Goal: Transaction & Acquisition: Purchase product/service

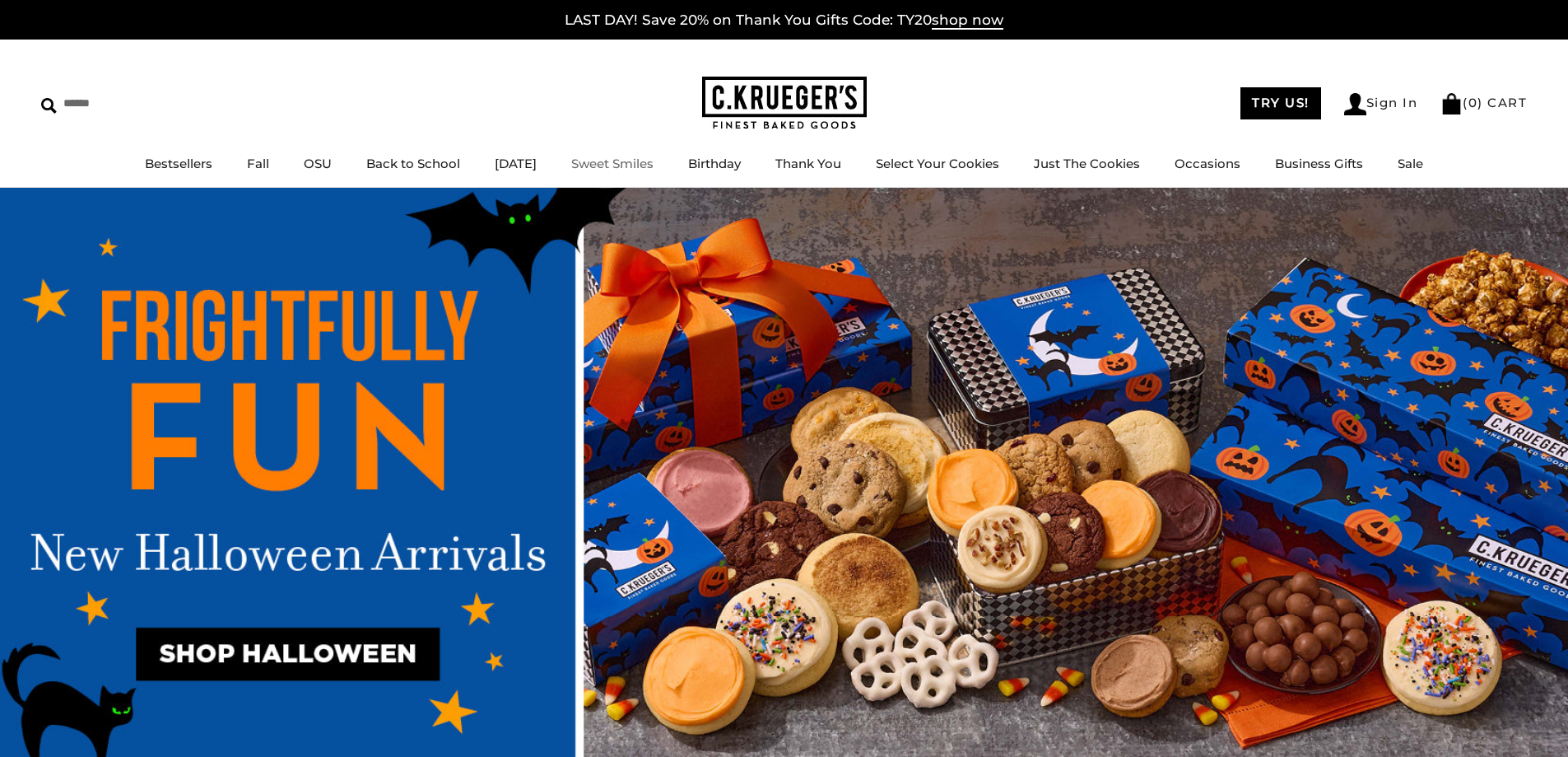
click at [602, 158] on link "Sweet Smiles" at bounding box center [612, 163] width 82 height 16
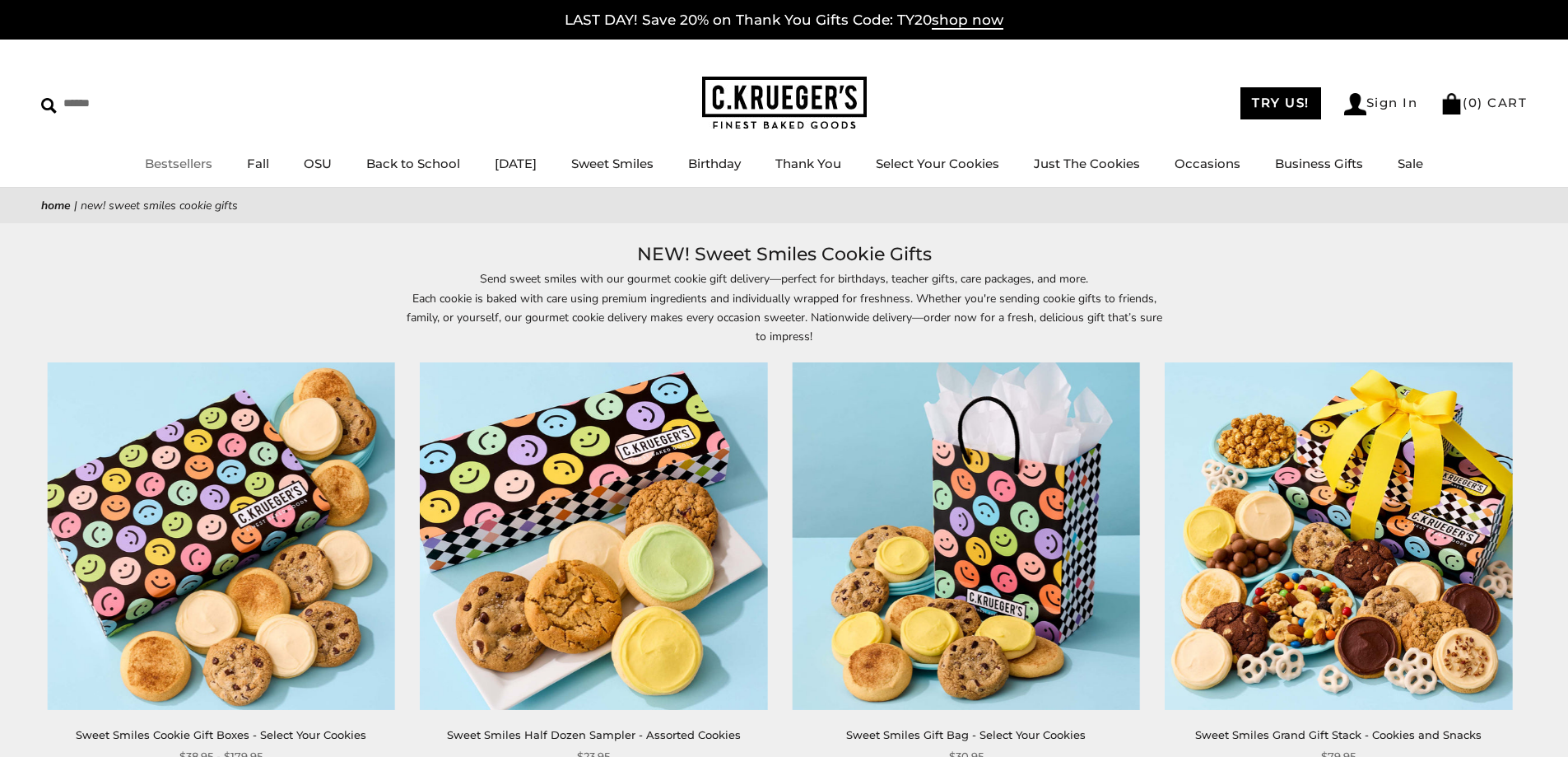
click at [185, 159] on link "Bestsellers" at bounding box center [178, 163] width 67 height 16
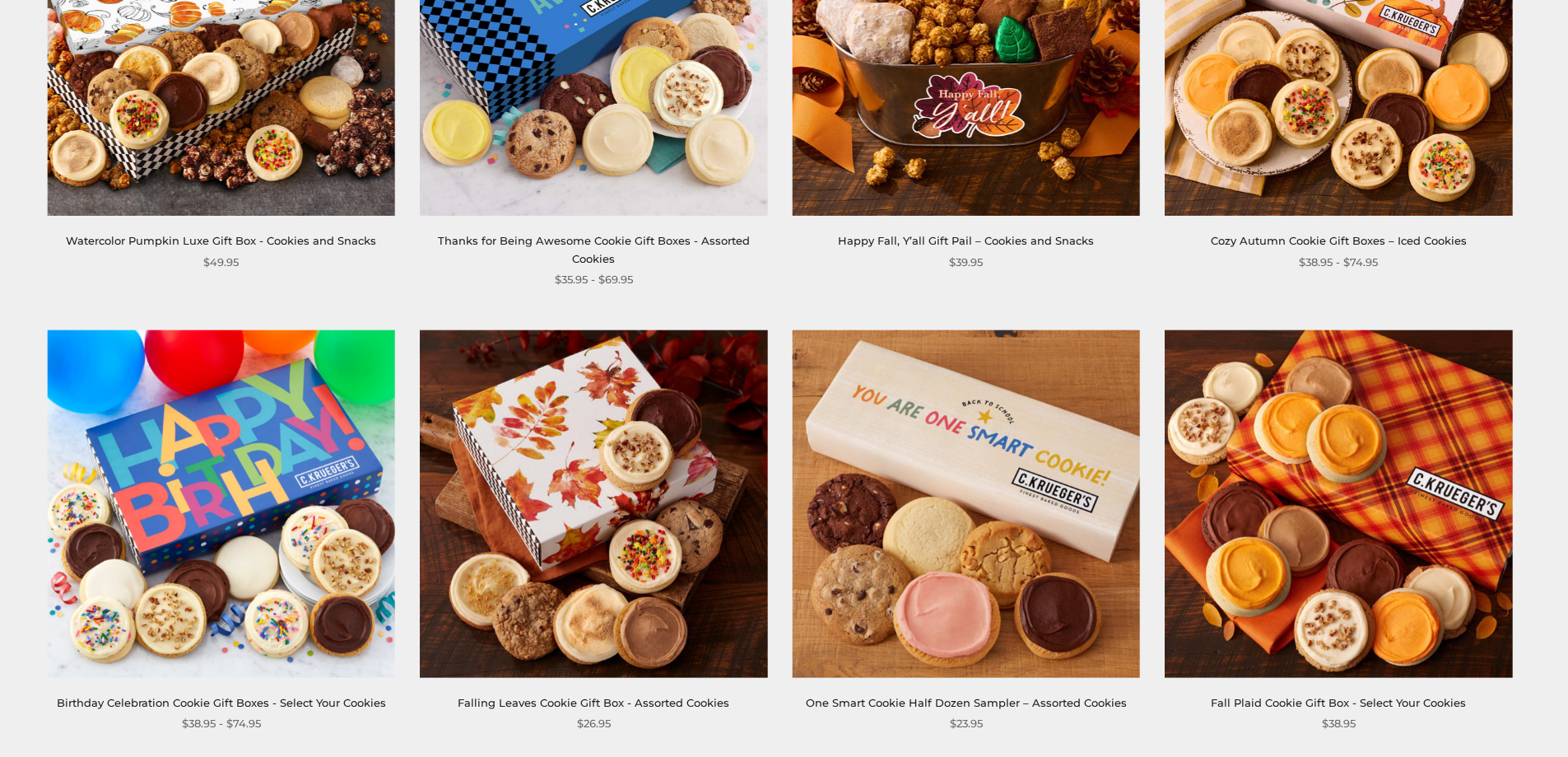
scroll to position [82, 0]
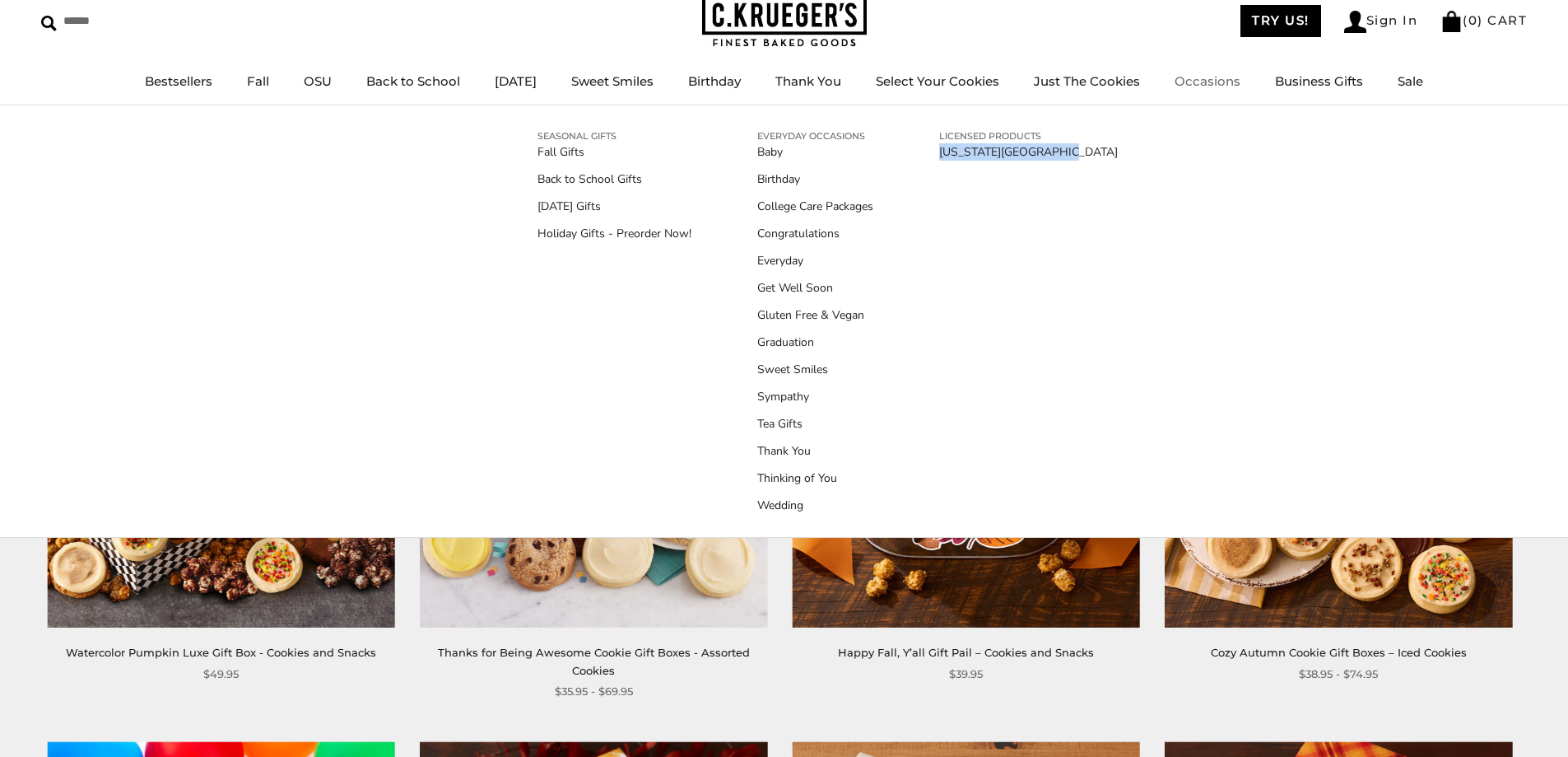
drag, startPoint x: 1214, startPoint y: 184, endPoint x: 1205, endPoint y: 213, distance: 30.4
click at [1205, 210] on div "SEASONAL GIFTS Fall Gifts Back to School Gifts Halloween Gifts Holiday Gifts - …" at bounding box center [784, 322] width 1568 height 432
click at [783, 392] on link "Sympathy" at bounding box center [815, 396] width 116 height 17
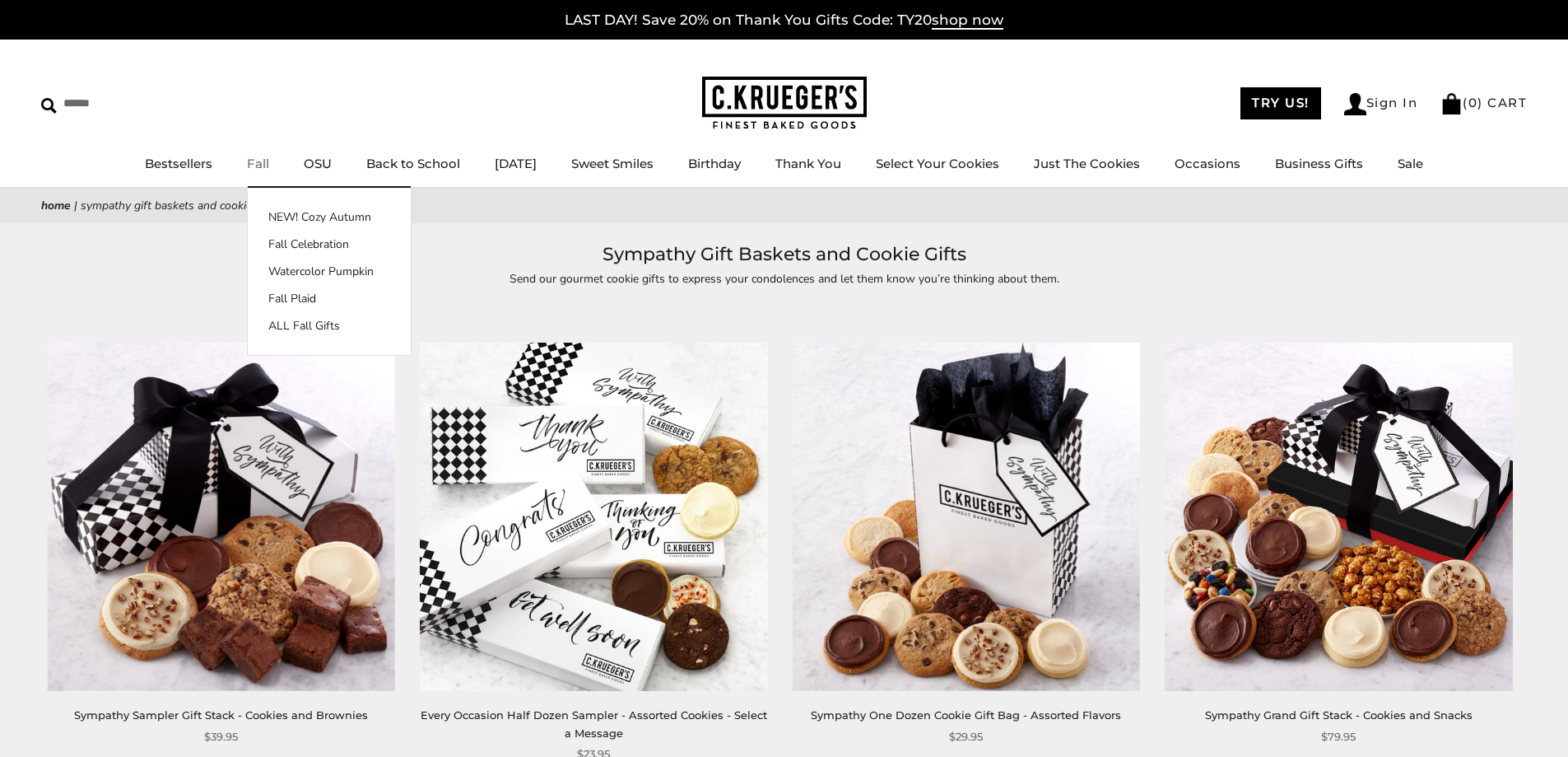
click at [251, 168] on link "Fall" at bounding box center [258, 163] width 22 height 16
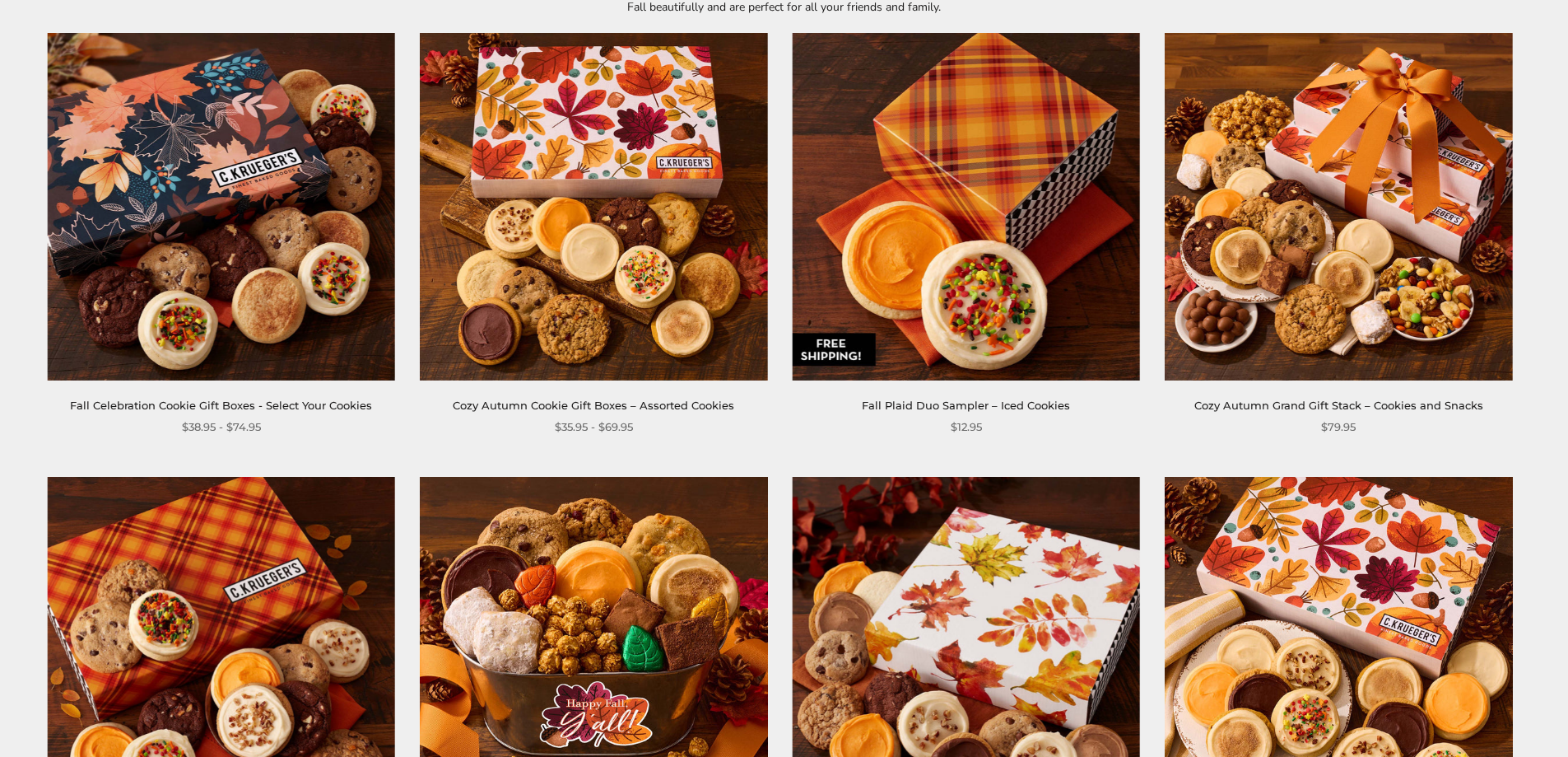
scroll to position [494, 0]
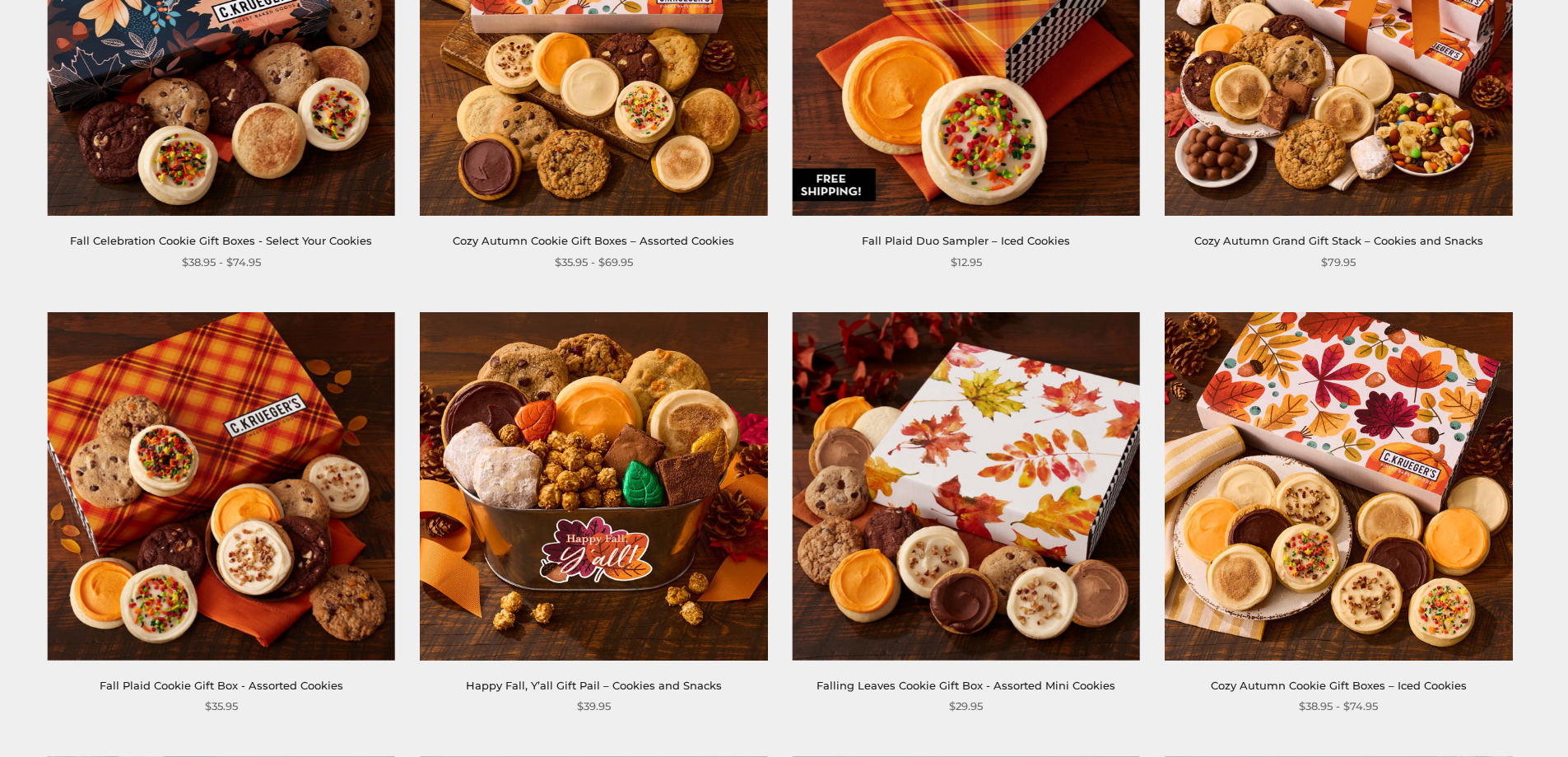
click at [678, 130] on img at bounding box center [593, 42] width 347 height 347
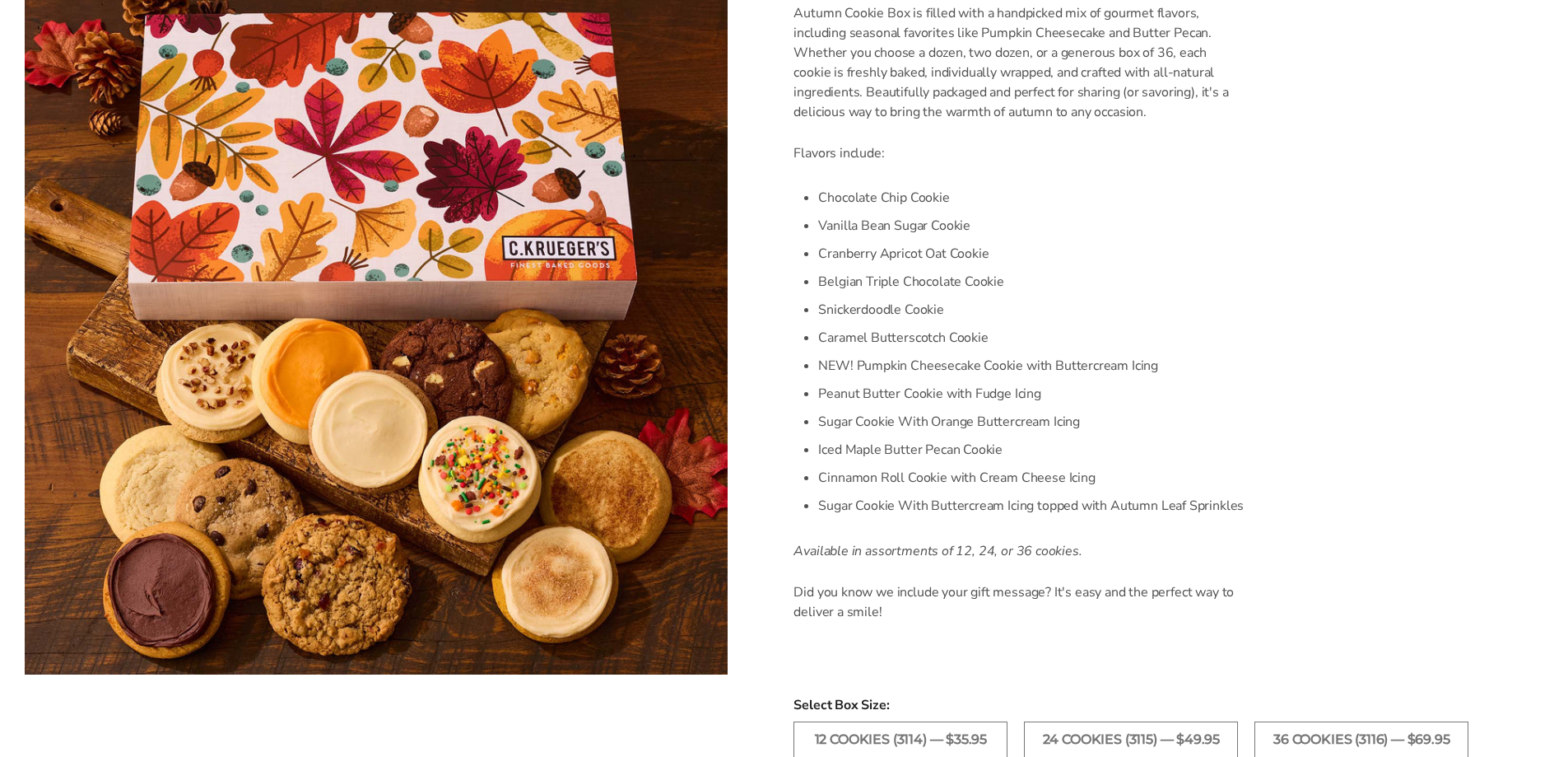
scroll to position [741, 0]
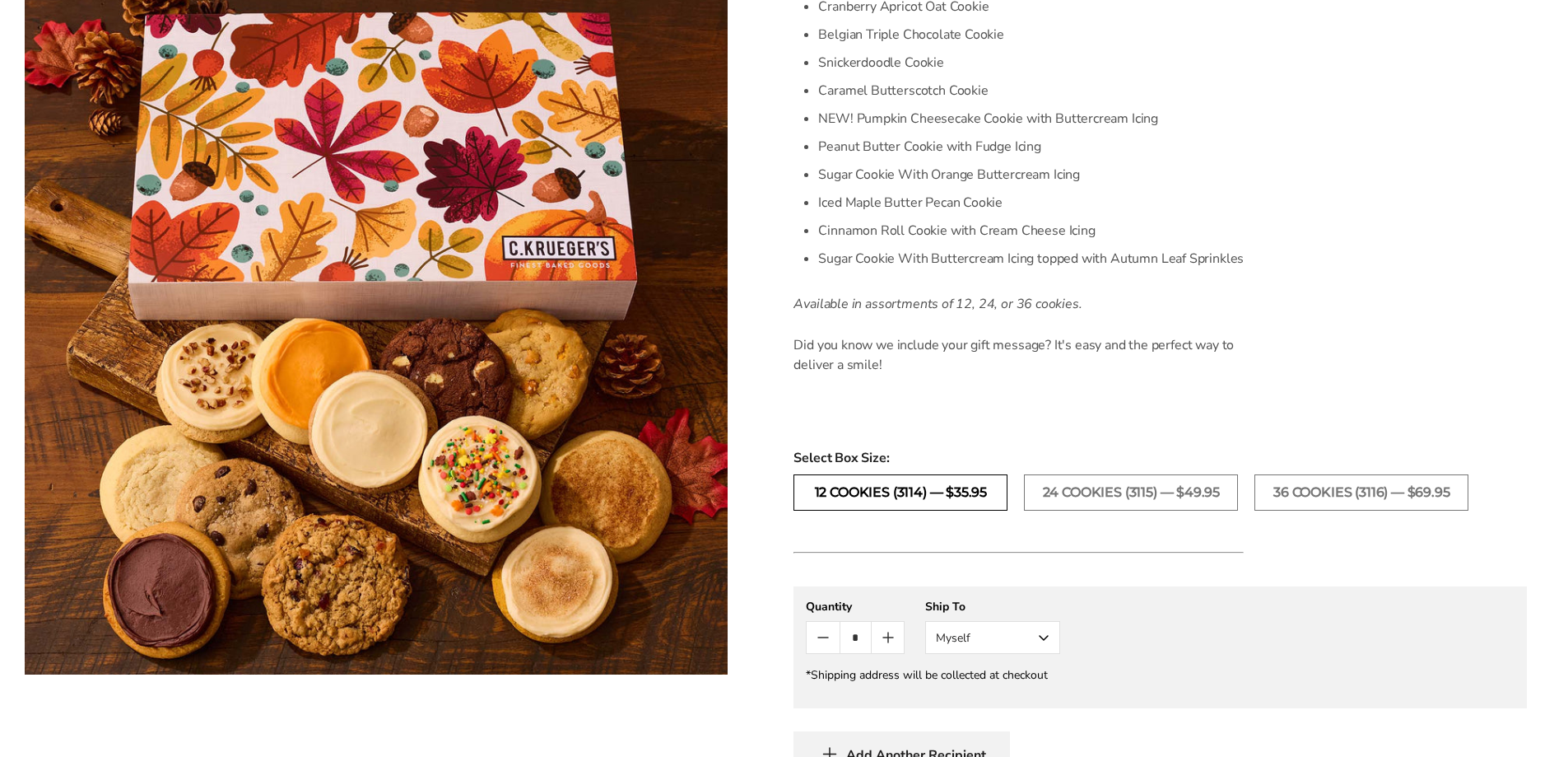
click at [951, 484] on label "12 COOKIES (3114) — $35.95" at bounding box center [900, 492] width 214 height 37
click at [1043, 635] on button "Myself" at bounding box center [992, 637] width 135 height 33
click at [982, 701] on button "Other Recipient" at bounding box center [992, 699] width 134 height 30
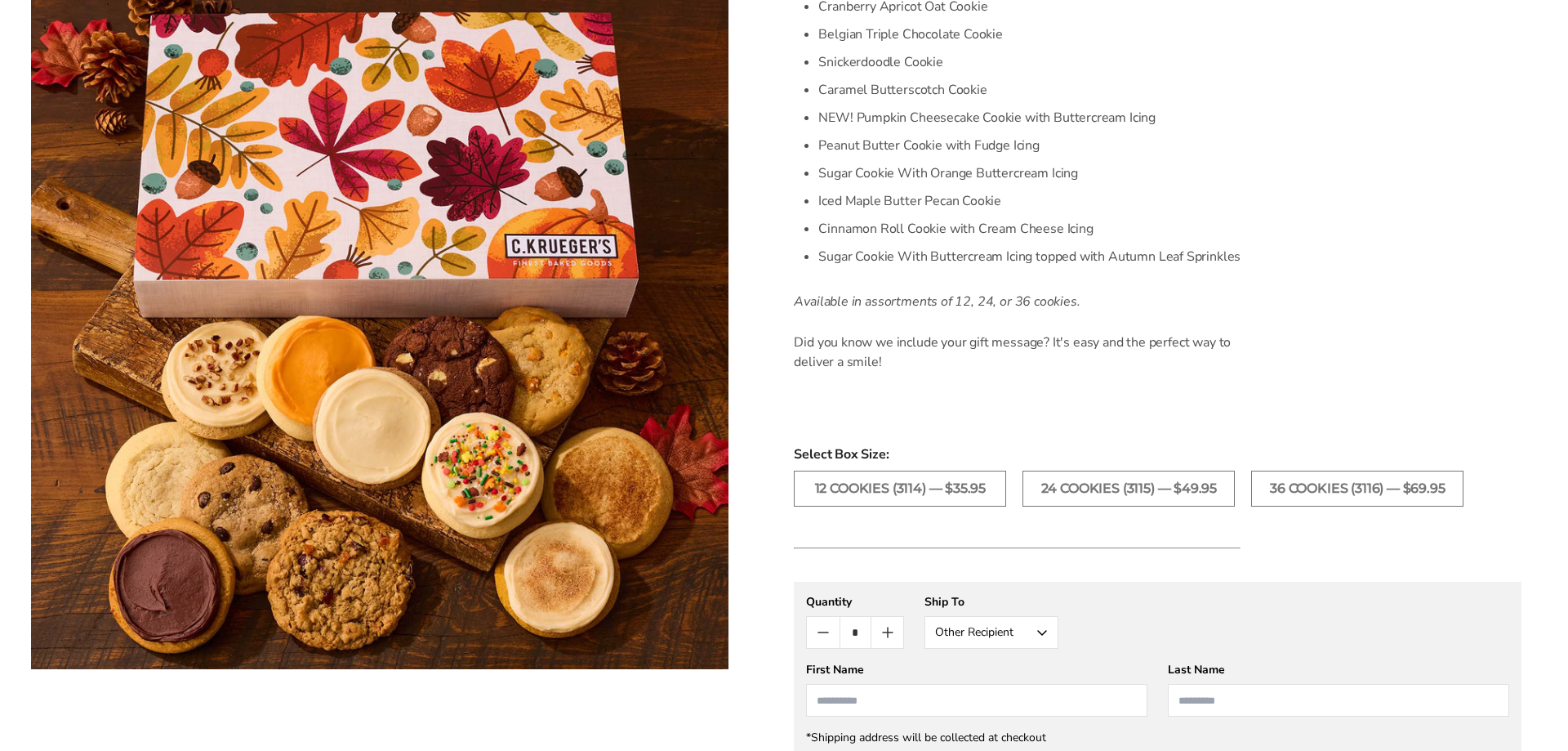
scroll to position [1062, 0]
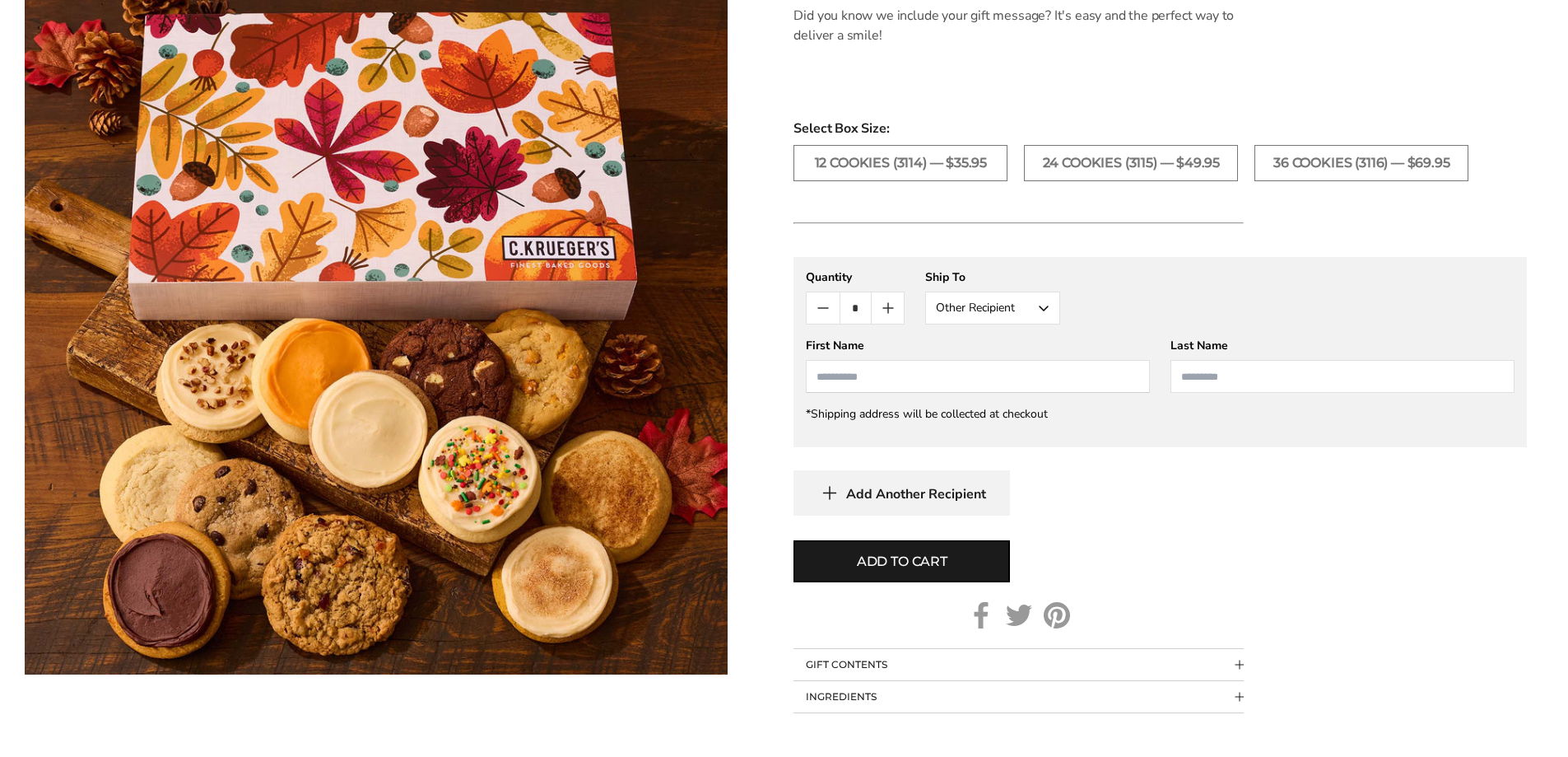
click at [897, 372] on input "First Name" at bounding box center [978, 376] width 344 height 33
type input "*****"
click at [890, 556] on span "Add to cart" at bounding box center [902, 562] width 91 height 20
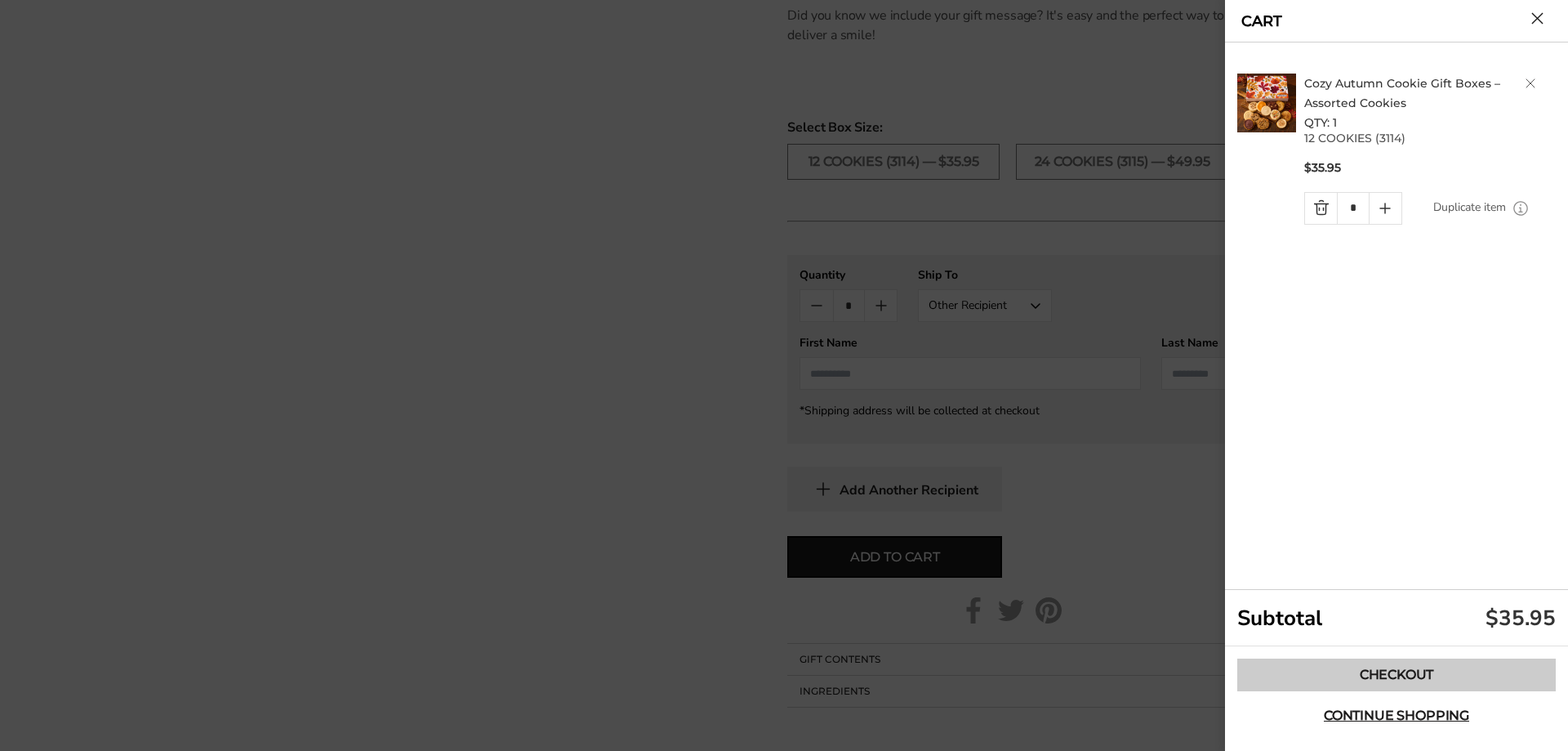
click at [1346, 663] on link "Checkout" at bounding box center [1396, 674] width 319 height 32
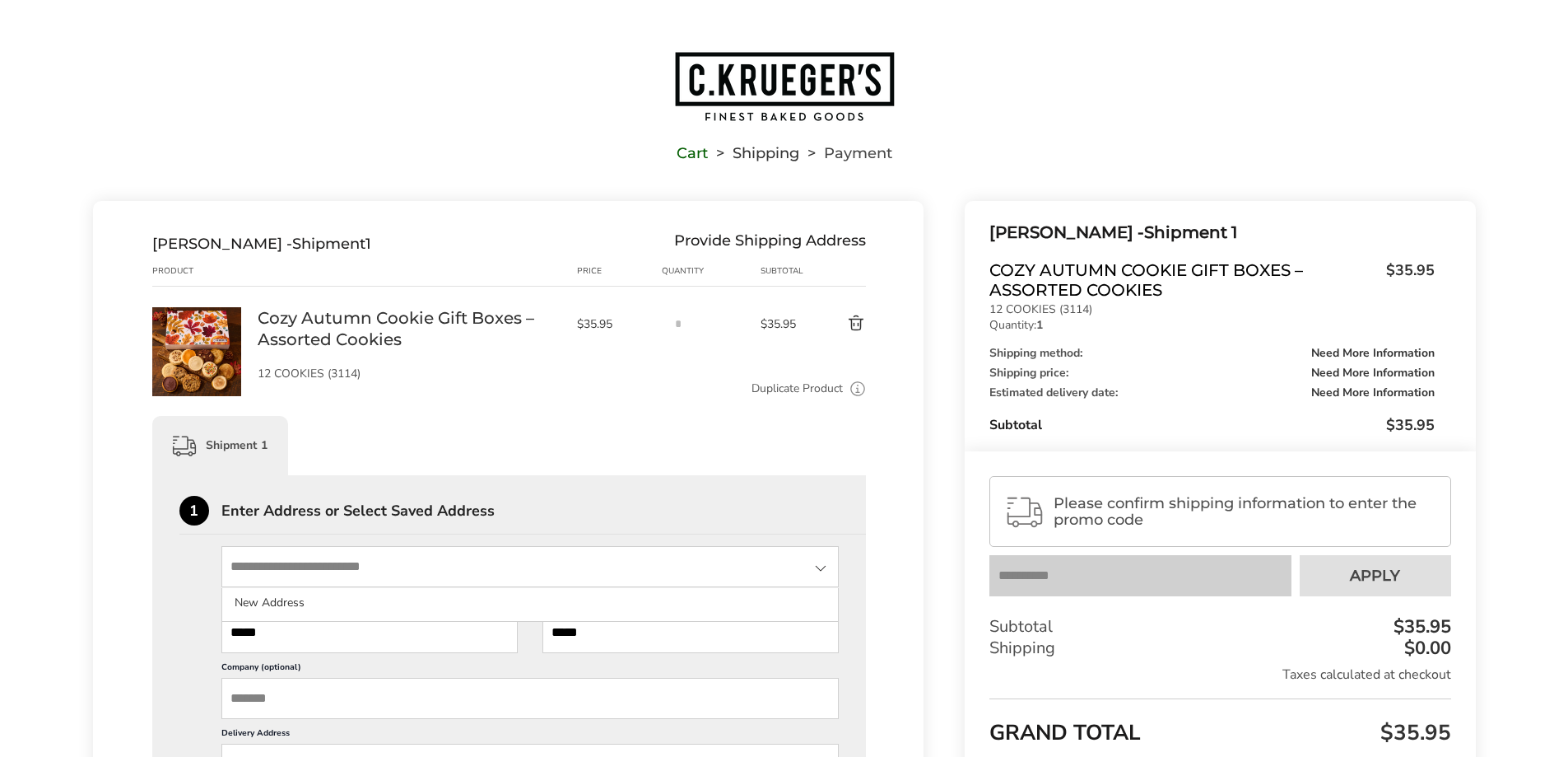
click at [293, 572] on input "State" at bounding box center [530, 567] width 618 height 42
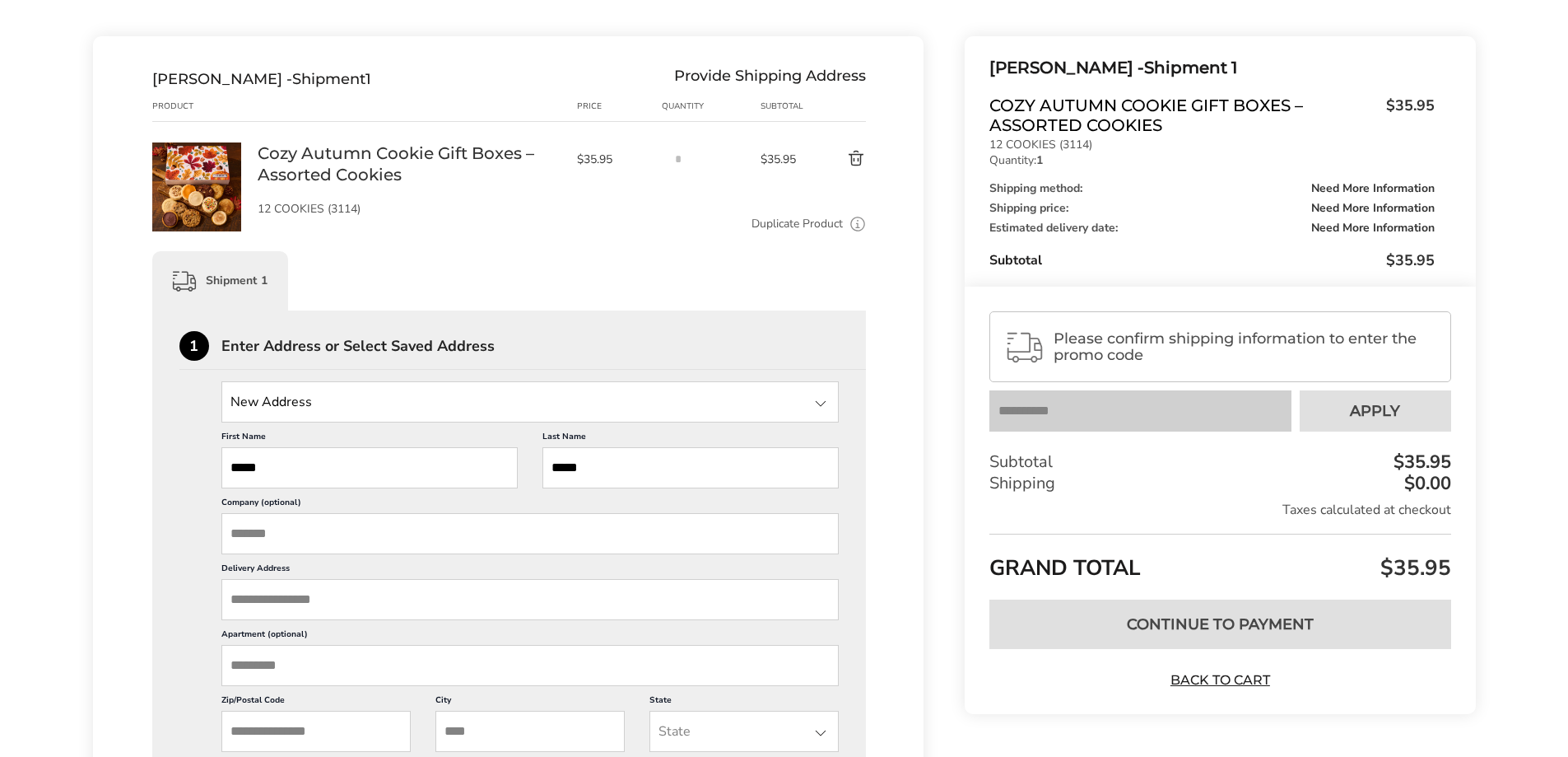
click at [295, 602] on input "Delivery Address" at bounding box center [530, 600] width 618 height 42
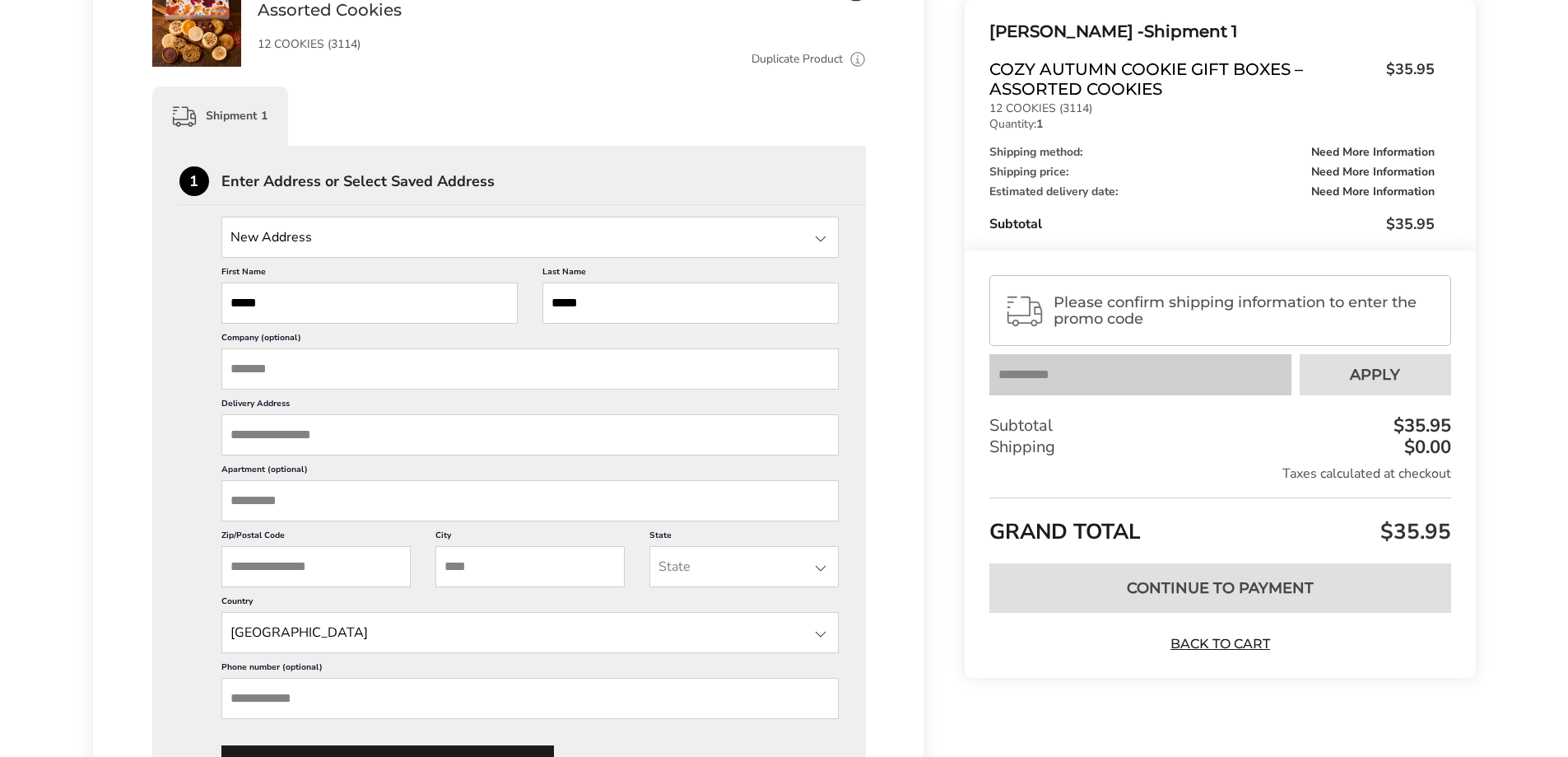
scroll to position [412, 0]
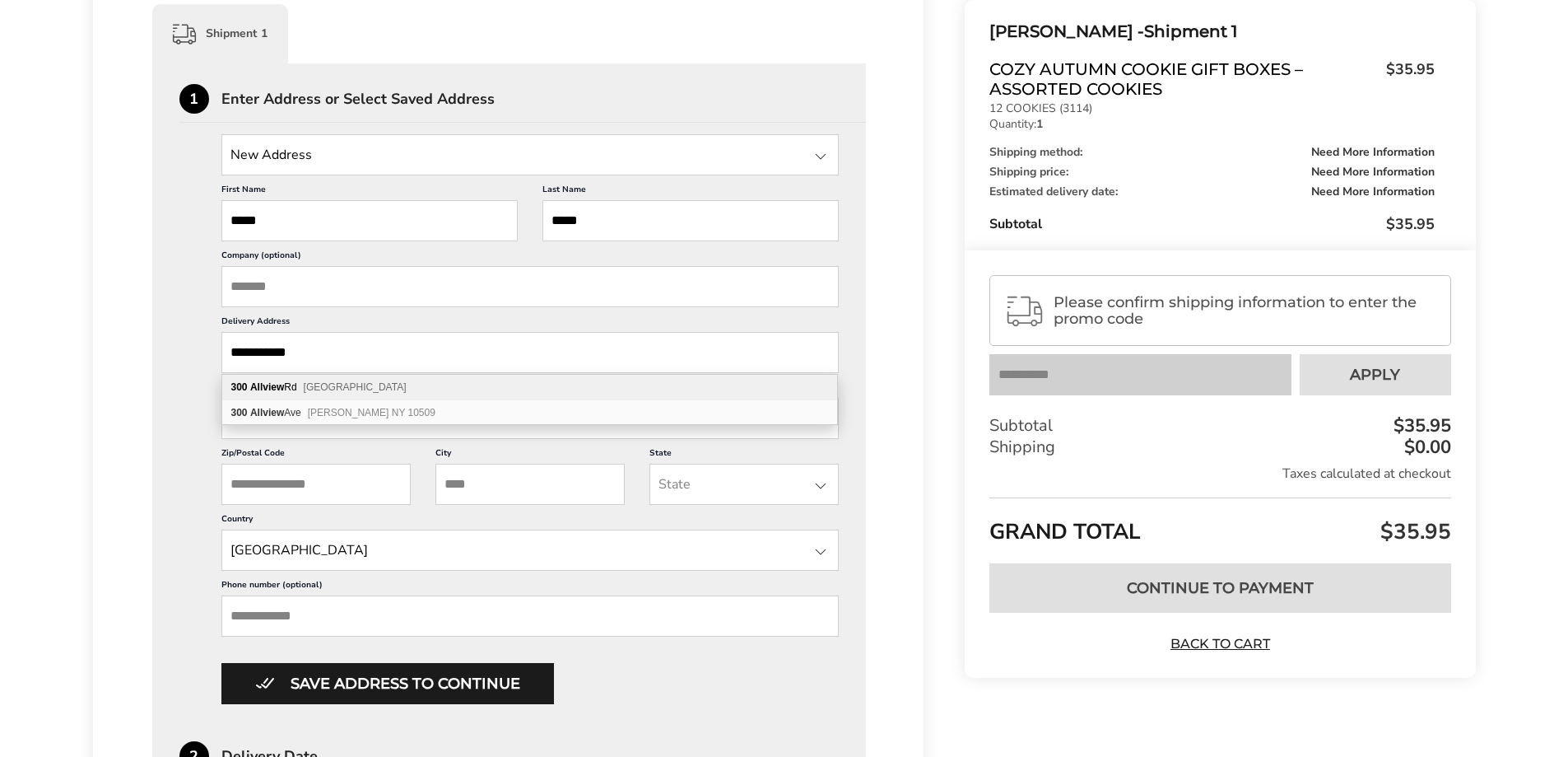
type input "**********"
click at [356, 388] on span "Westerville OH 43081" at bounding box center [355, 387] width 103 height 12
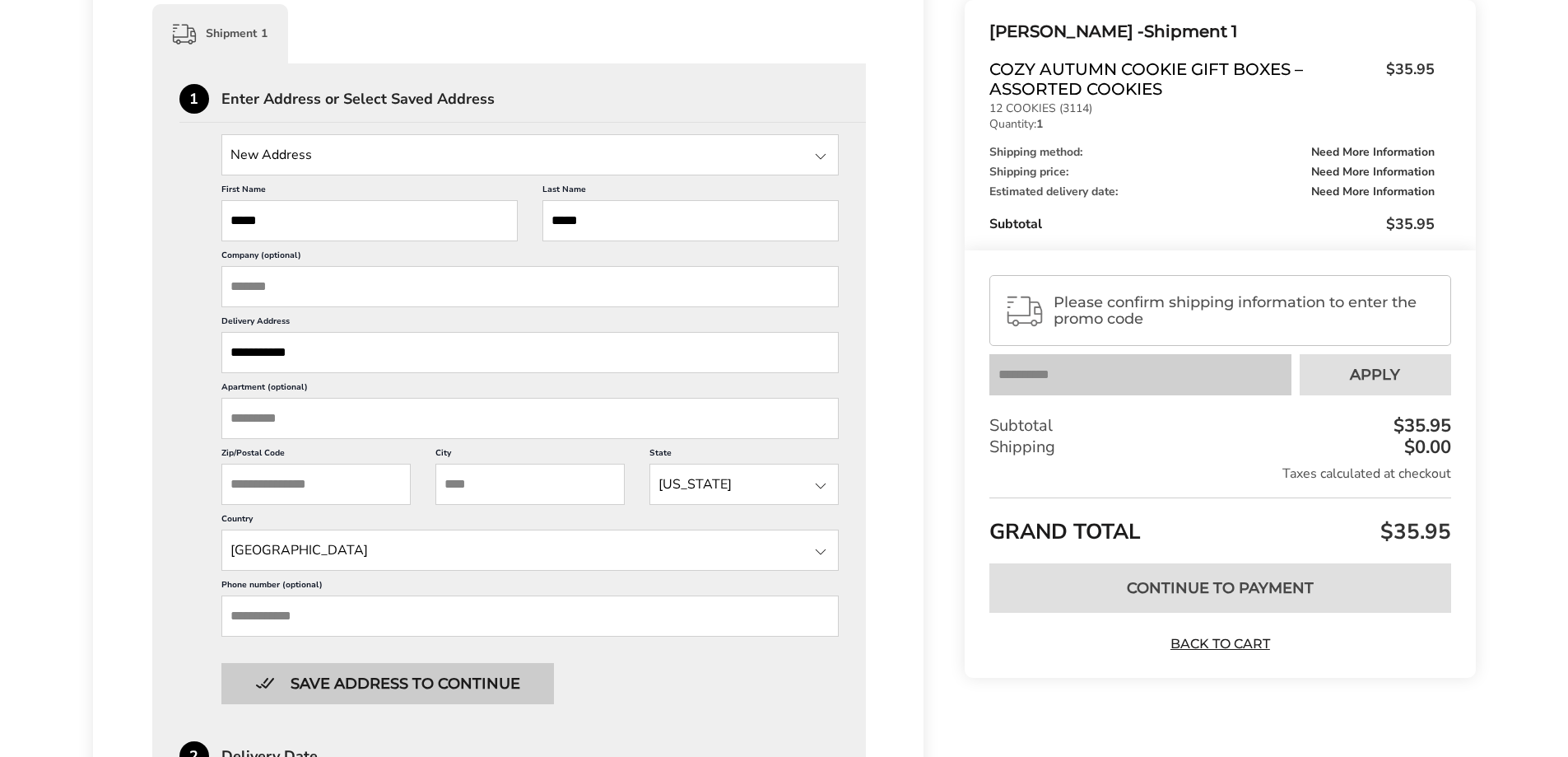
click at [313, 675] on button "Save address to continue" at bounding box center [388, 684] width 332 height 42
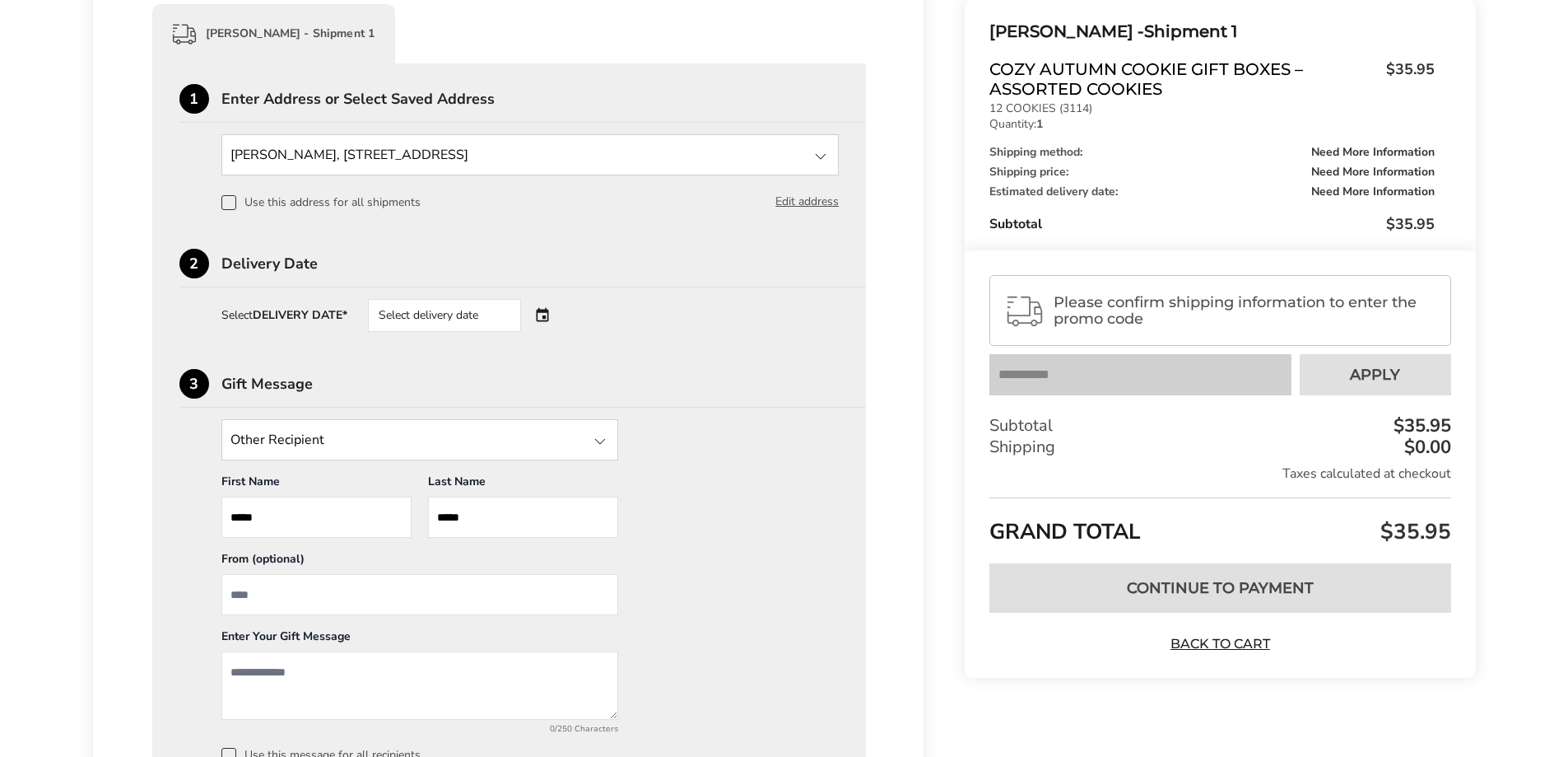
click at [543, 322] on div "Select delivery date" at bounding box center [467, 315] width 199 height 33
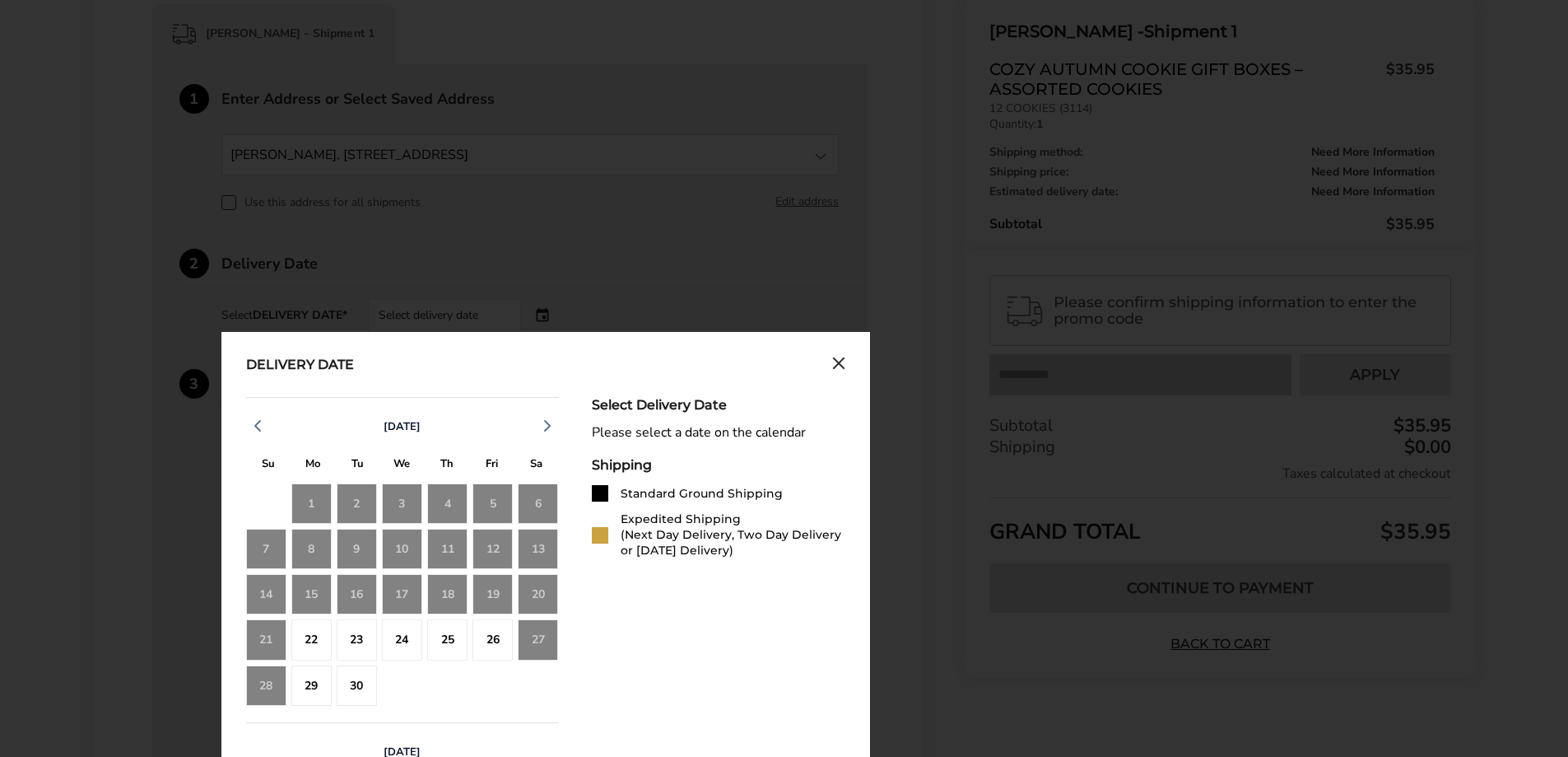
click at [597, 537] on div at bounding box center [600, 535] width 17 height 17
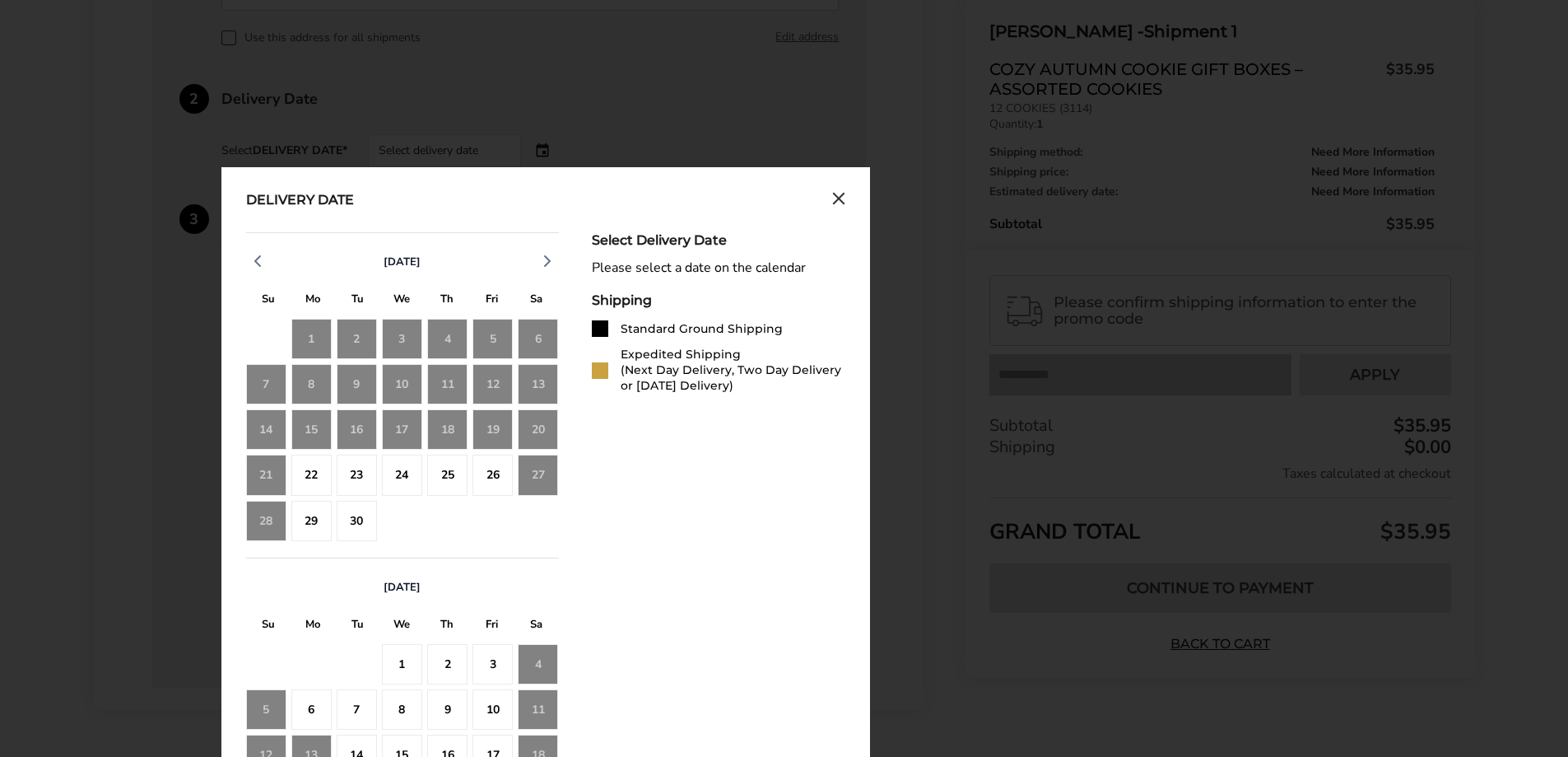
click at [492, 430] on div "19" at bounding box center [493, 429] width 41 height 41
click at [535, 429] on div "20" at bounding box center [537, 429] width 41 height 41
click at [305, 473] on div "22" at bounding box center [312, 474] width 41 height 41
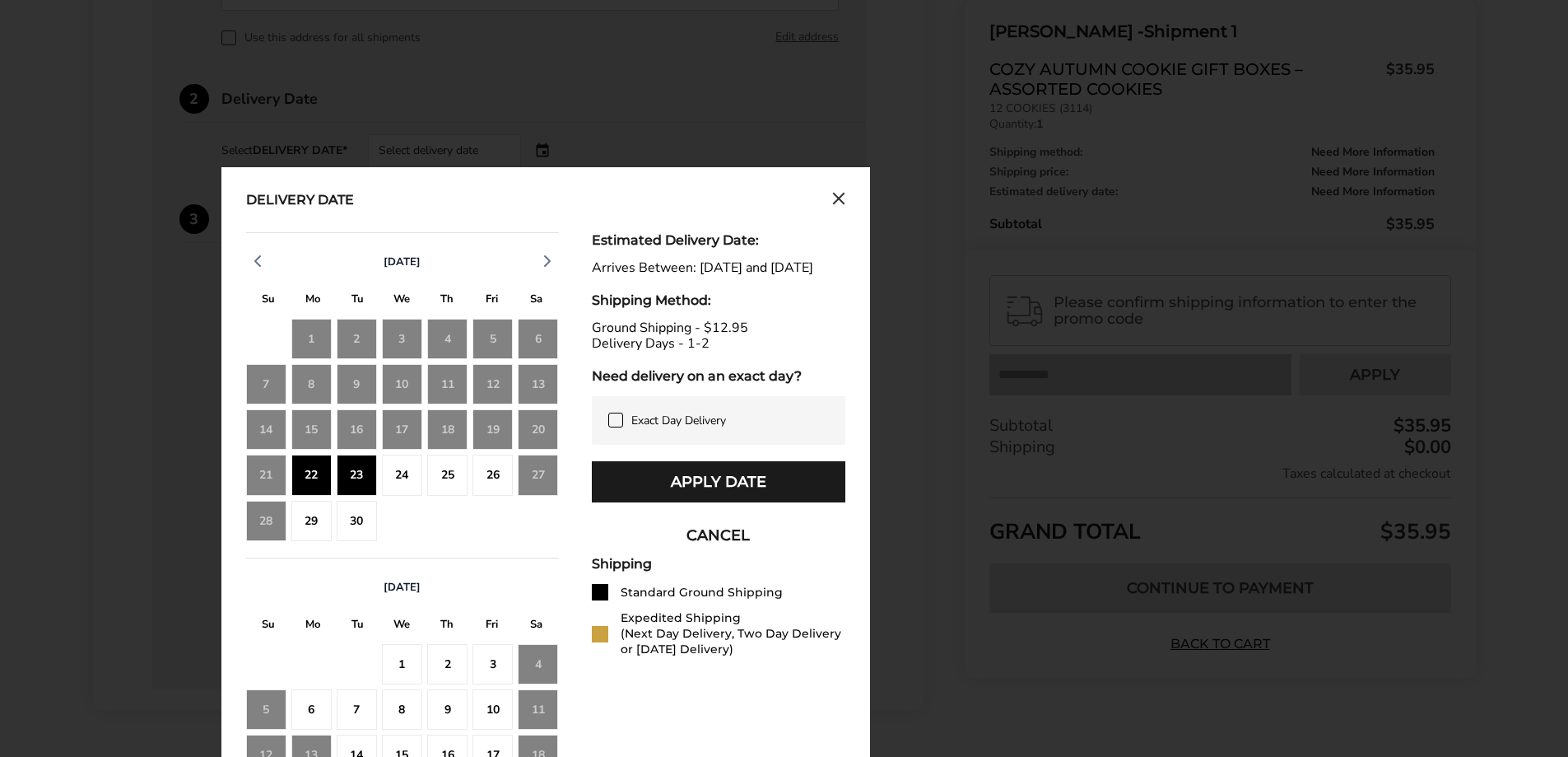
click at [638, 428] on span "Exact Day Delivery" at bounding box center [679, 421] width 95 height 16
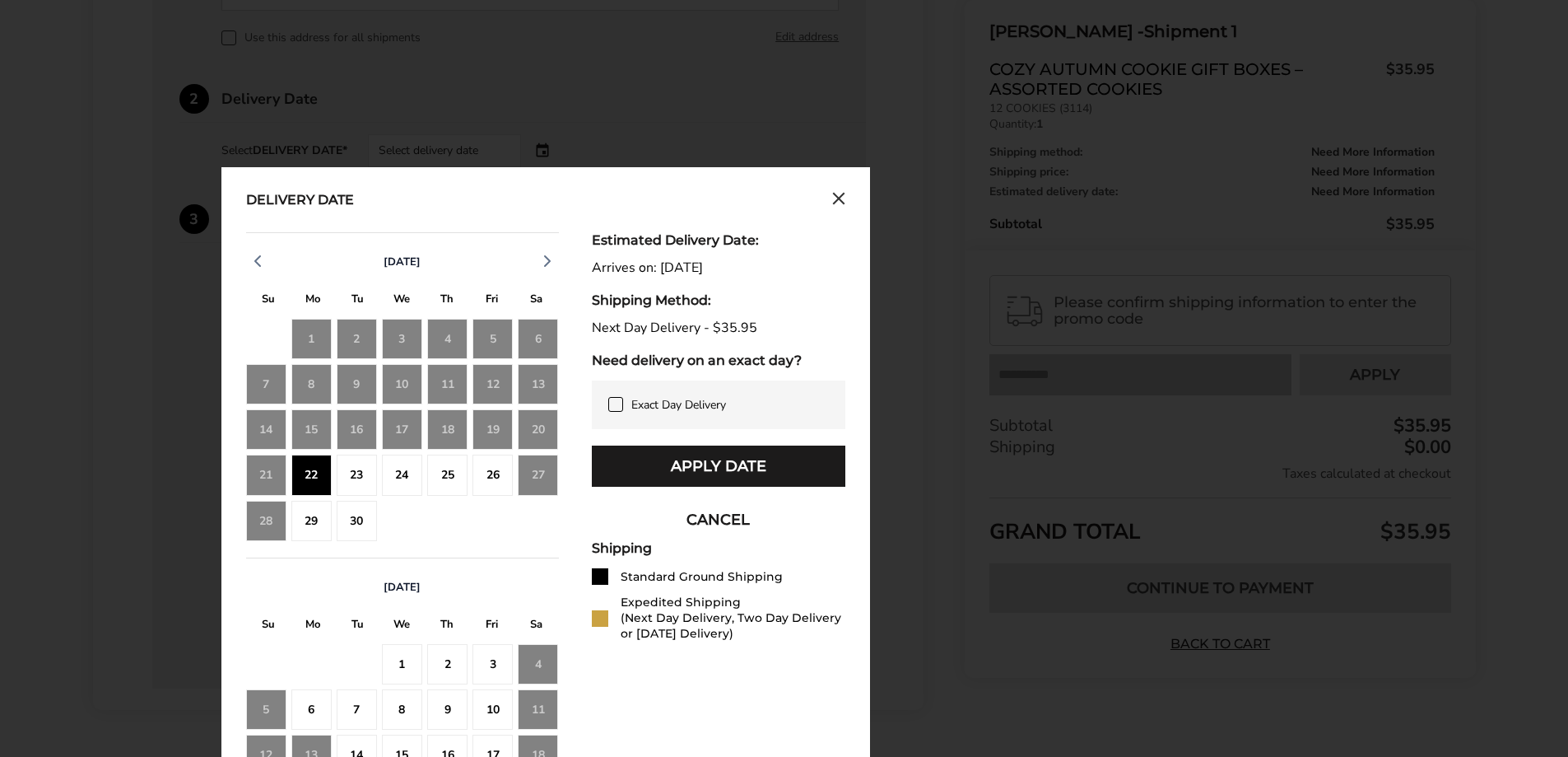
click at [312, 469] on div "22" at bounding box center [312, 474] width 41 height 41
click at [676, 405] on span "Exact Day Delivery" at bounding box center [679, 405] width 95 height 16
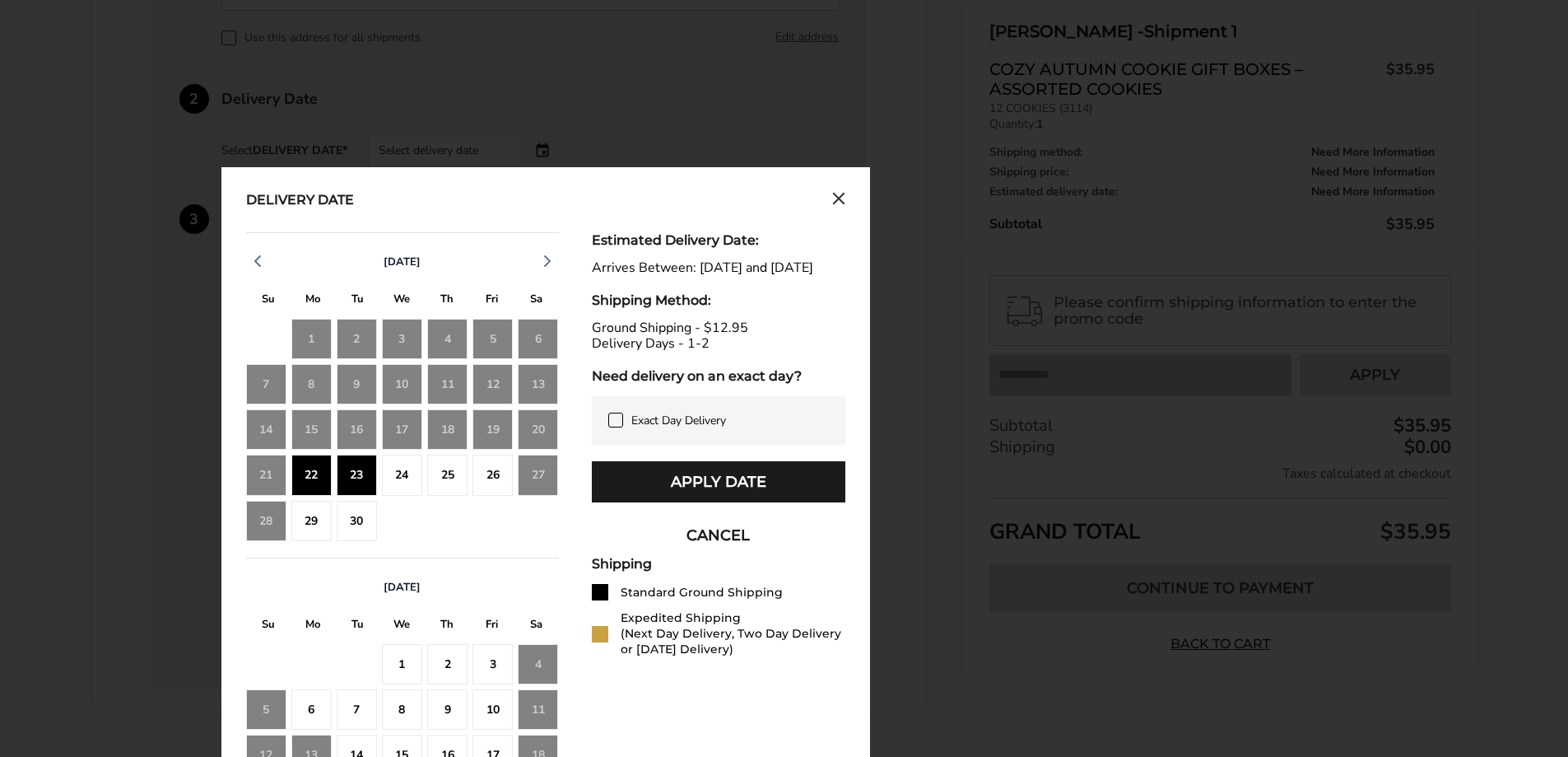
drag, startPoint x: 836, startPoint y: 199, endPoint x: 904, endPoint y: 246, distance: 82.7
click at [836, 199] on icon "Close calendar" at bounding box center [838, 199] width 13 height 14
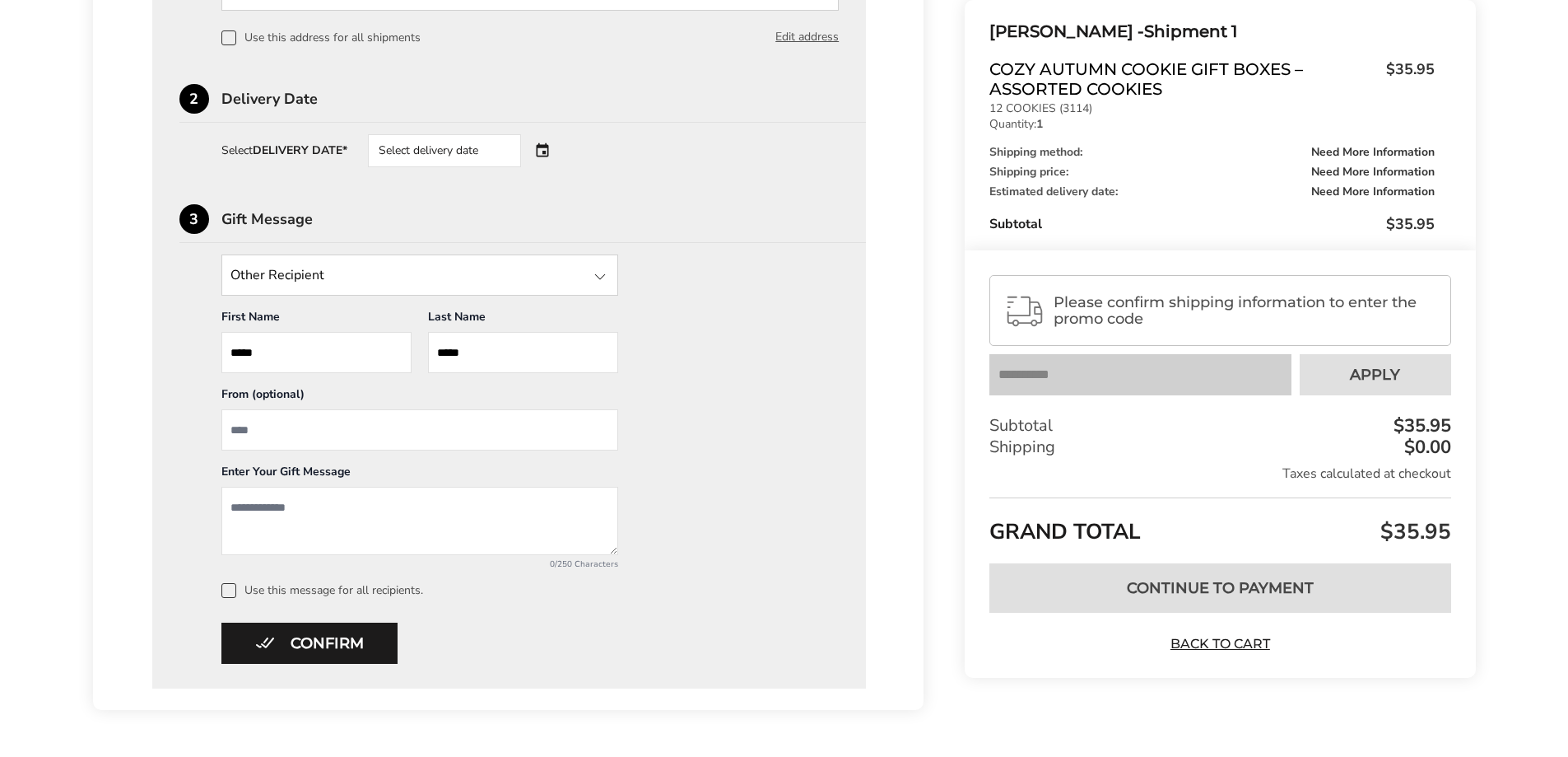
click at [1104, 298] on span "Please confirm shipping information to enter the promo code" at bounding box center [1245, 310] width 382 height 33
click at [528, 154] on div "Select delivery date" at bounding box center [467, 150] width 199 height 33
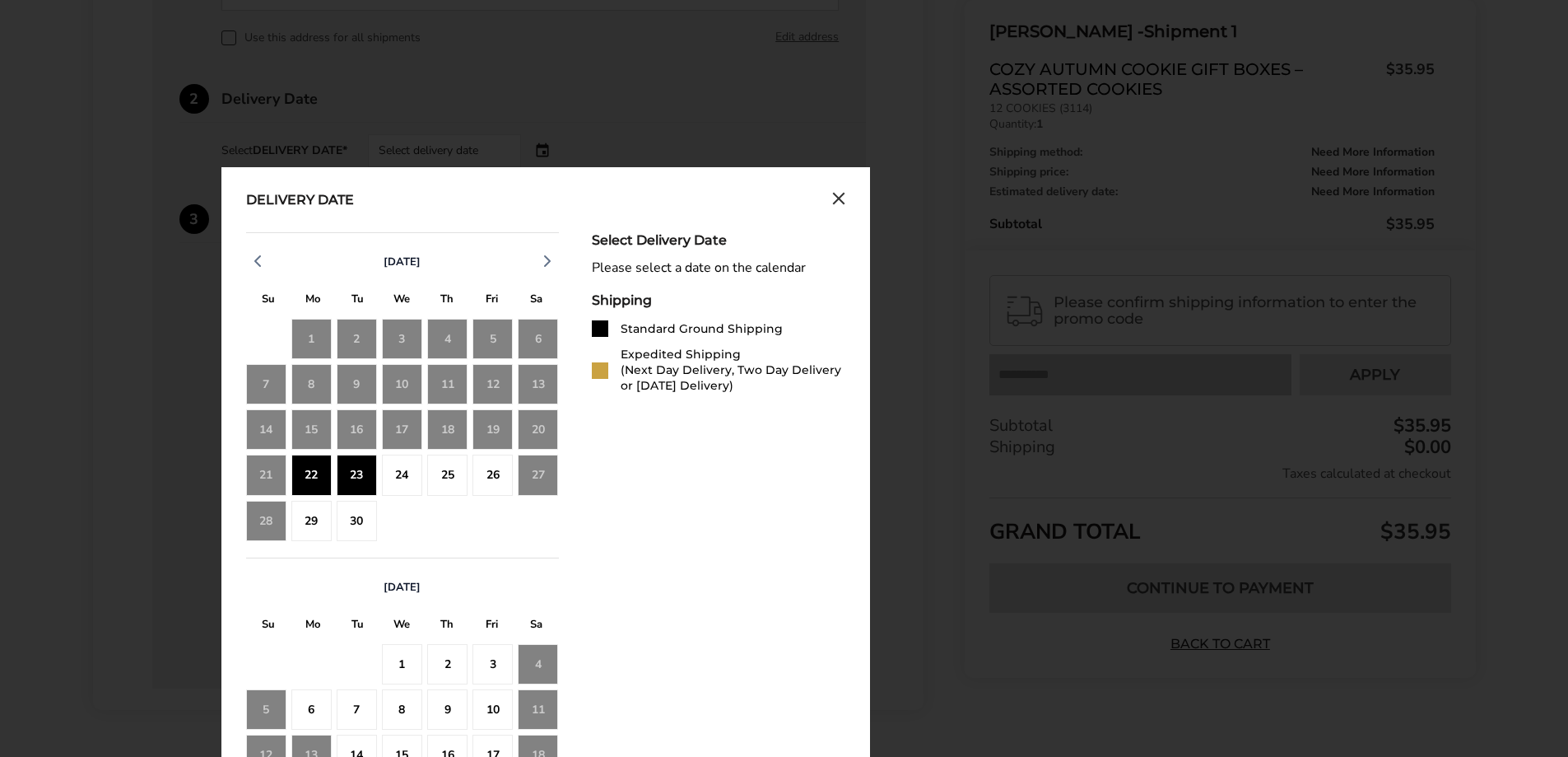
click at [312, 471] on div "22" at bounding box center [312, 474] width 41 height 41
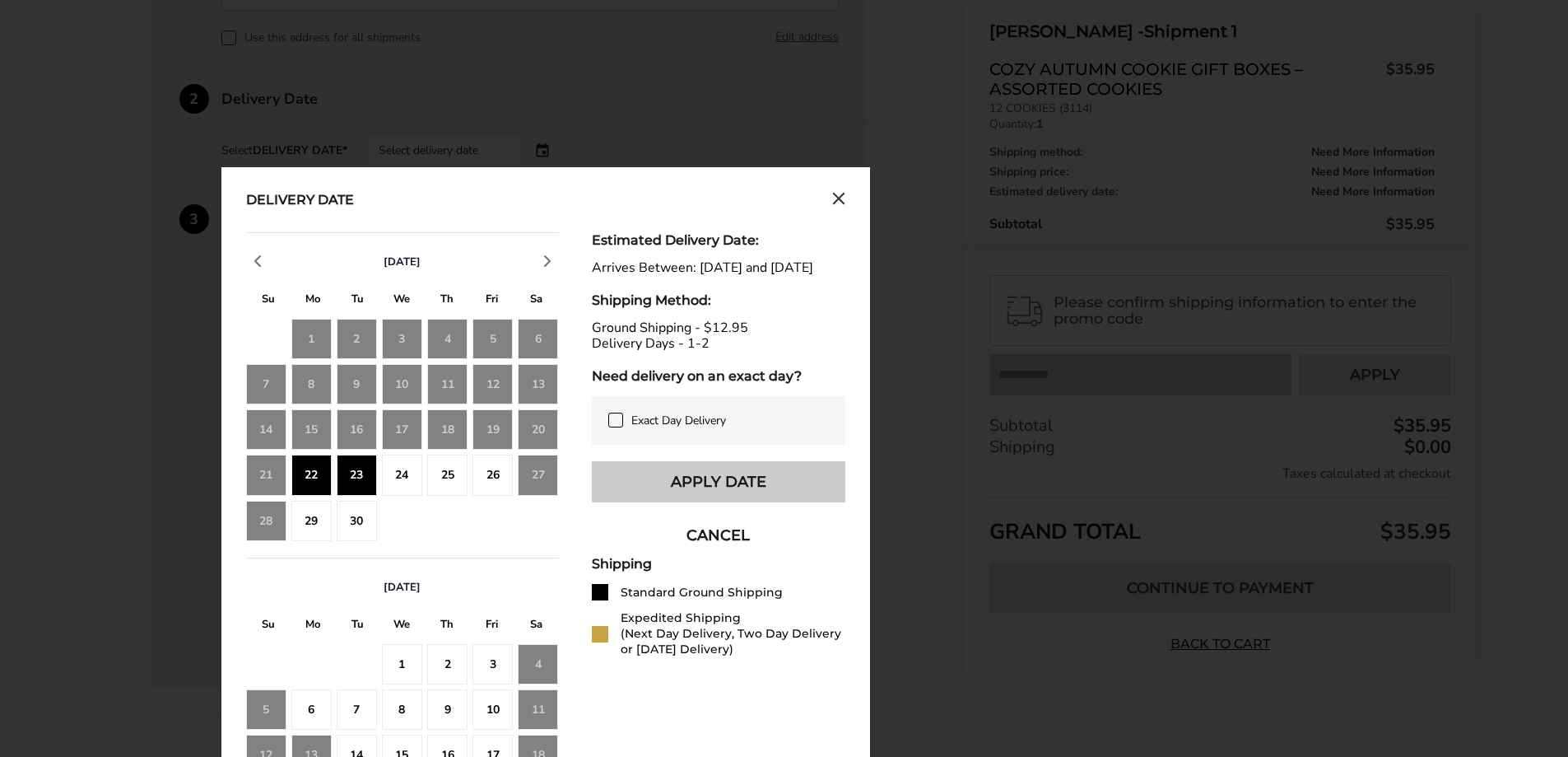
click at [718, 503] on button "Apply Date" at bounding box center [718, 482] width 253 height 42
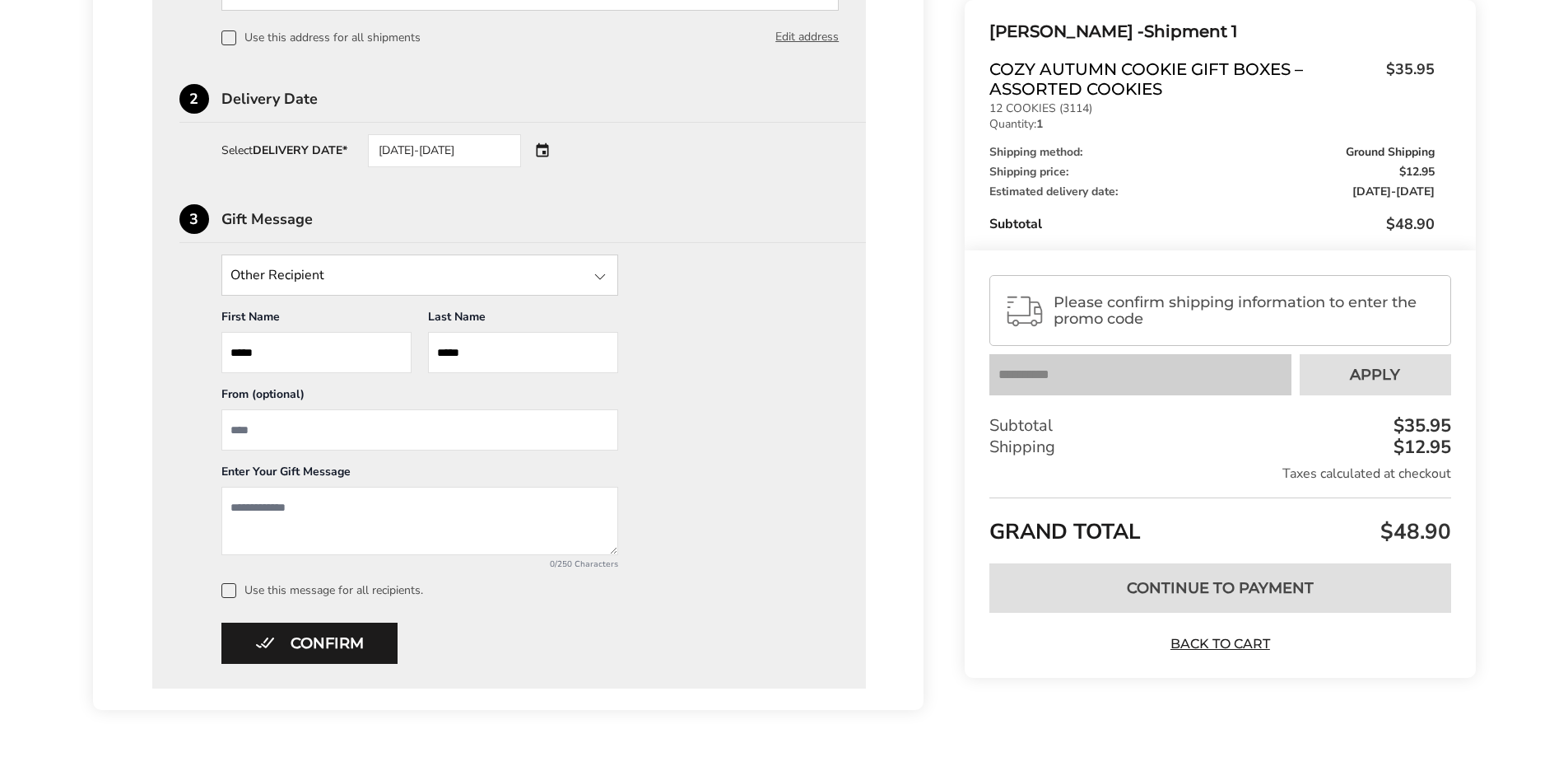
click at [1097, 313] on span "Please confirm shipping information to enter the promo code" at bounding box center [1245, 310] width 382 height 33
click at [282, 511] on textarea "Add a message" at bounding box center [419, 520] width 397 height 68
type textarea "**********"
click at [277, 432] on input "From" at bounding box center [419, 430] width 397 height 42
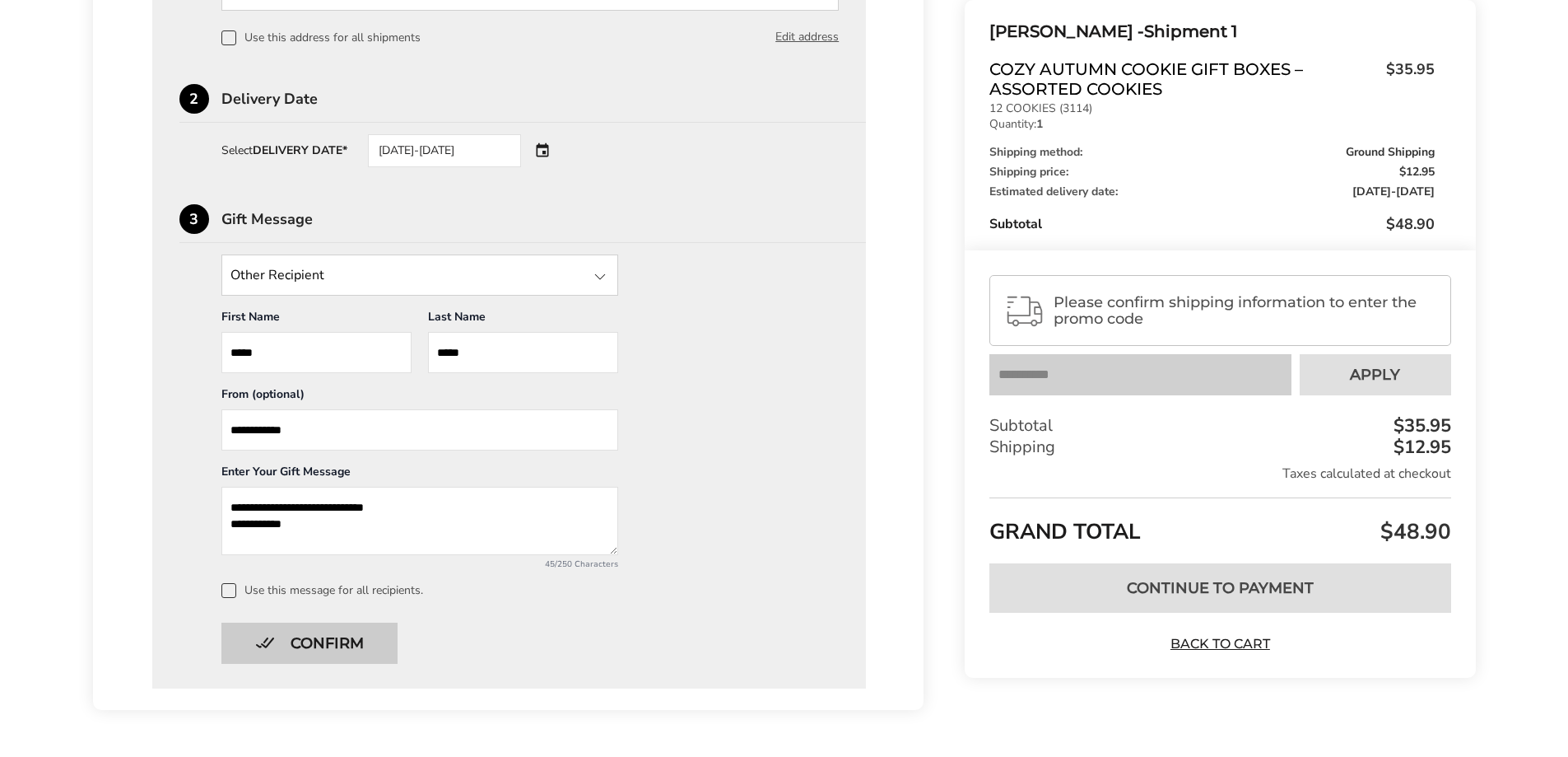
type input "**********"
click at [335, 645] on button "Confirm" at bounding box center [310, 643] width 176 height 42
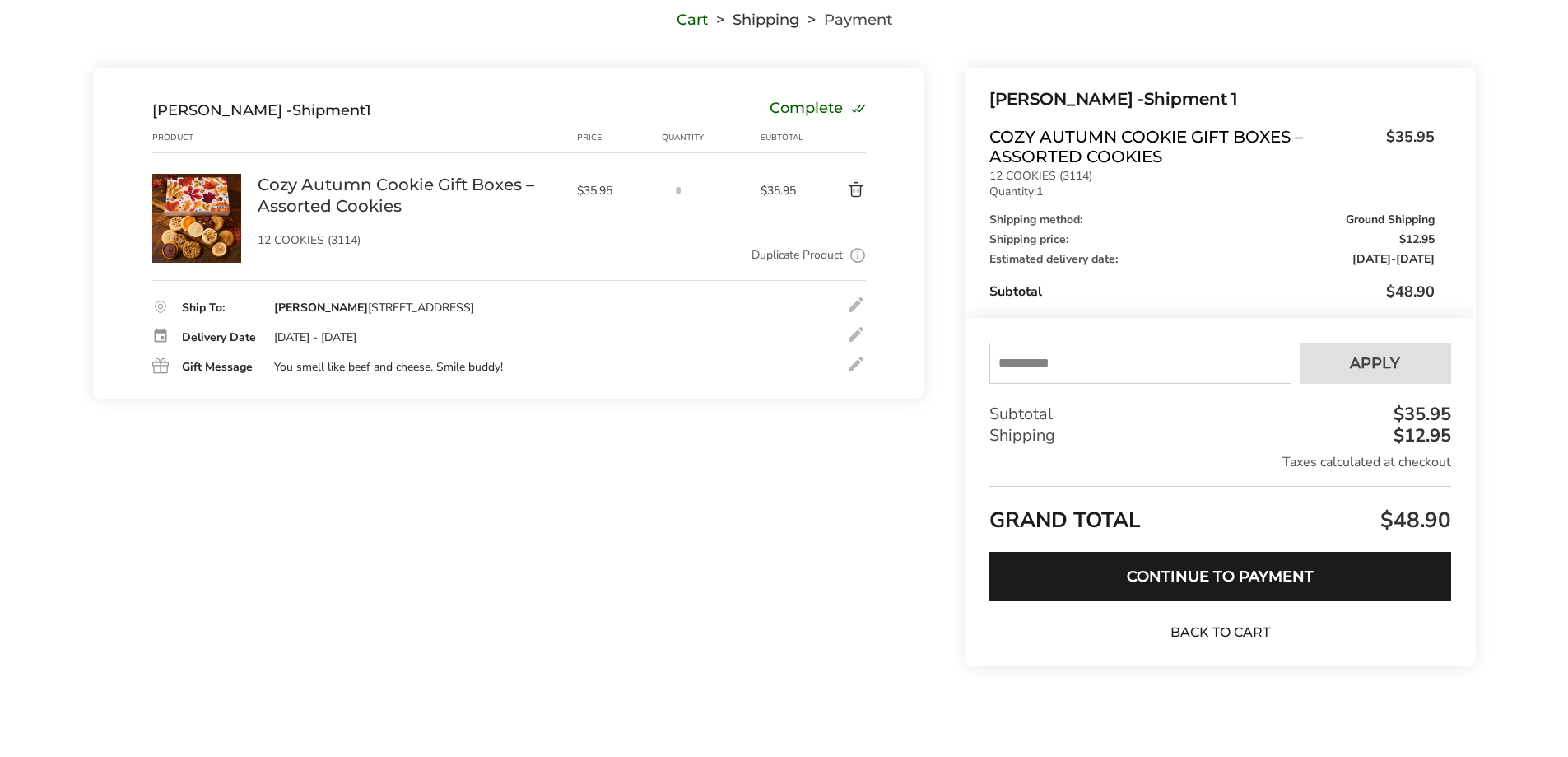
scroll to position [134, 0]
click at [1133, 378] on input "text" at bounding box center [1140, 363] width 302 height 42
type input "******"
click at [1398, 357] on span "Apply" at bounding box center [1375, 363] width 50 height 15
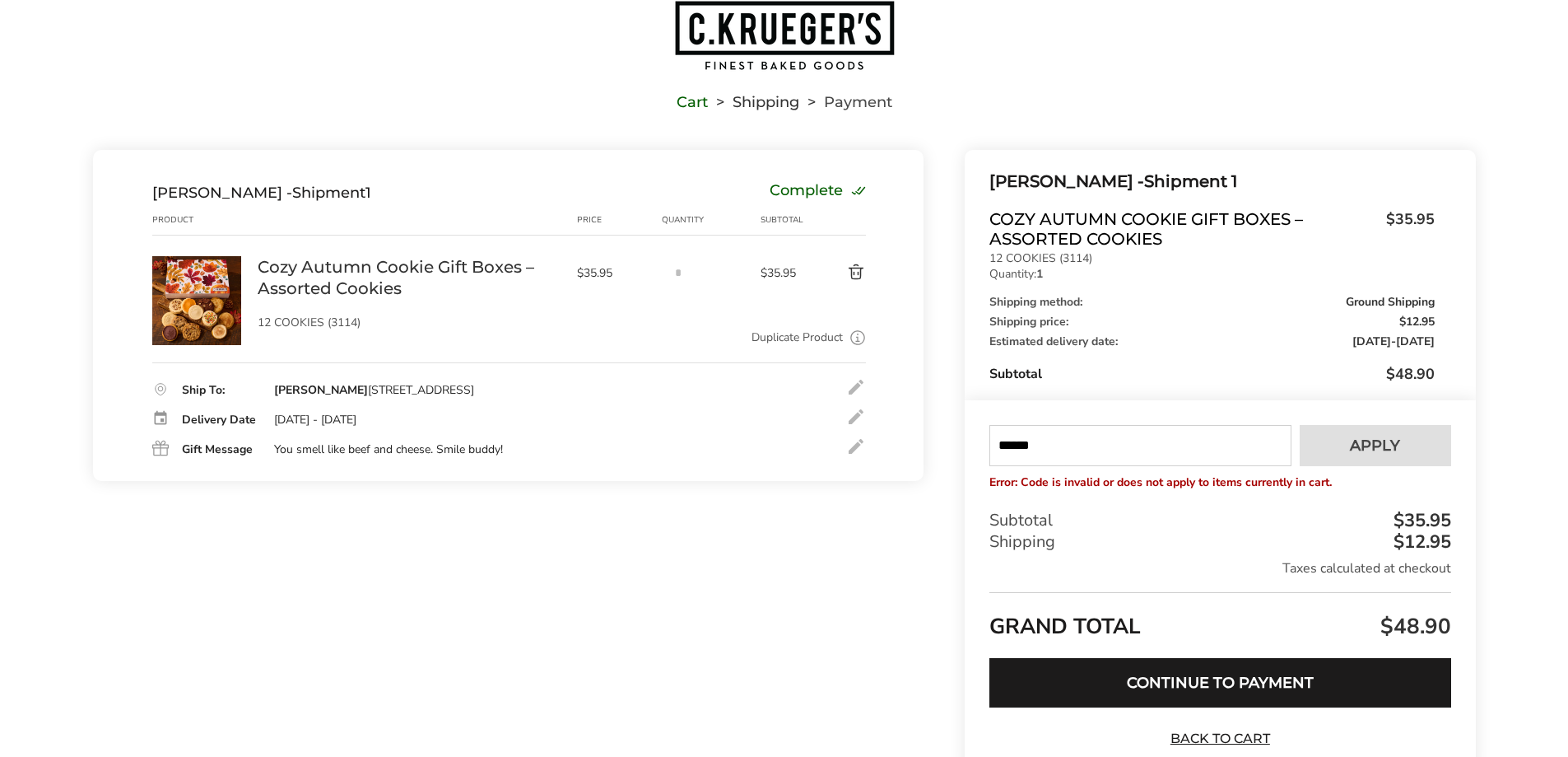
scroll to position [0, 0]
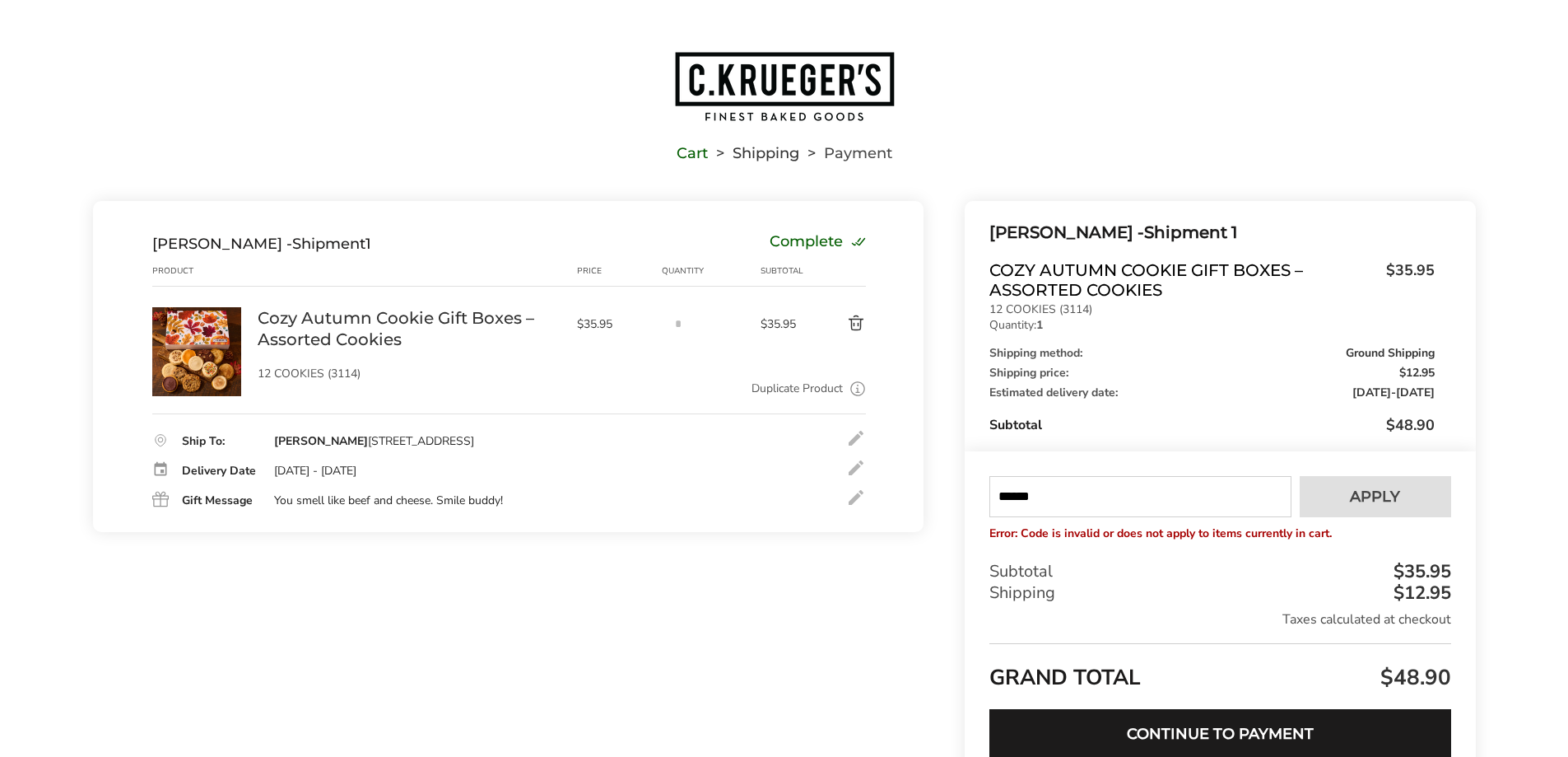
click at [746, 121] on img "Go to home page" at bounding box center [784, 86] width 223 height 72
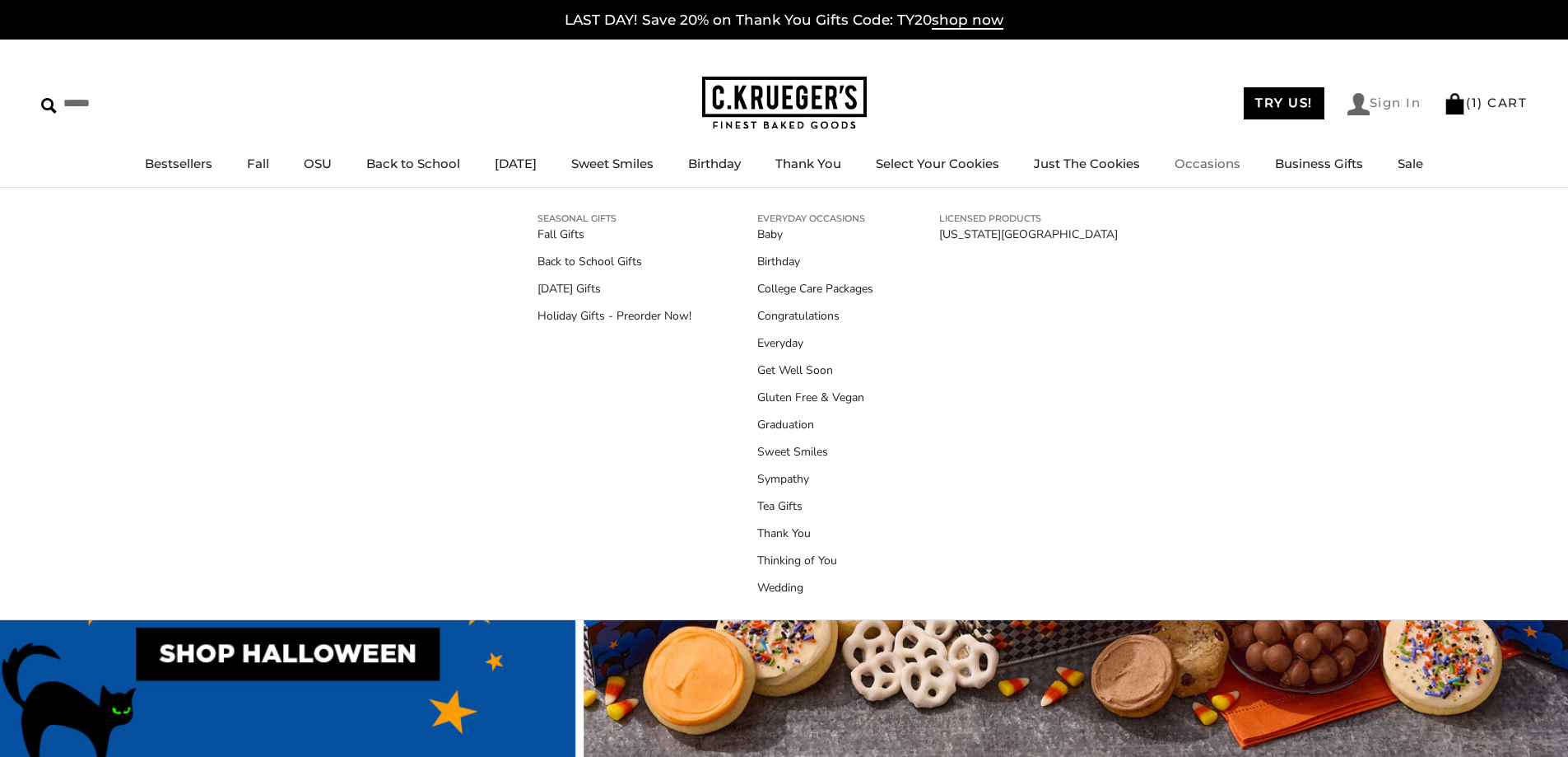
click at [1362, 109] on link "Sign In" at bounding box center [1384, 104] width 74 height 22
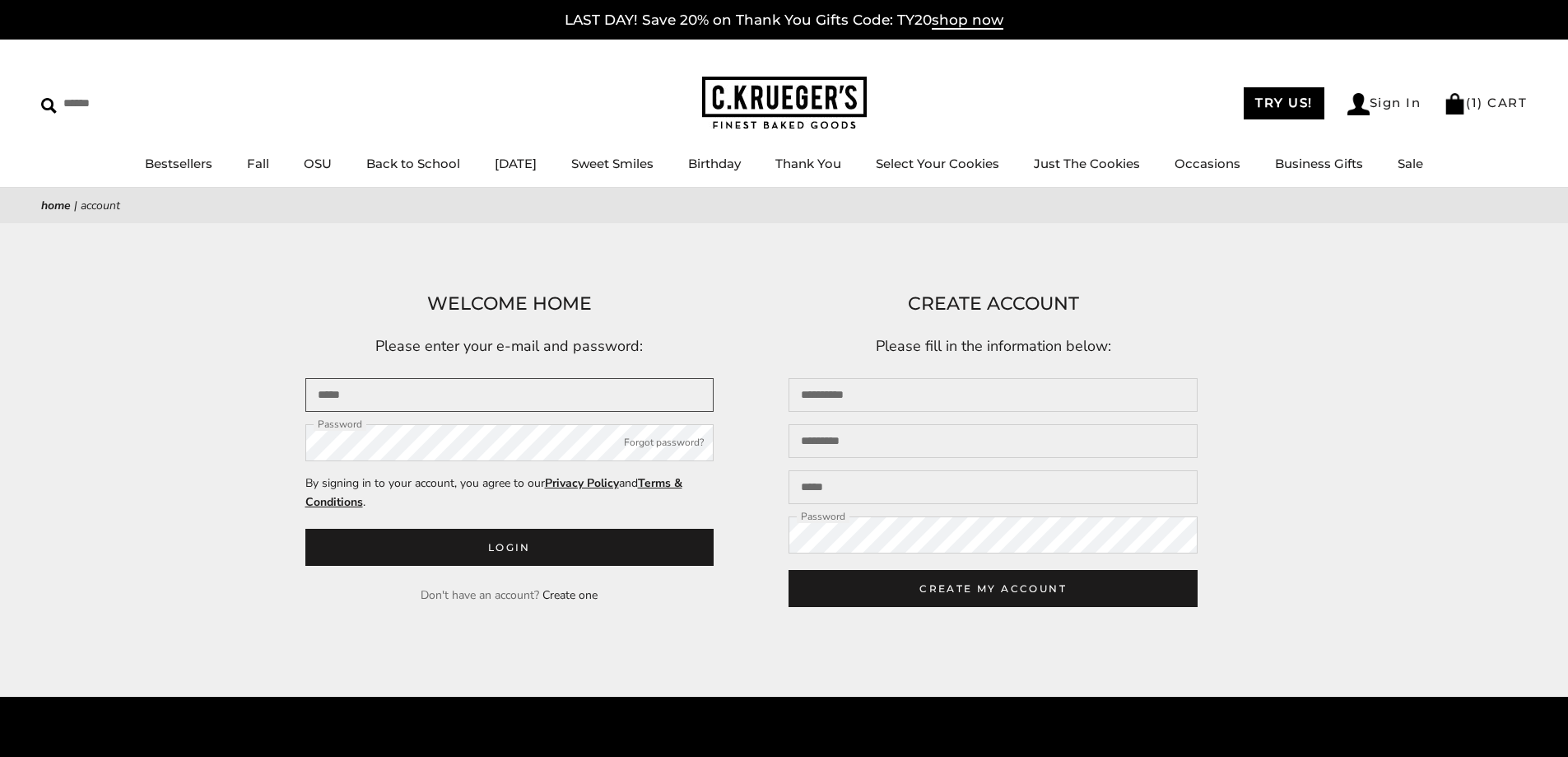
click at [569, 385] on input "Email" at bounding box center [510, 395] width 410 height 34
type input "**********"
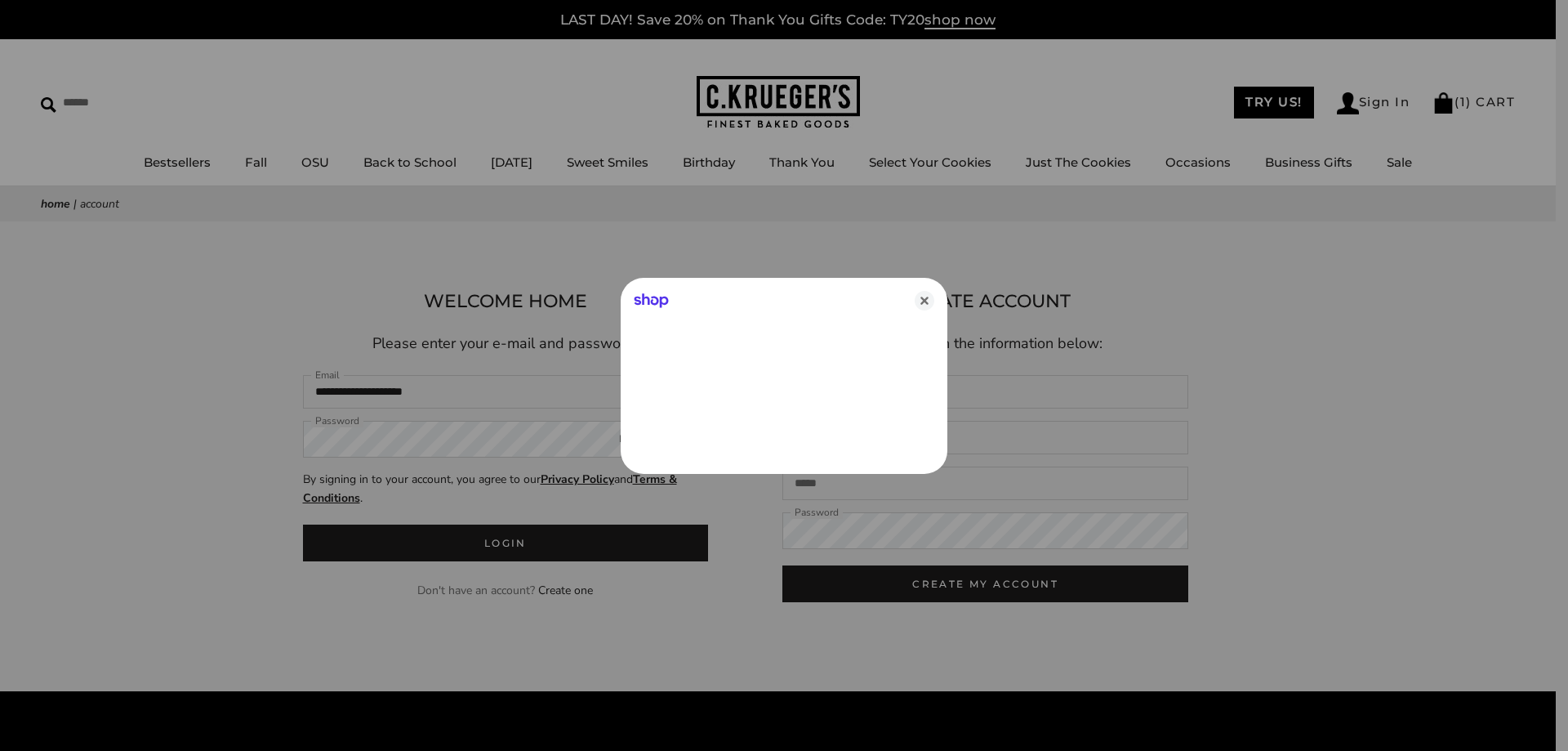
click at [468, 436] on div at bounding box center [784, 375] width 1568 height 751
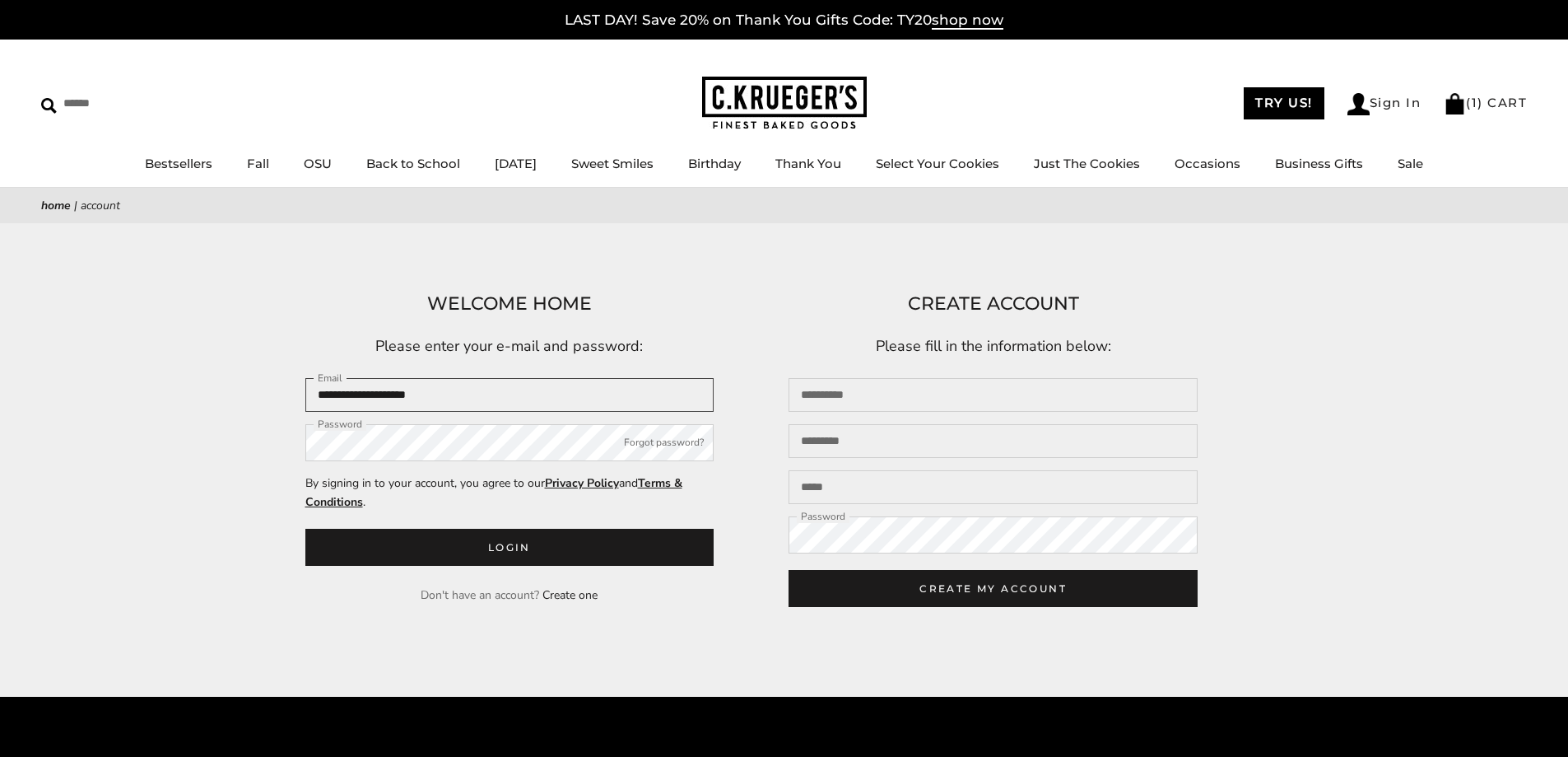
click at [527, 406] on input "**********" at bounding box center [510, 395] width 410 height 34
click at [306, 528] on button "Login" at bounding box center [510, 546] width 410 height 37
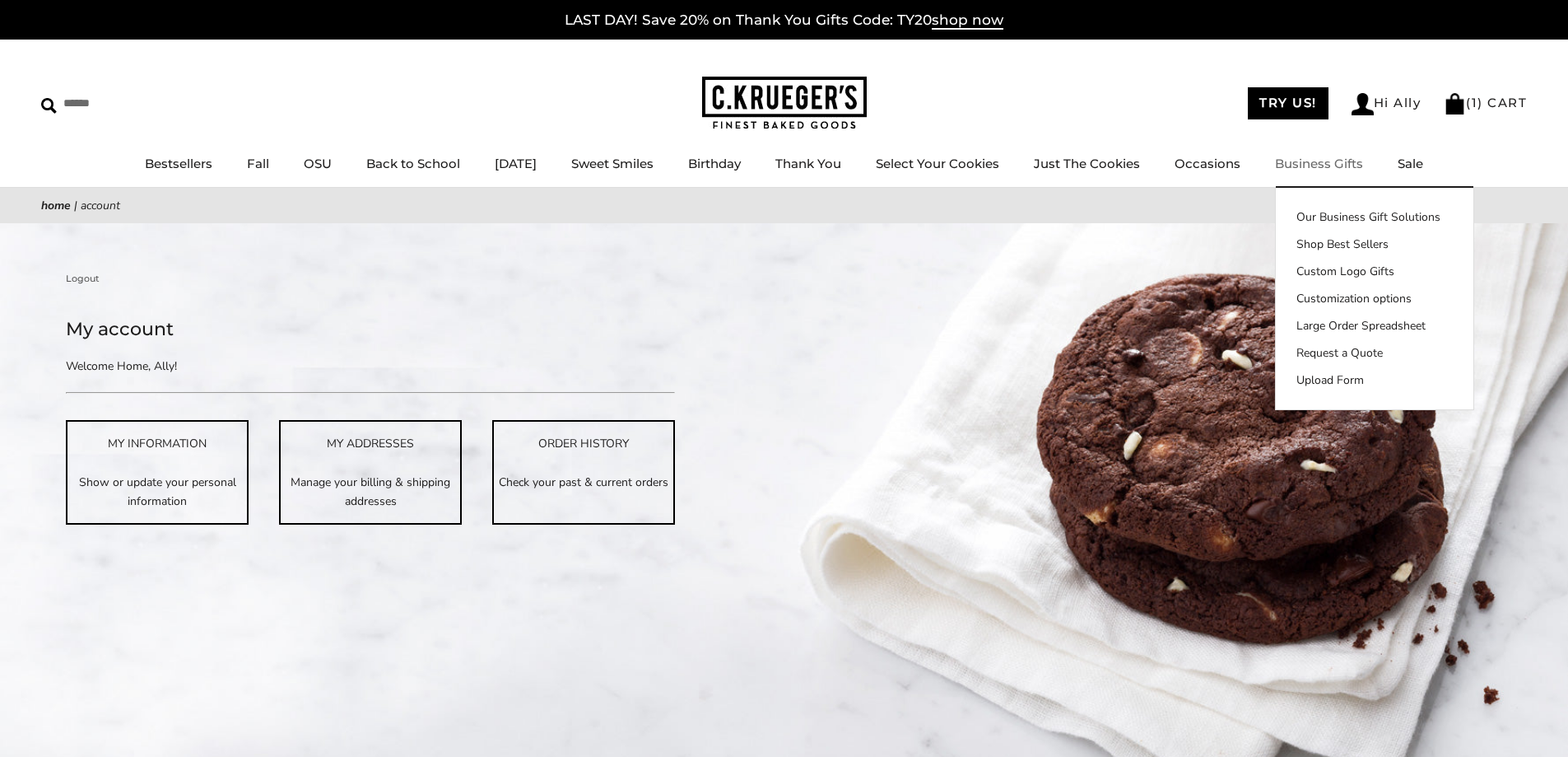
click at [1383, 92] on ul "TRY US! Hi Ally ( 1 ) CART" at bounding box center [1387, 103] width 302 height 34
click at [1391, 101] on link "Hi Ally" at bounding box center [1387, 104] width 70 height 22
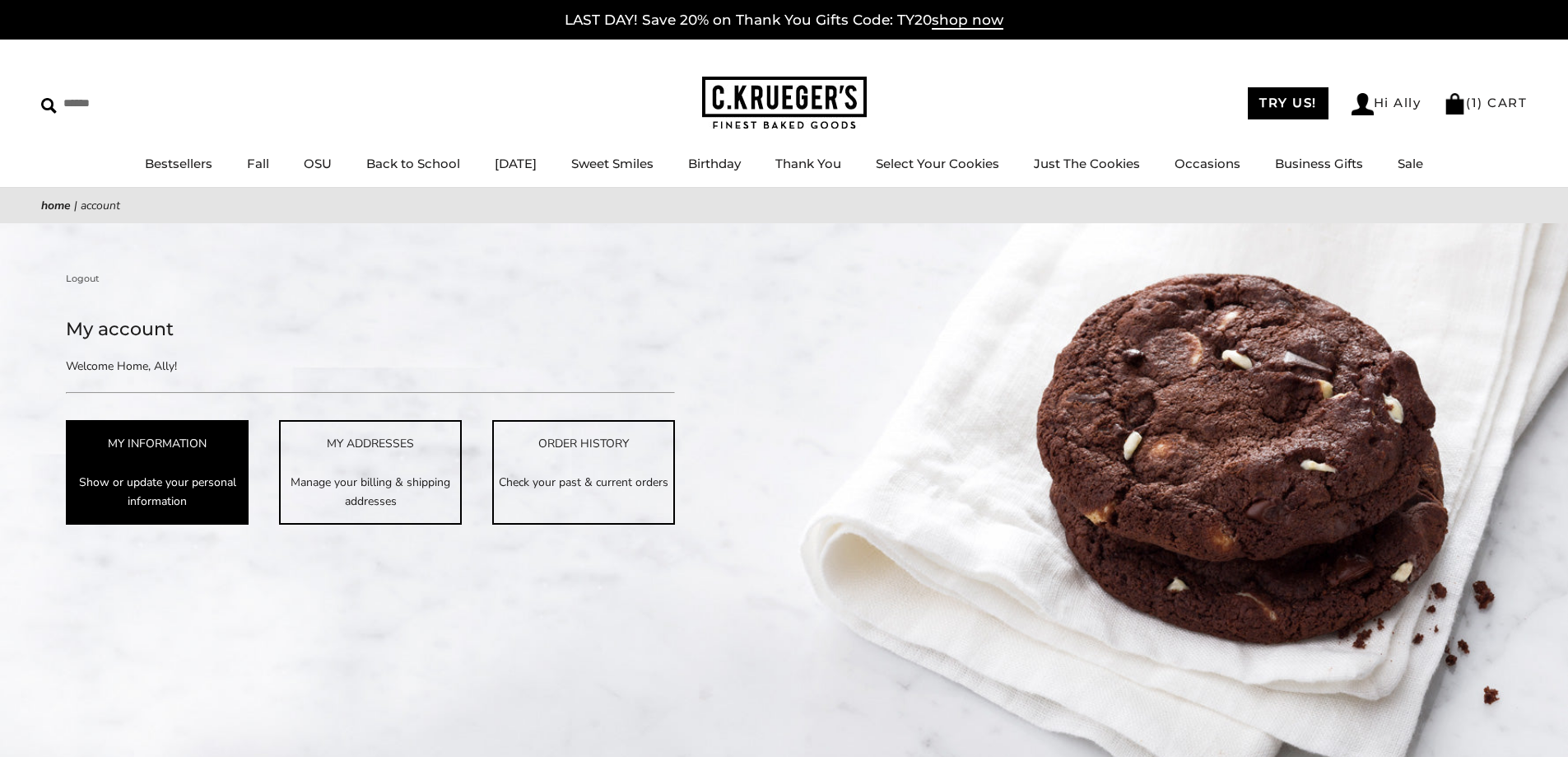
click at [131, 470] on link "MY INFORMATION Show or update your personal information" at bounding box center [157, 471] width 183 height 104
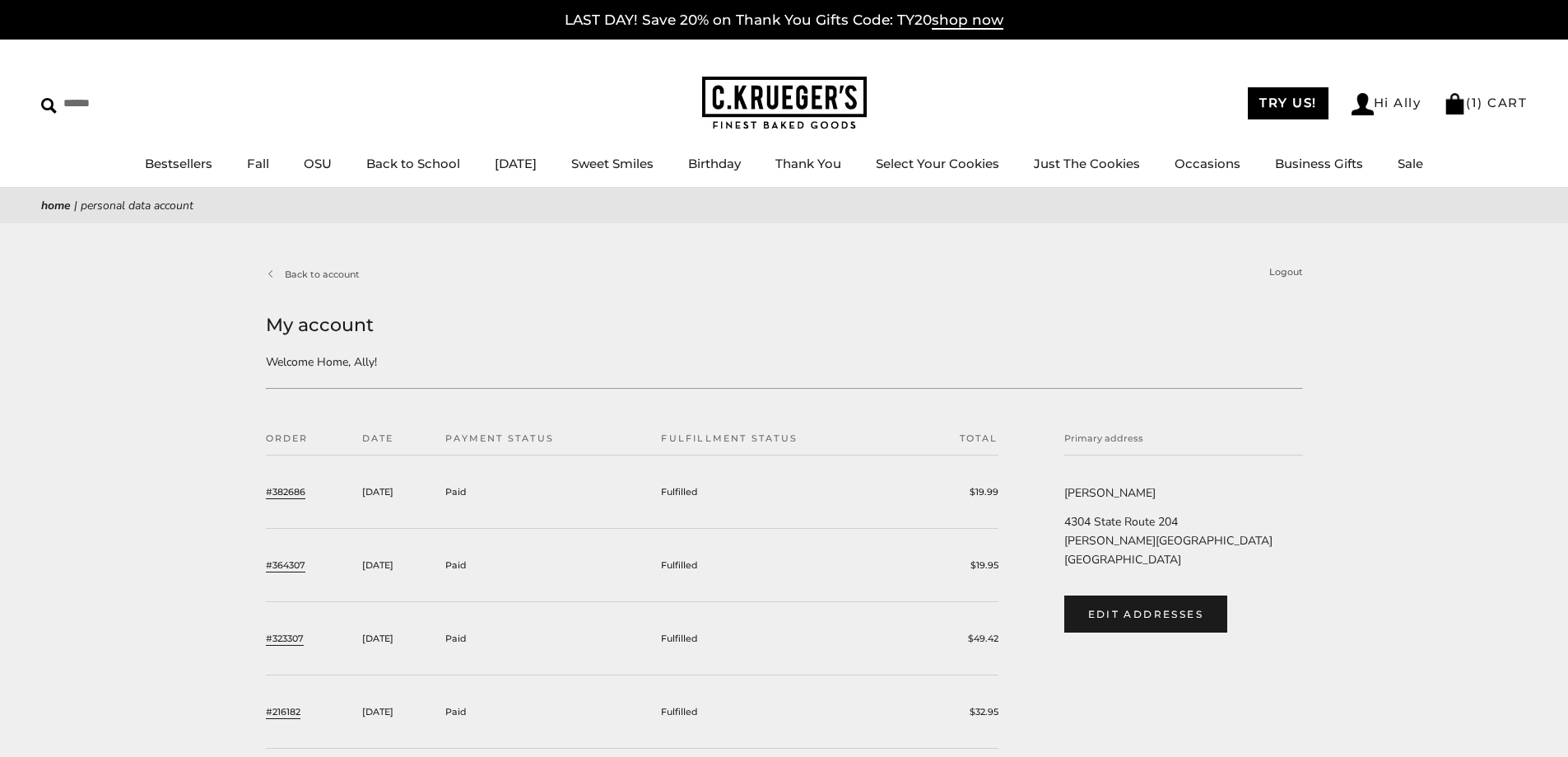
click at [301, 493] on link "#382686" at bounding box center [286, 491] width 40 height 15
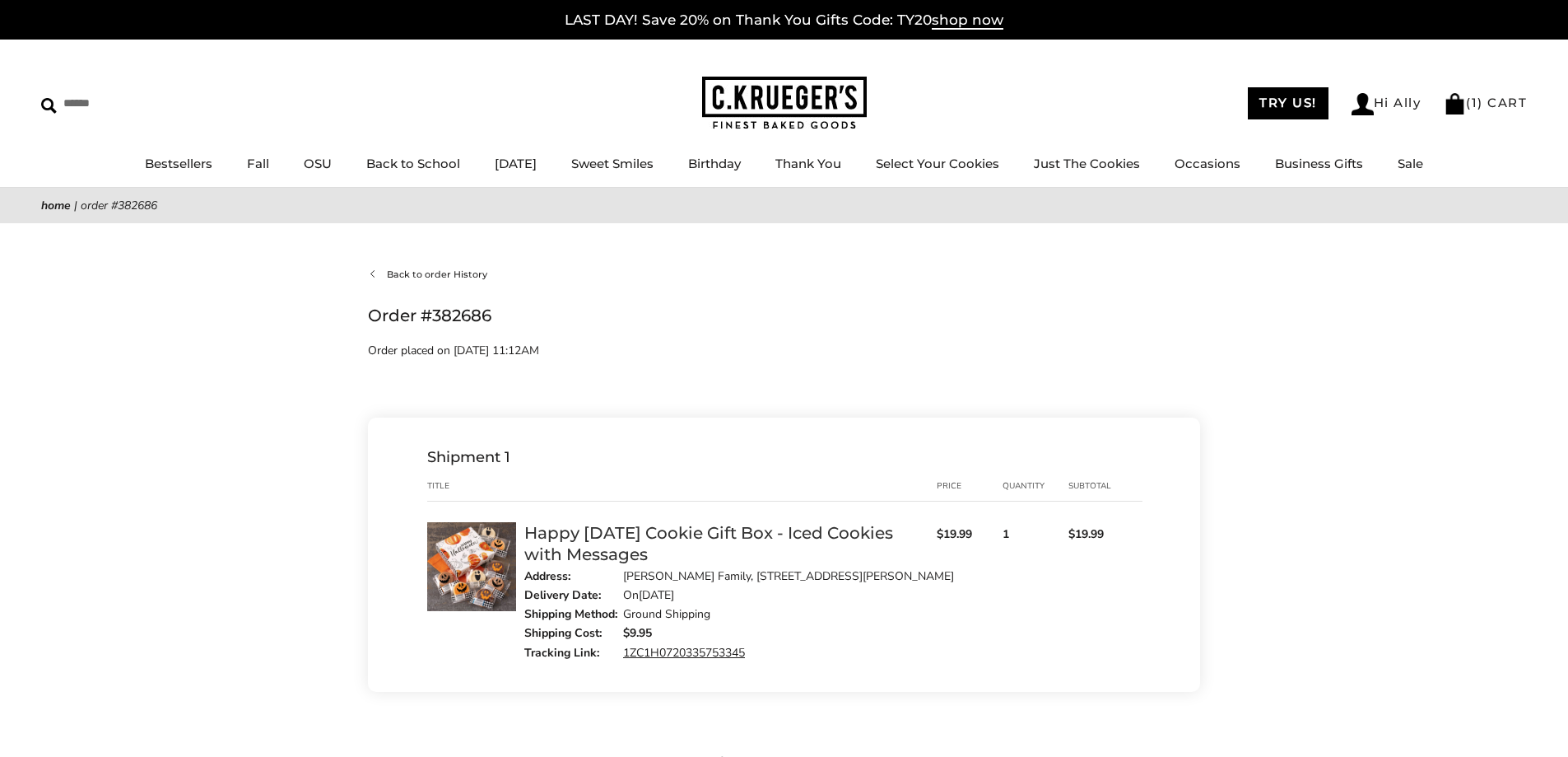
click at [429, 277] on link "Back to order History" at bounding box center [427, 274] width 120 height 15
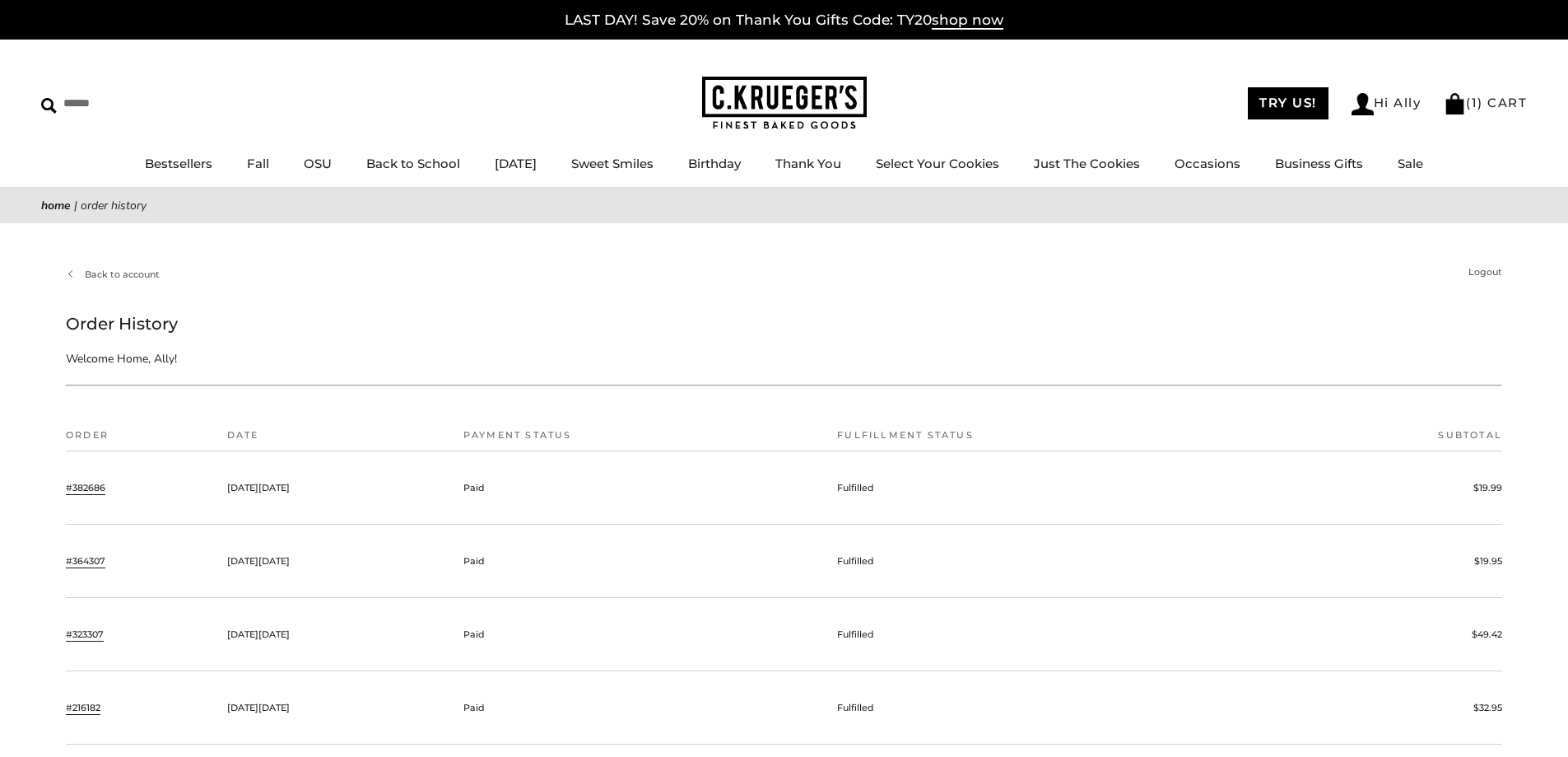
click at [88, 556] on link "#364307" at bounding box center [86, 560] width 40 height 15
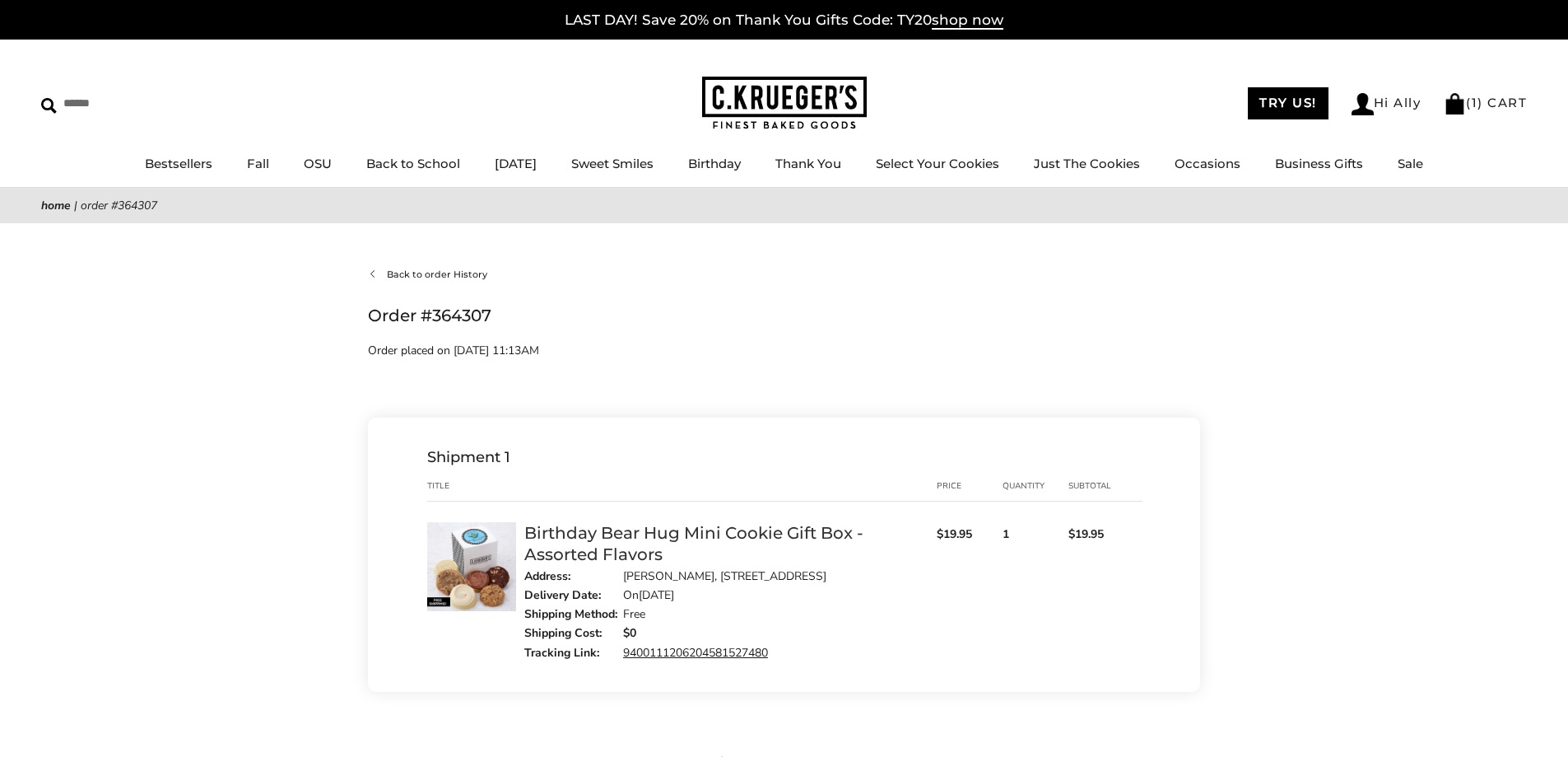
click at [420, 273] on link "Back to order History" at bounding box center [427, 274] width 120 height 15
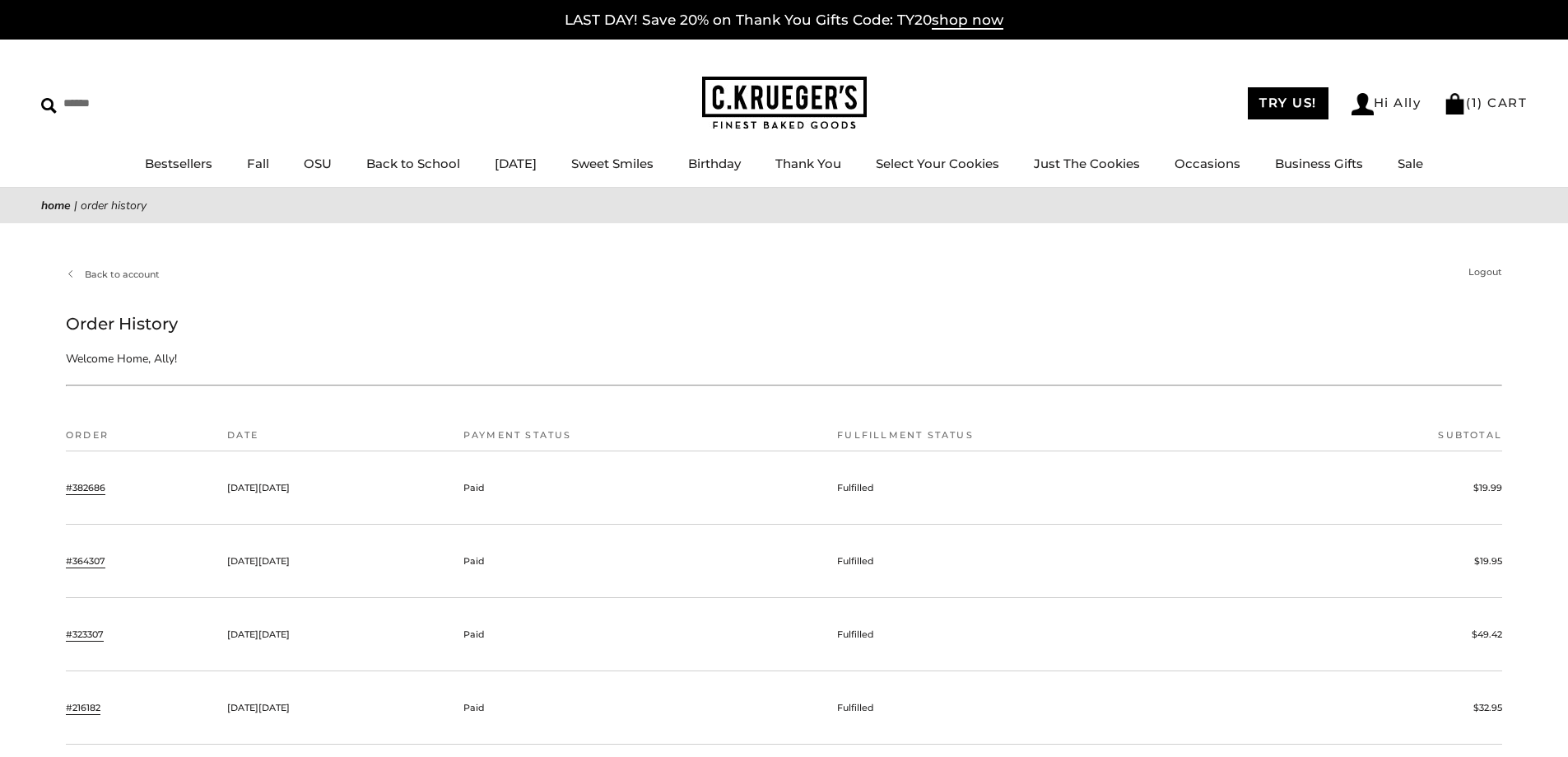
click at [97, 635] on link "#323307" at bounding box center [85, 633] width 38 height 15
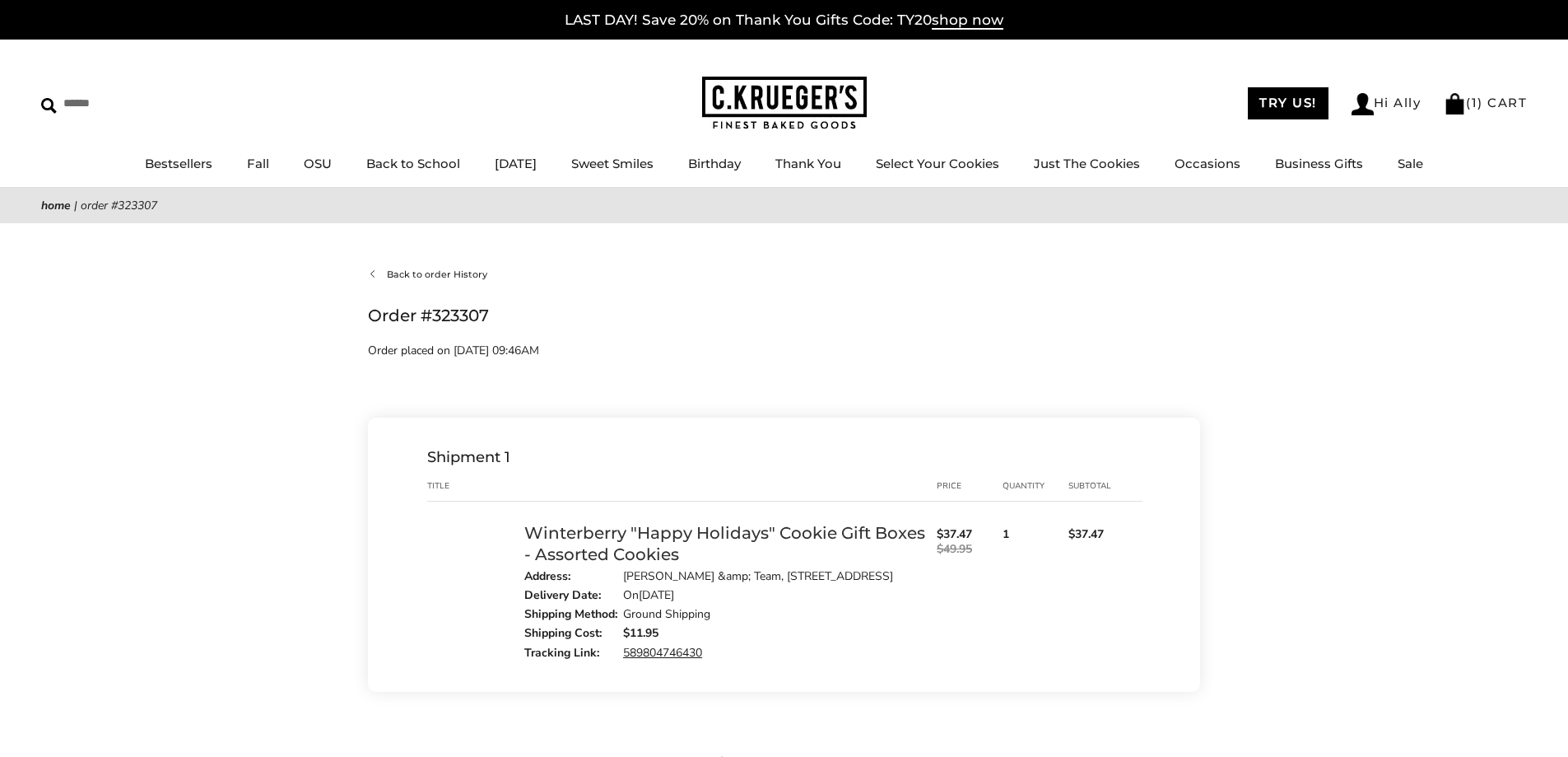
click at [418, 275] on link "Back to order History" at bounding box center [427, 274] width 120 height 15
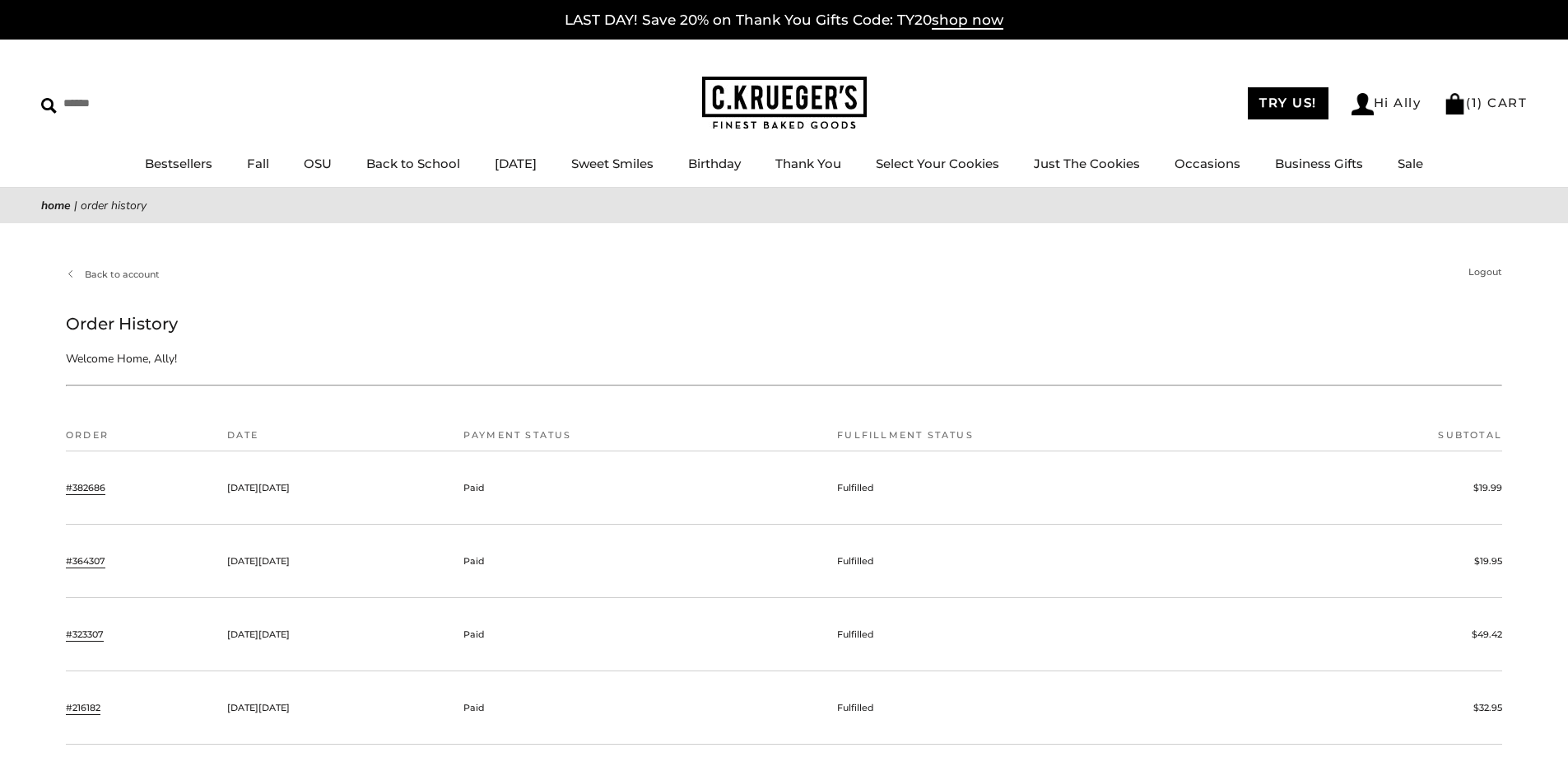
click at [86, 715] on td "#216182" at bounding box center [142, 708] width 153 height 73
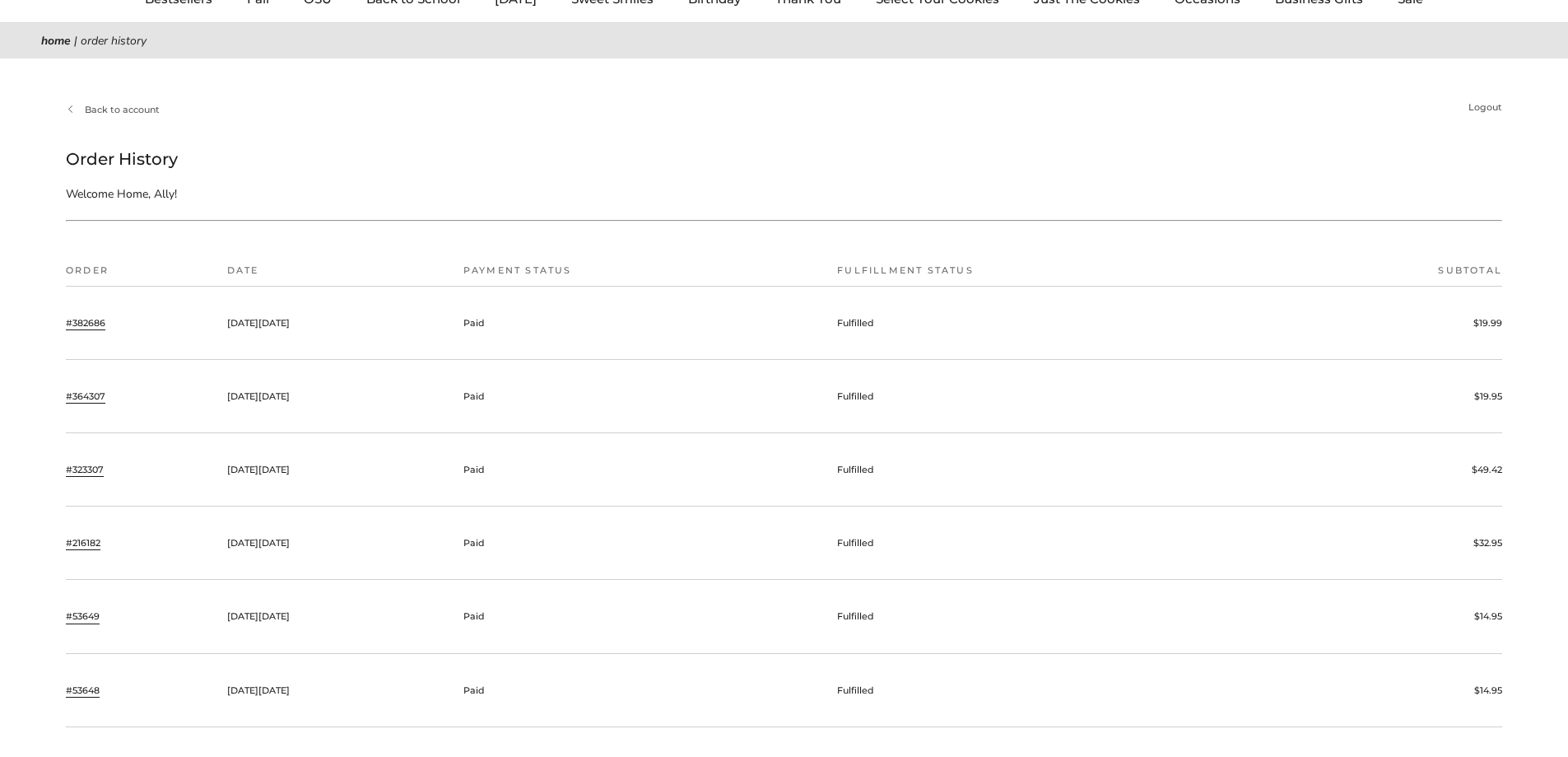
scroll to position [247, 0]
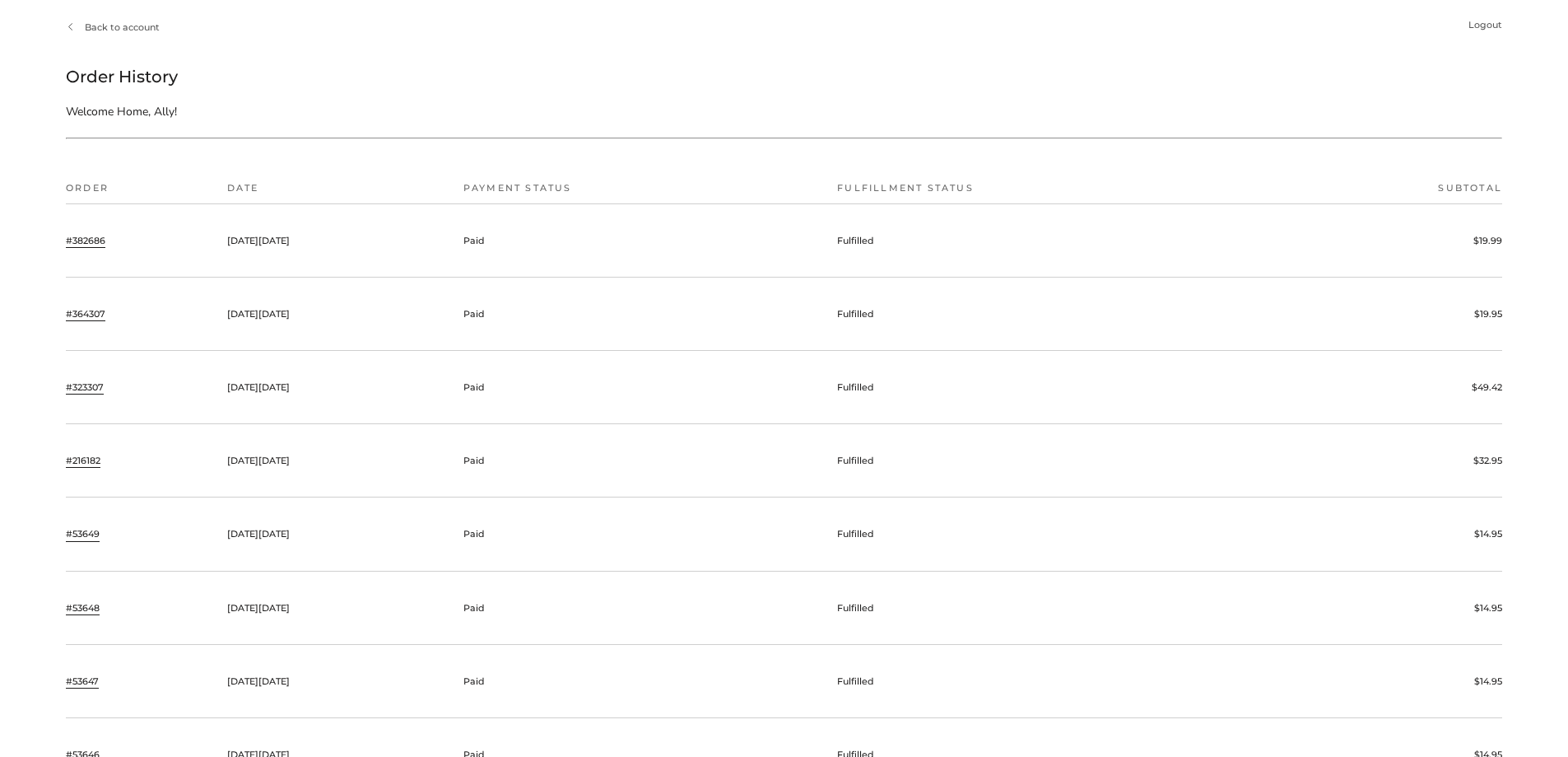
click at [96, 458] on link "#216182" at bounding box center [83, 460] width 35 height 15
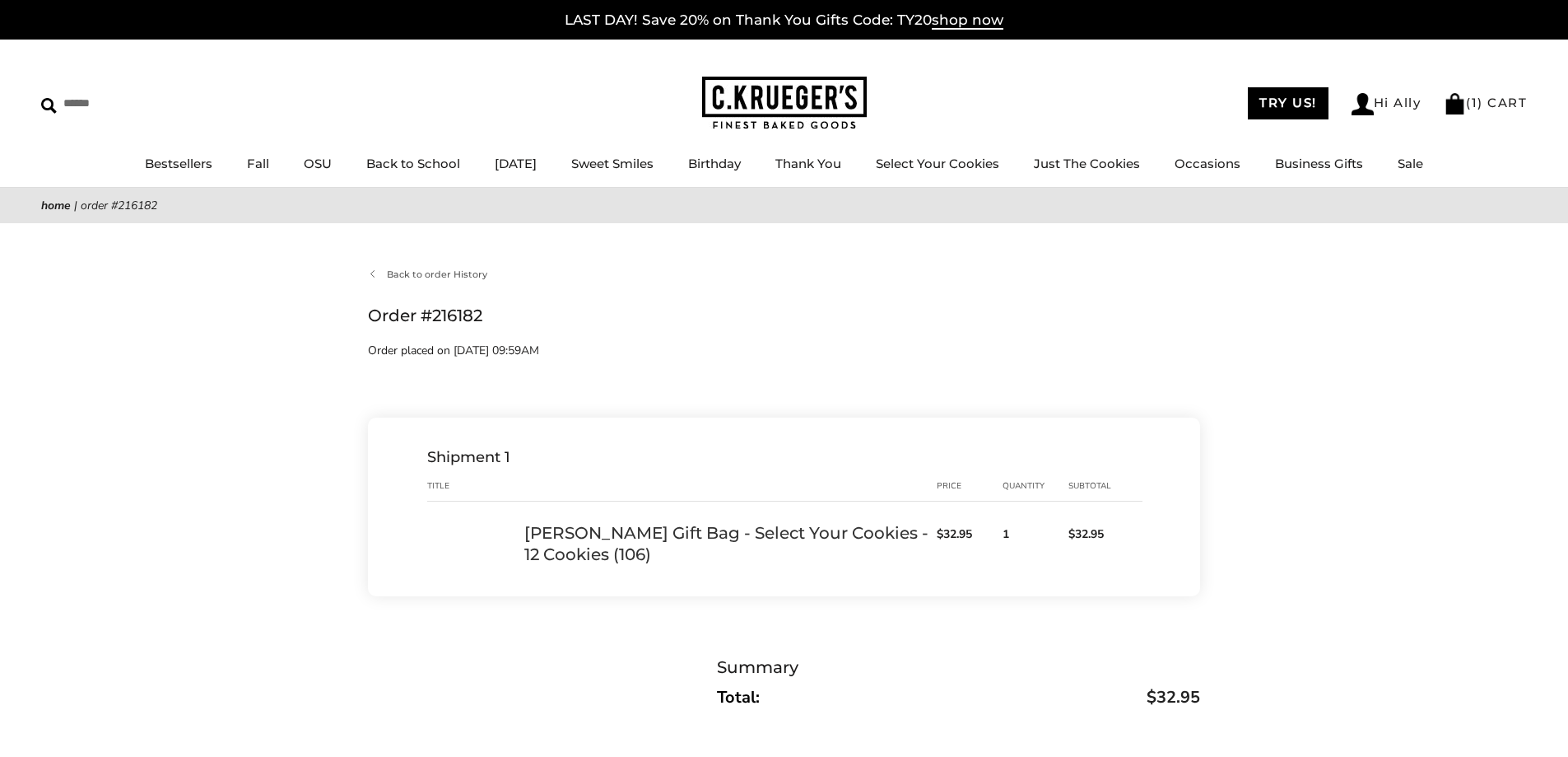
scroll to position [82, 0]
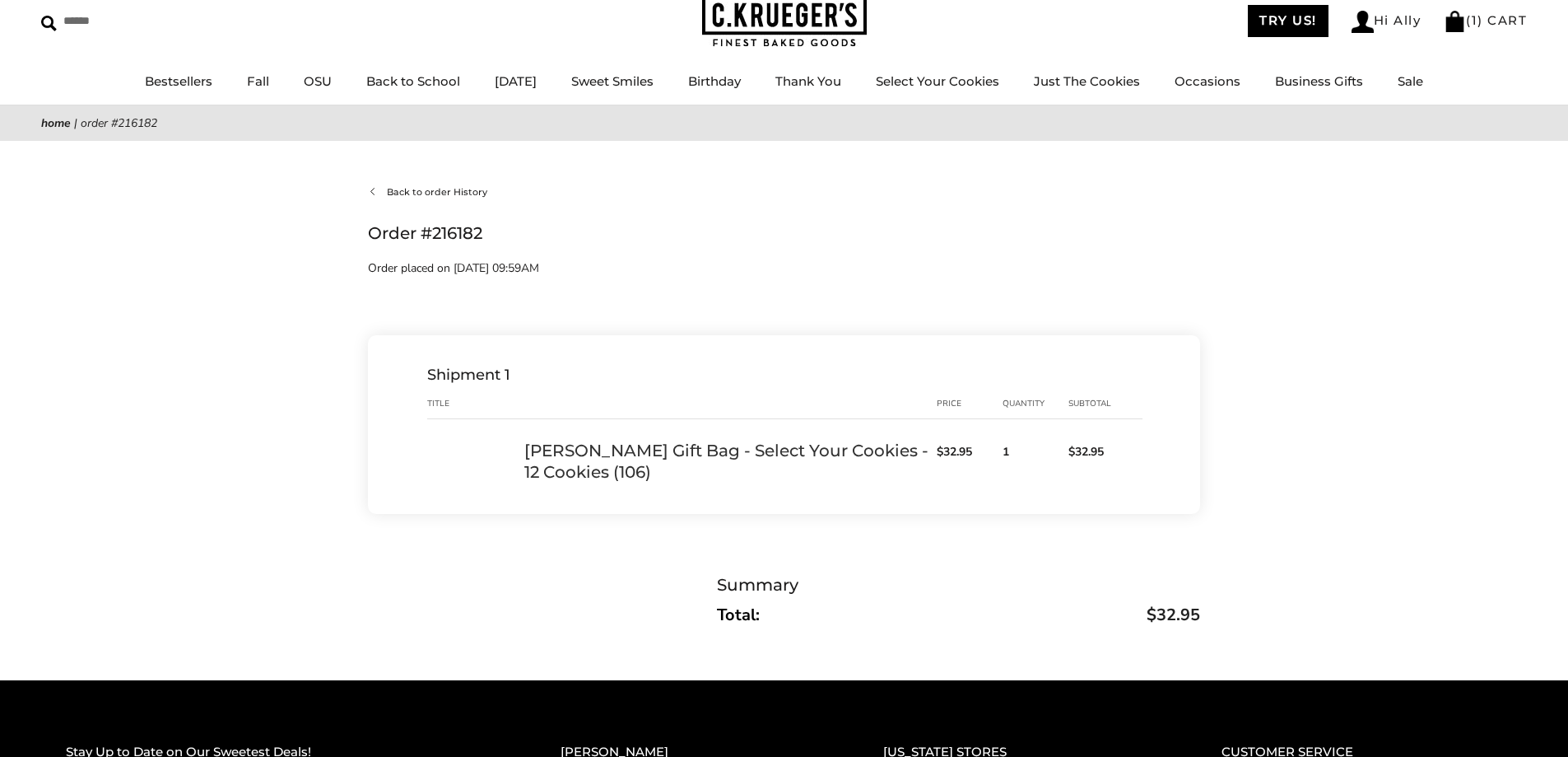
click at [423, 190] on link "Back to order History" at bounding box center [427, 191] width 120 height 15
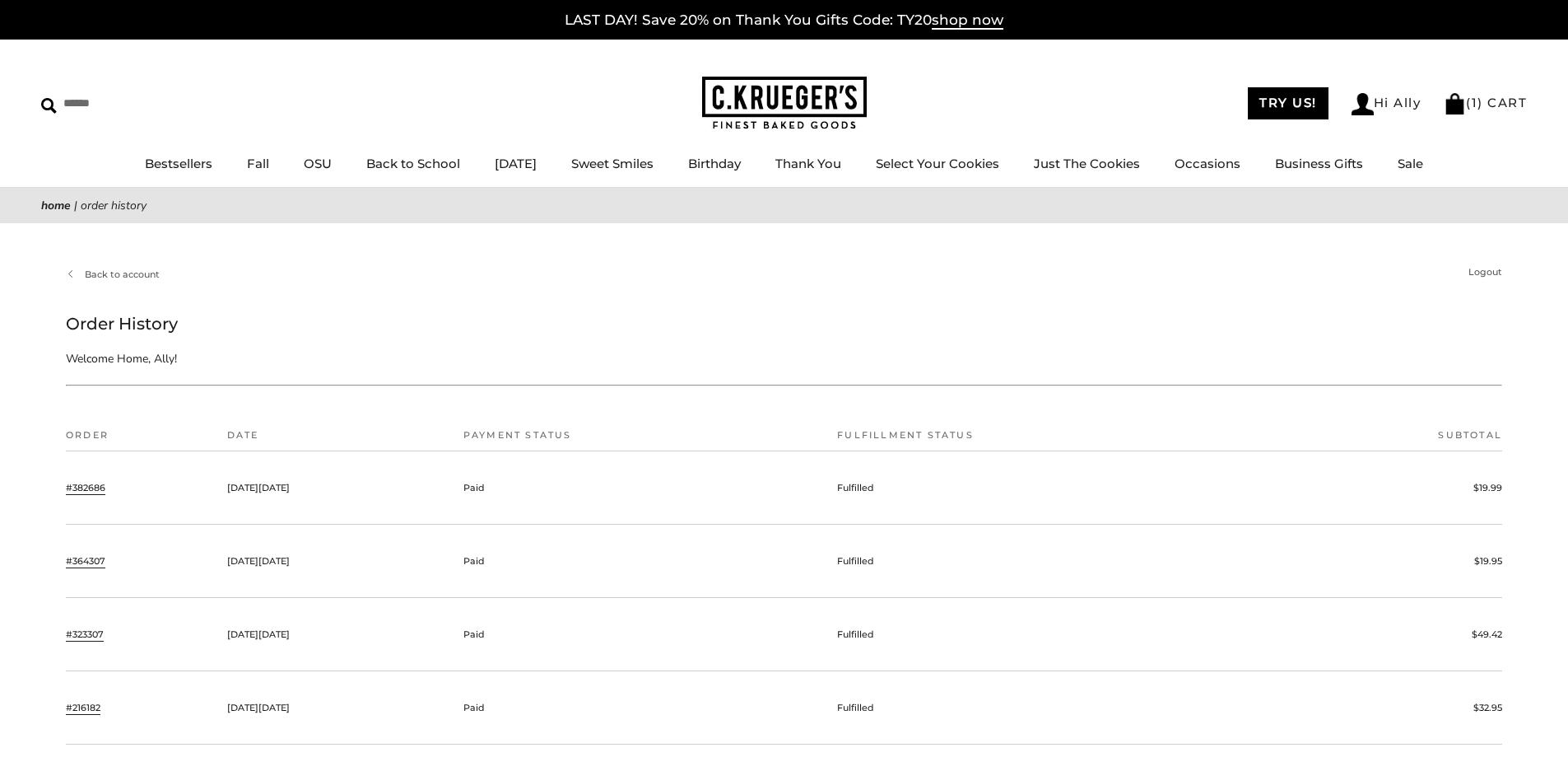
scroll to position [164, 0]
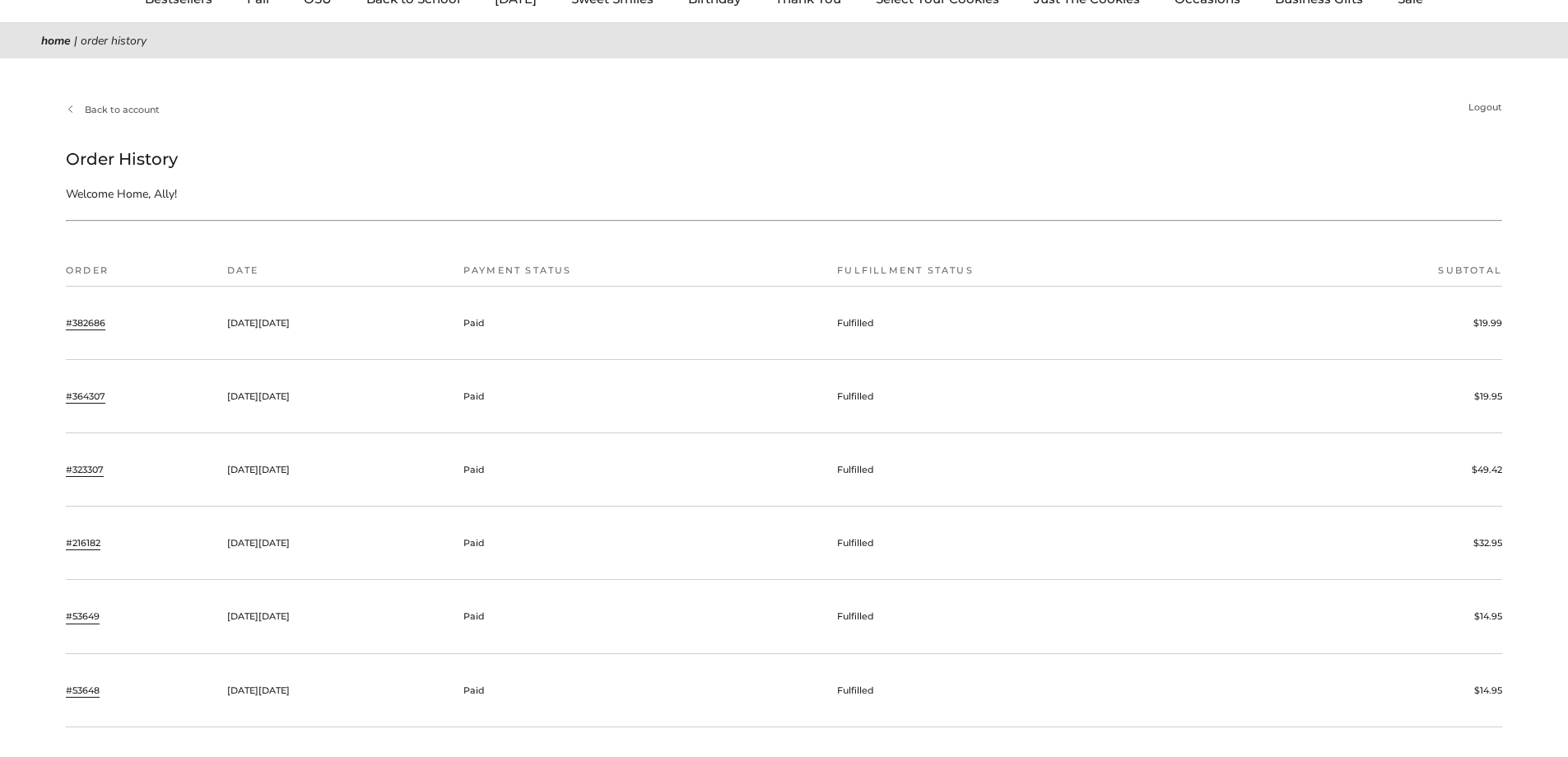
click at [94, 613] on link "#53649" at bounding box center [83, 615] width 34 height 15
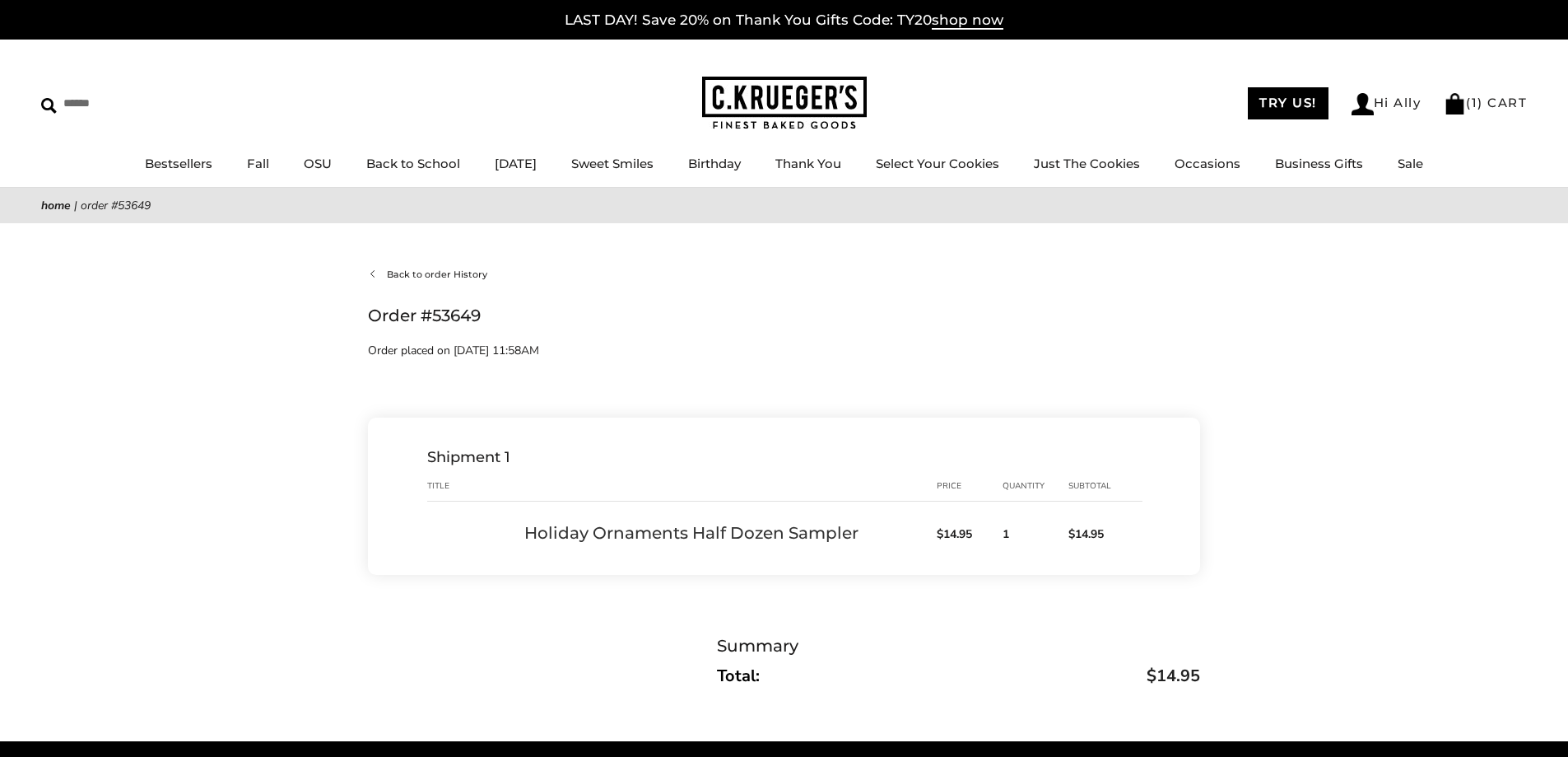
click at [445, 281] on link "Back to order History" at bounding box center [427, 274] width 120 height 15
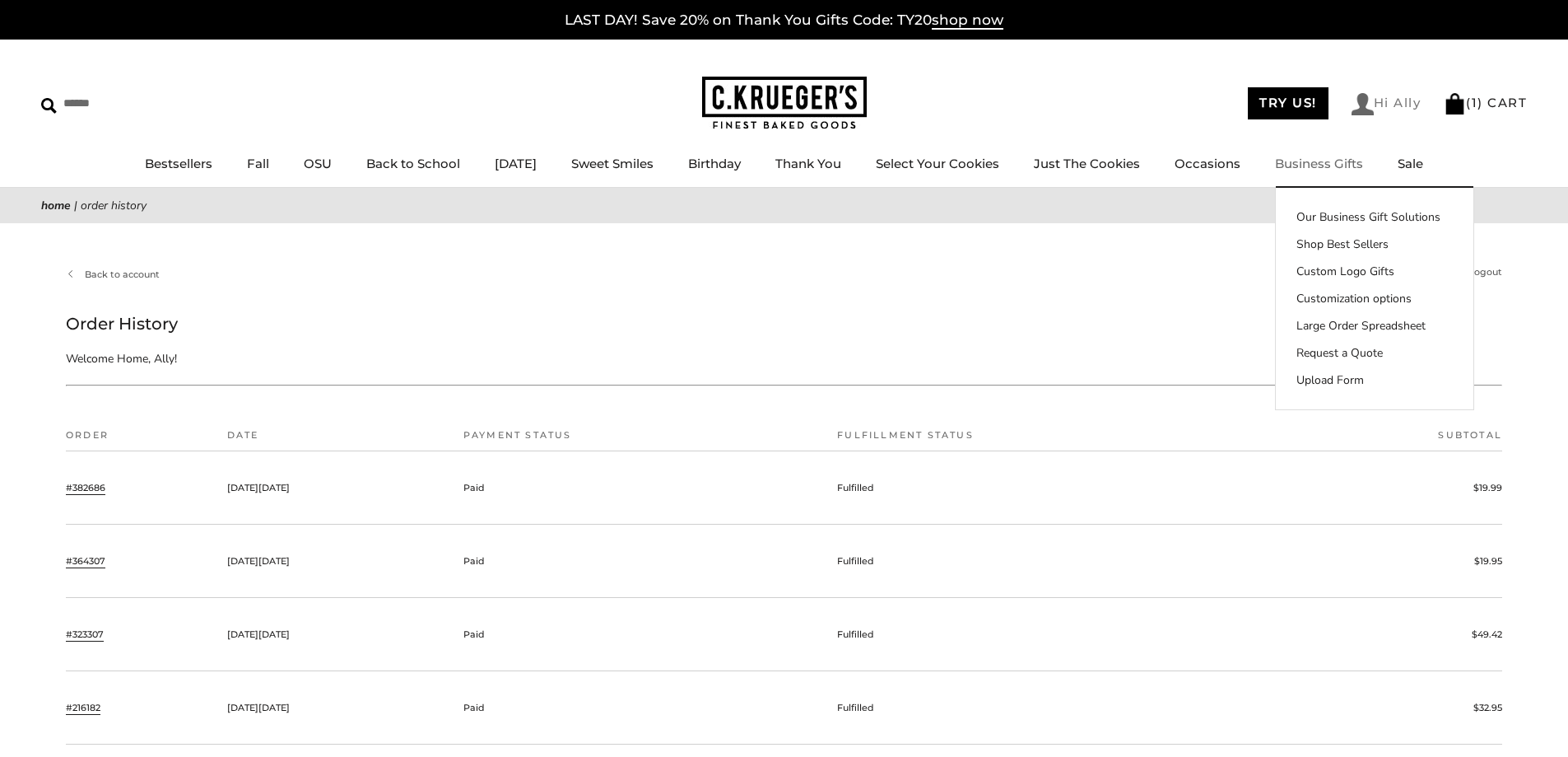
click at [1404, 107] on link "Hi Ally" at bounding box center [1387, 104] width 70 height 22
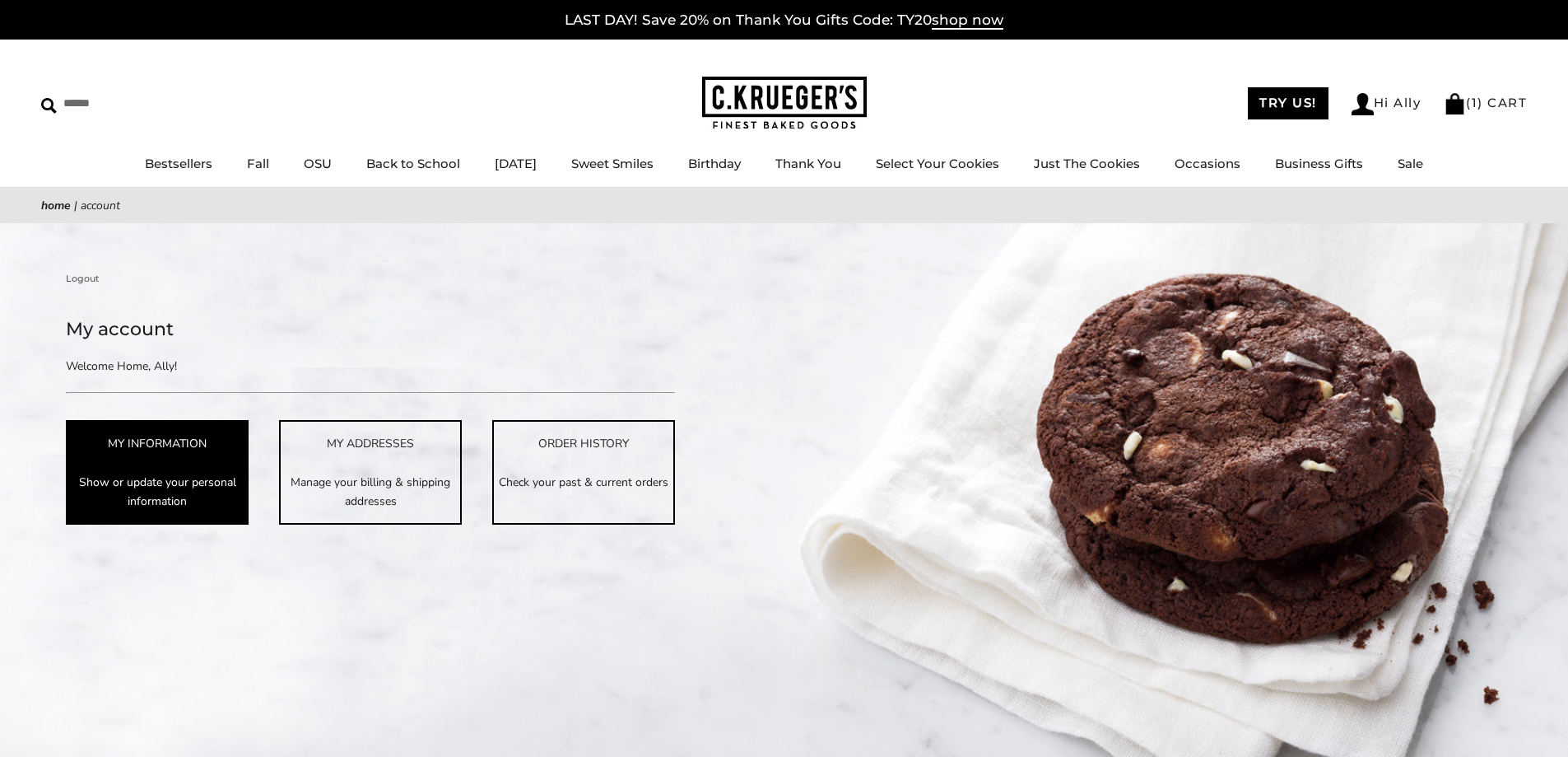
click at [199, 480] on p "Show or update your personal information" at bounding box center [156, 492] width 179 height 38
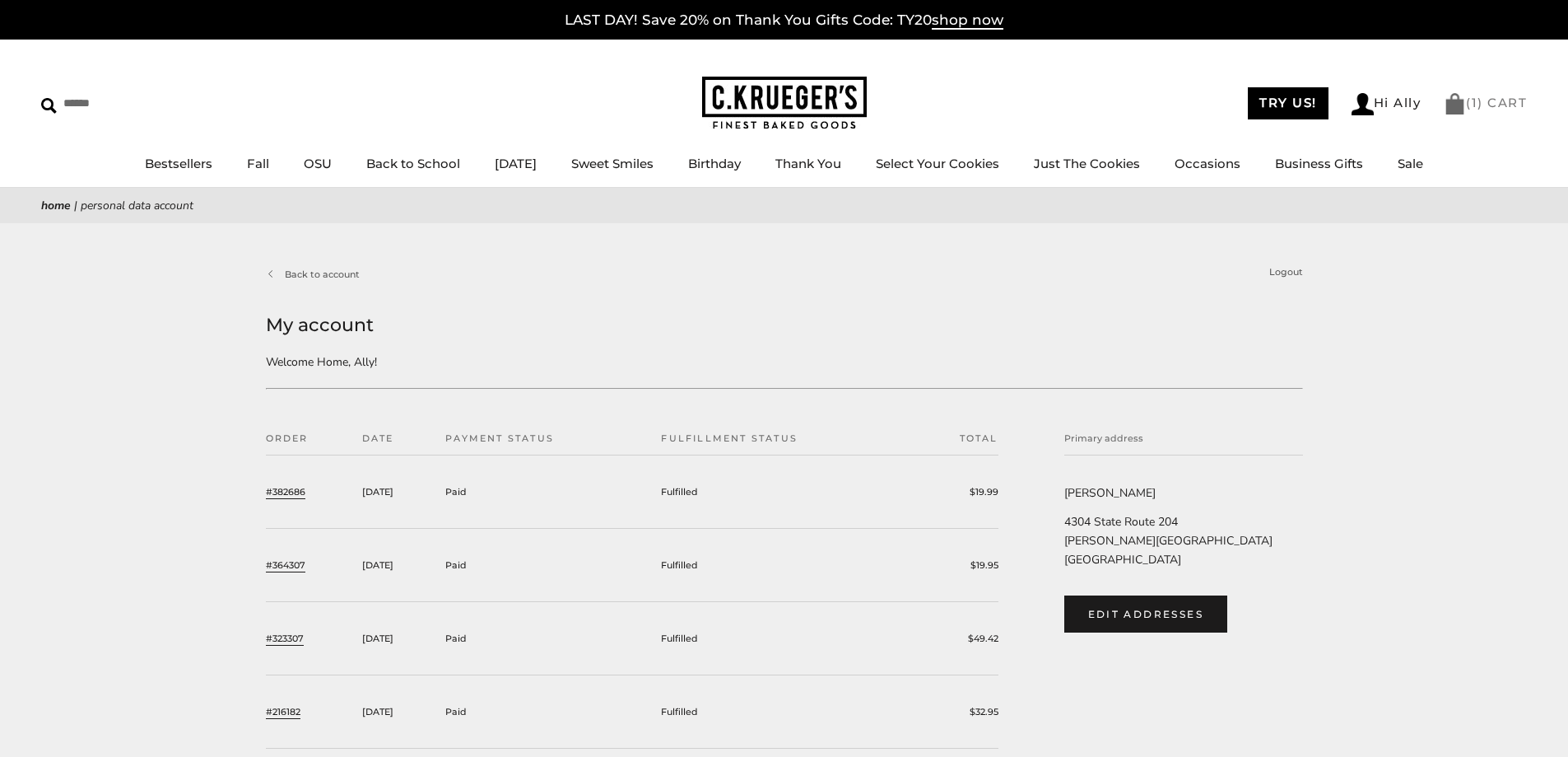
click at [1463, 107] on link "( 1 ) CART" at bounding box center [1486, 103] width 83 height 16
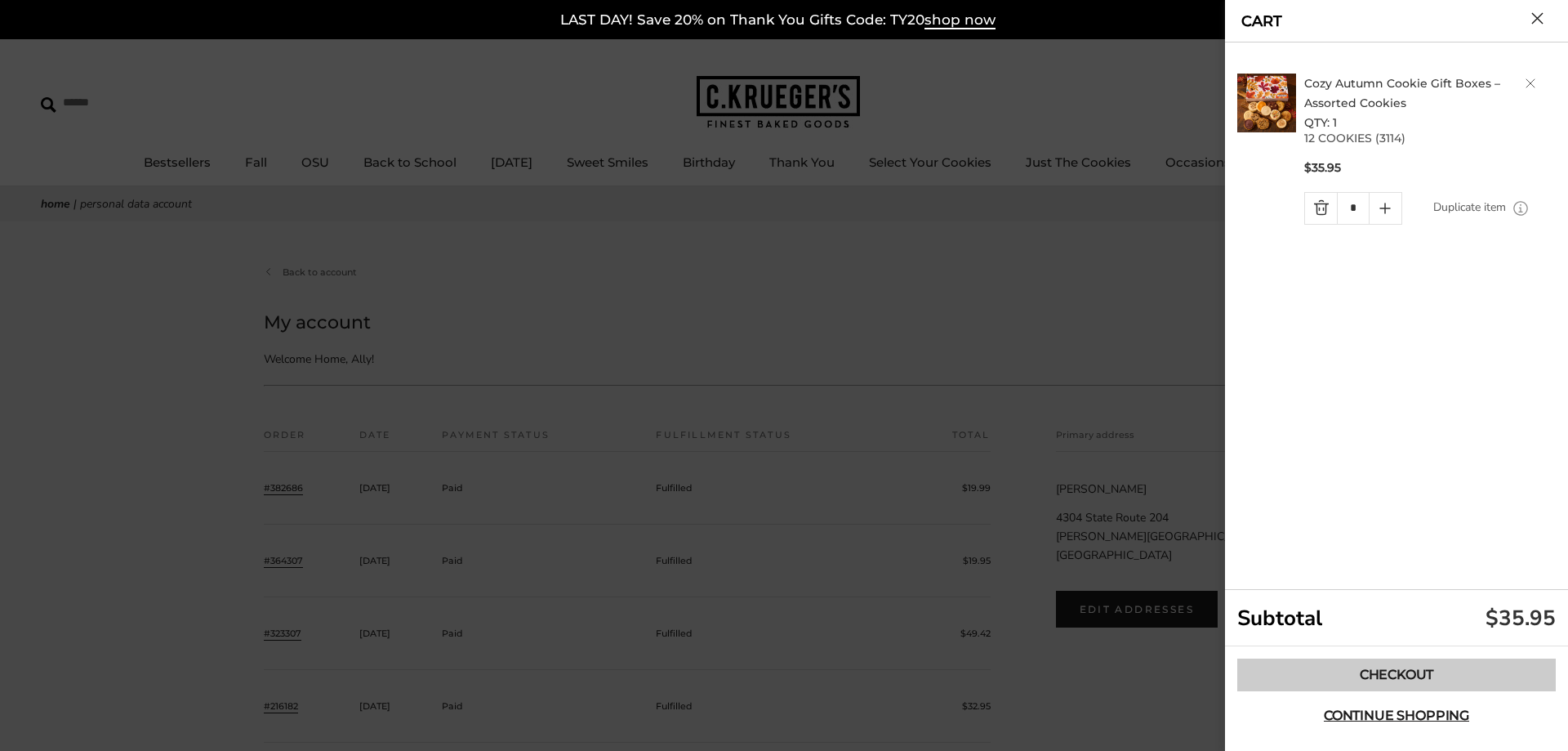
click at [1436, 663] on link "Checkout" at bounding box center [1396, 674] width 319 height 32
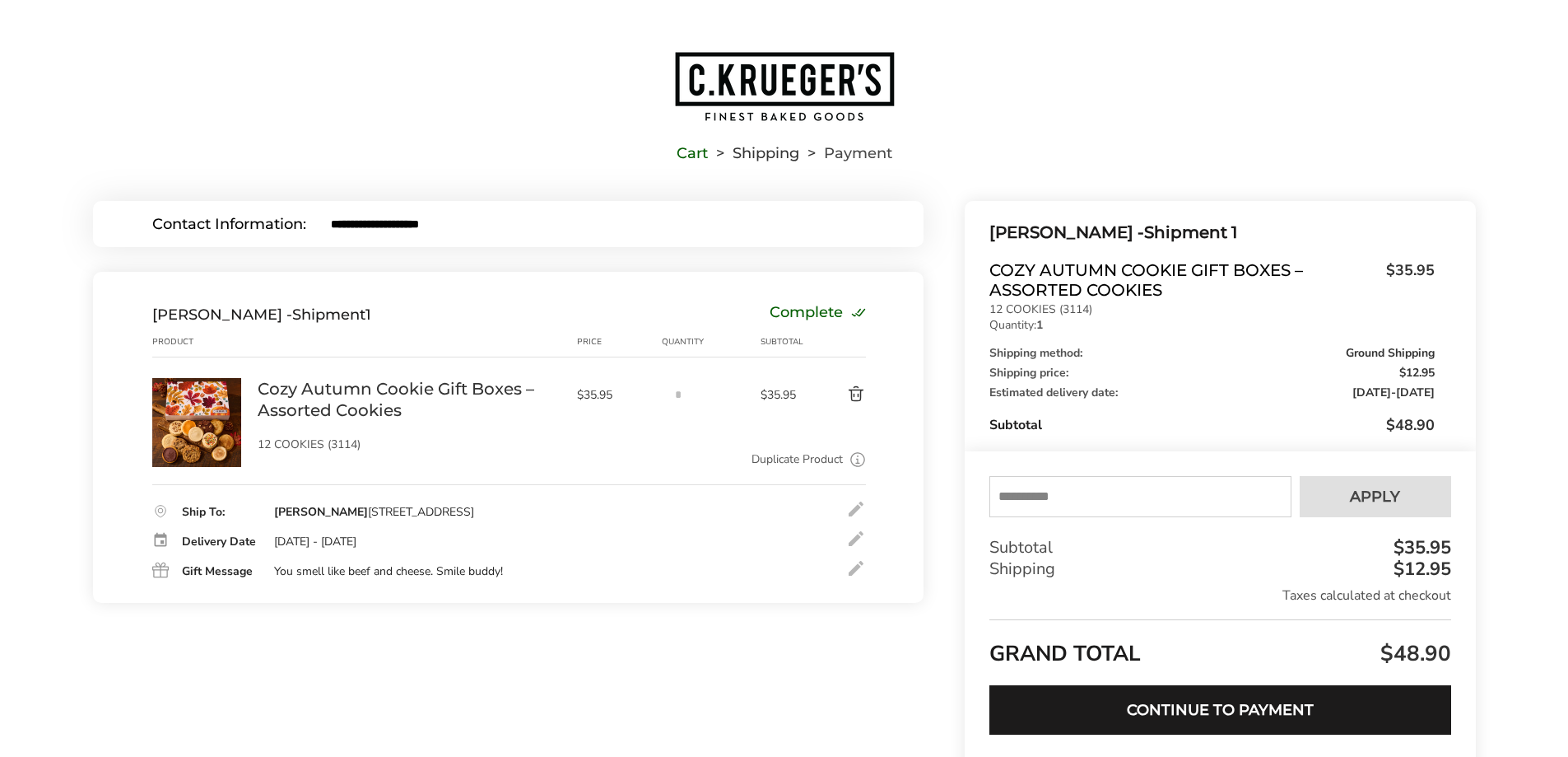
click at [1100, 501] on input "text" at bounding box center [1140, 497] width 302 height 42
type input "******"
click at [1362, 506] on button "Apply" at bounding box center [1375, 497] width 151 height 42
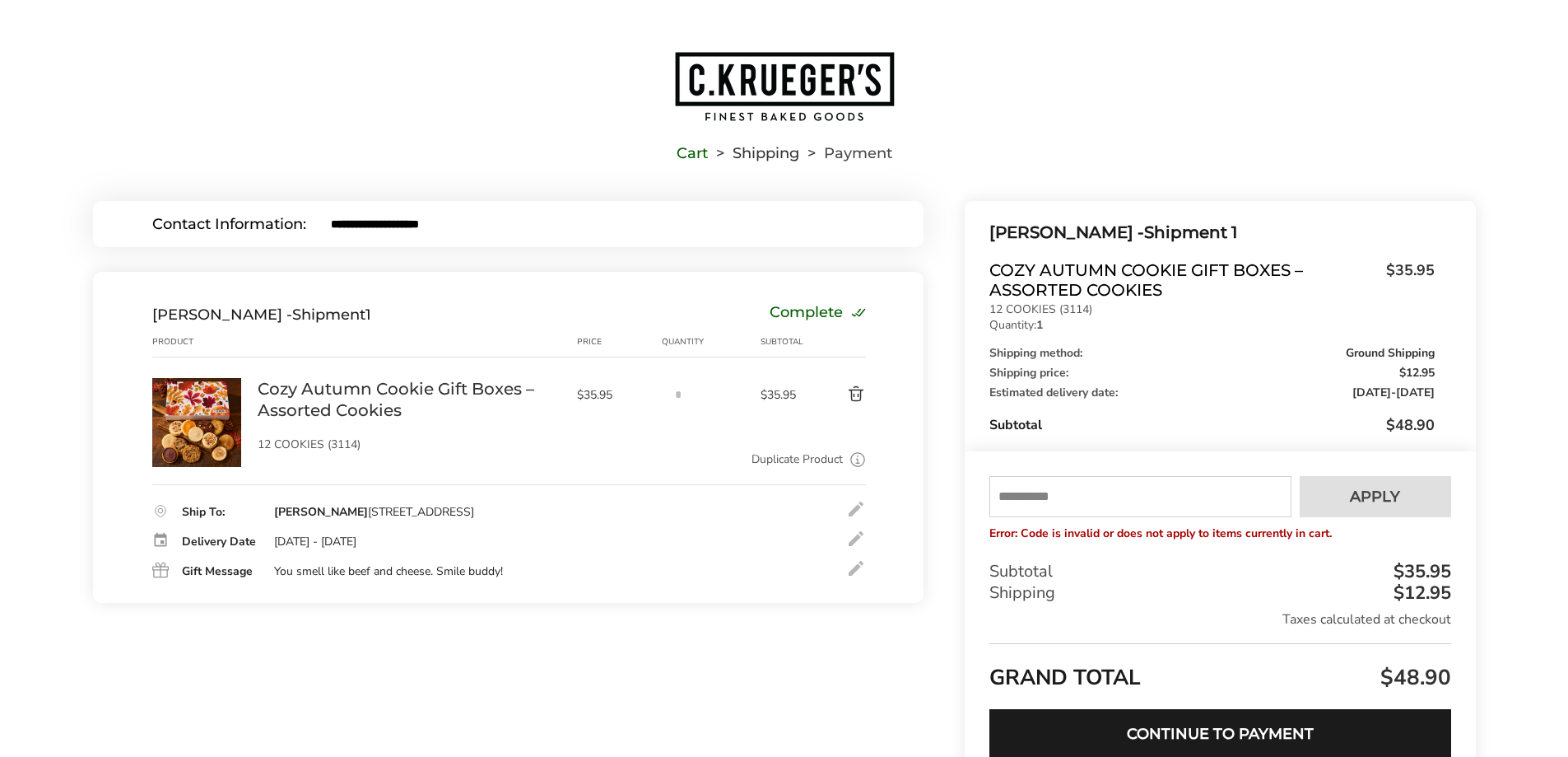
click at [1165, 613] on div "Taxes calculated at checkout" at bounding box center [1220, 619] width 461 height 18
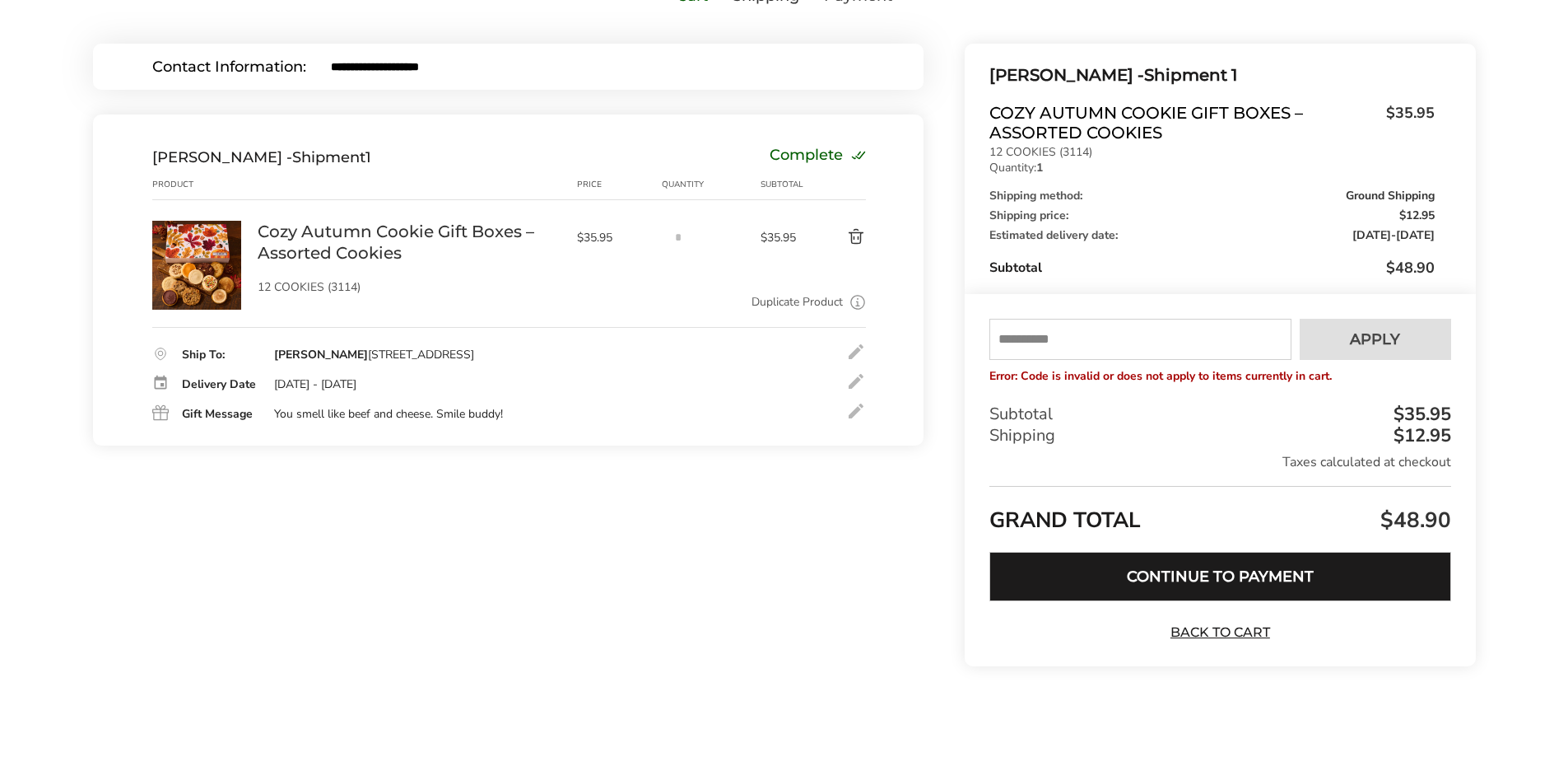
click at [1175, 591] on button "Continue to Payment" at bounding box center [1220, 577] width 461 height 49
